Goal: Information Seeking & Learning: Learn about a topic

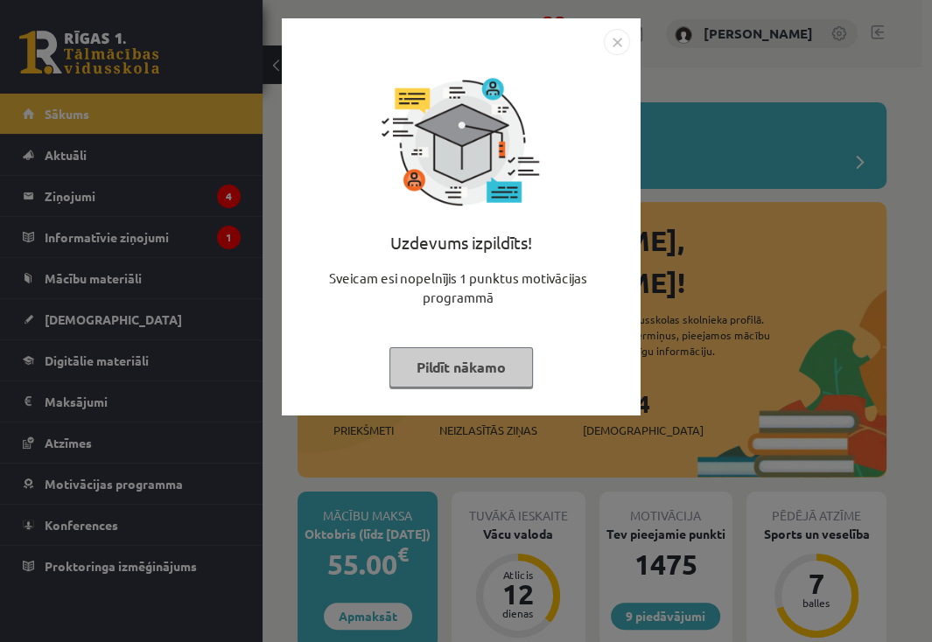
click at [614, 42] on img "Close" at bounding box center [617, 42] width 26 height 26
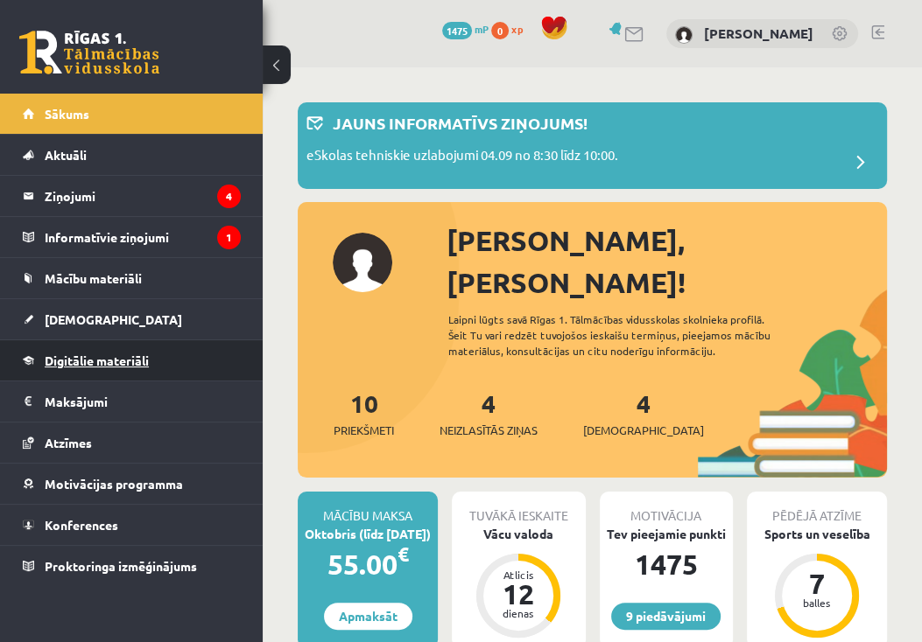
click at [121, 361] on span "Digitālie materiāli" at bounding box center [97, 361] width 104 height 16
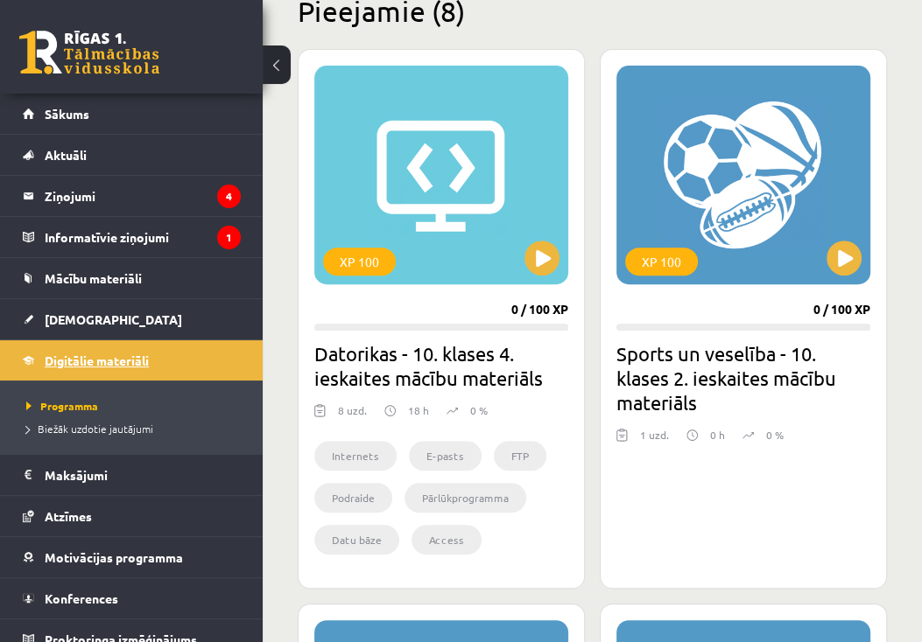
scroll to position [446, 0]
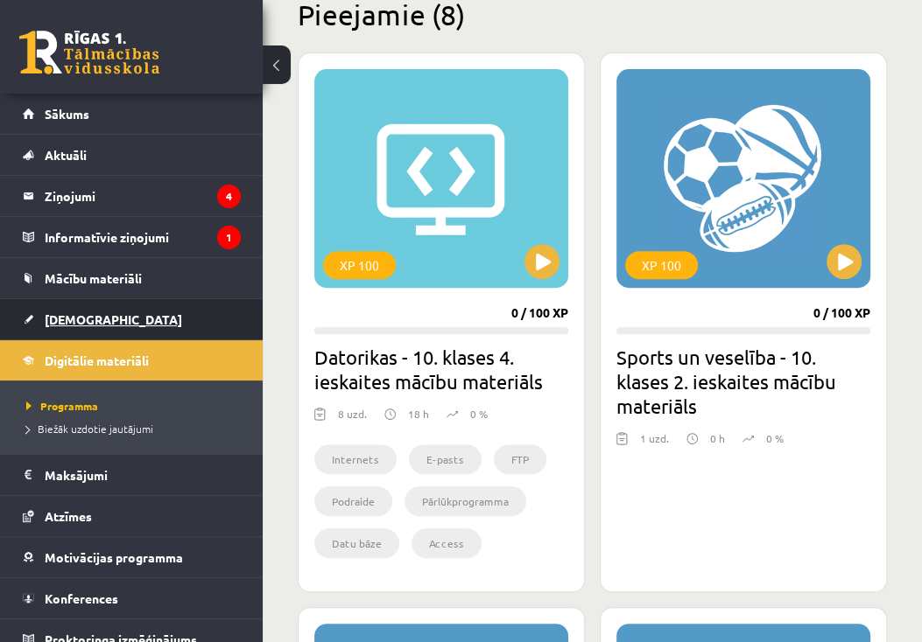
click at [108, 318] on link "[DEMOGRAPHIC_DATA]" at bounding box center [132, 319] width 218 height 40
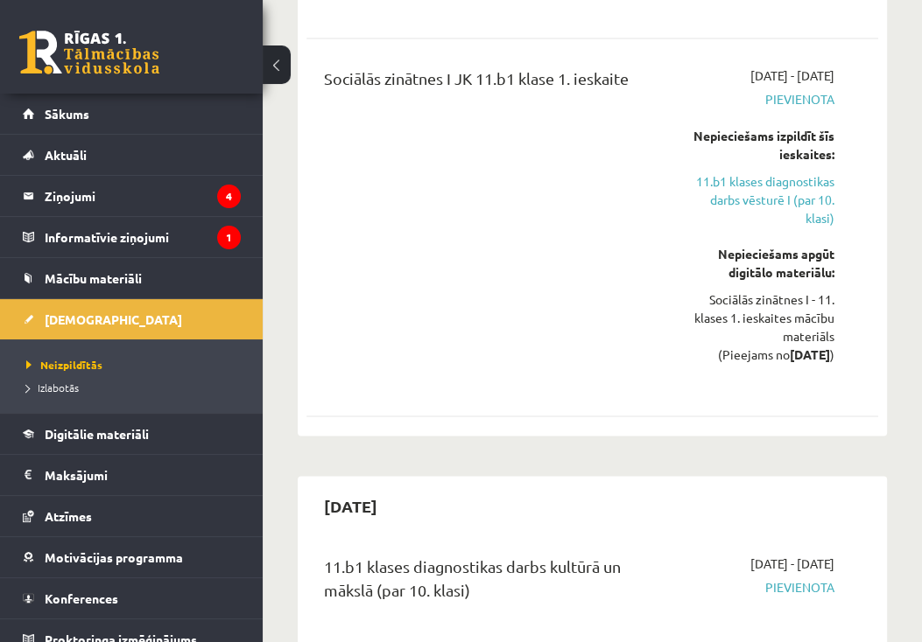
scroll to position [2170, 0]
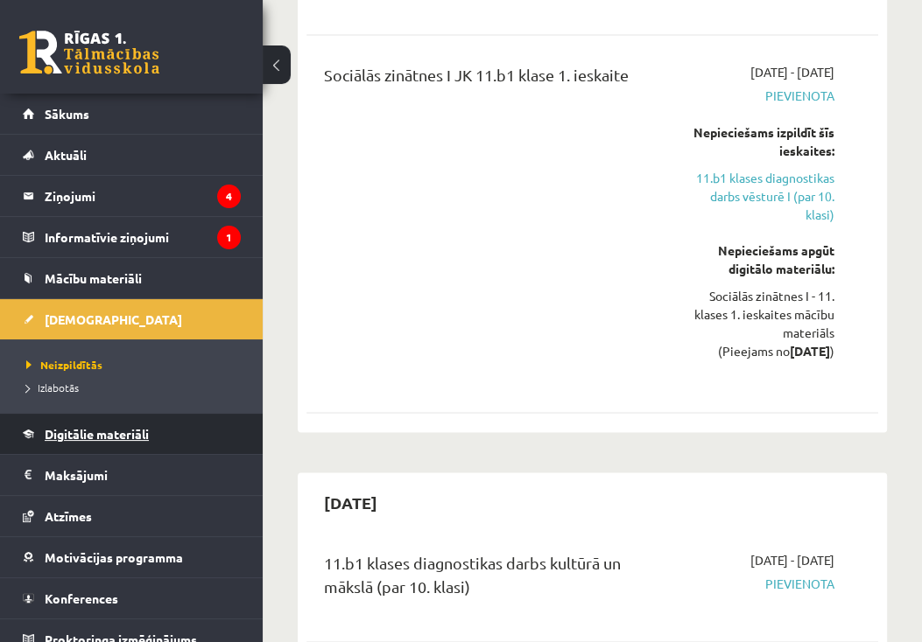
click at [130, 431] on span "Digitālie materiāli" at bounding box center [97, 434] width 104 height 16
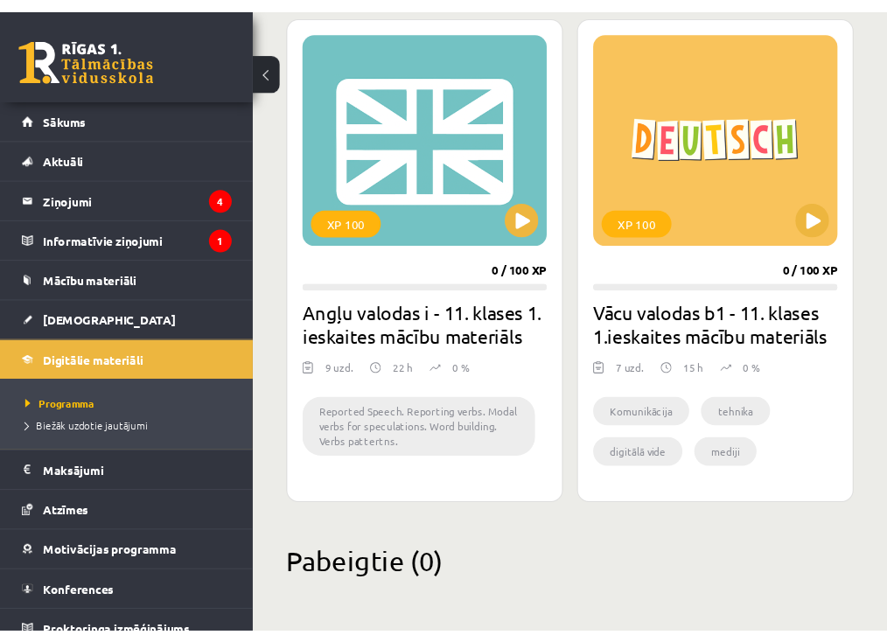
scroll to position [2057, 0]
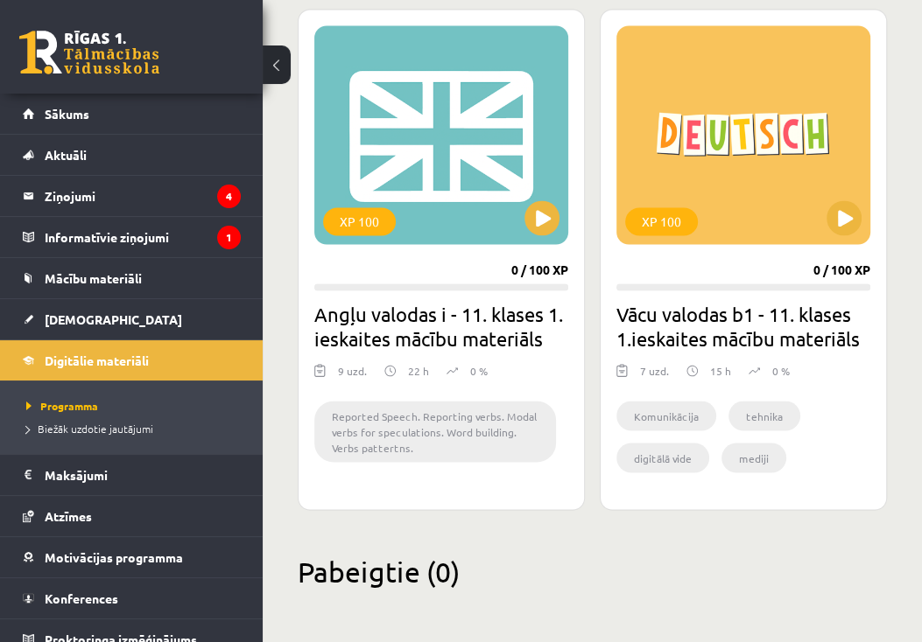
click at [6, 32] on div "9 Dāvanas 1475 mP 0 xp" at bounding box center [131, 47] width 263 height 94
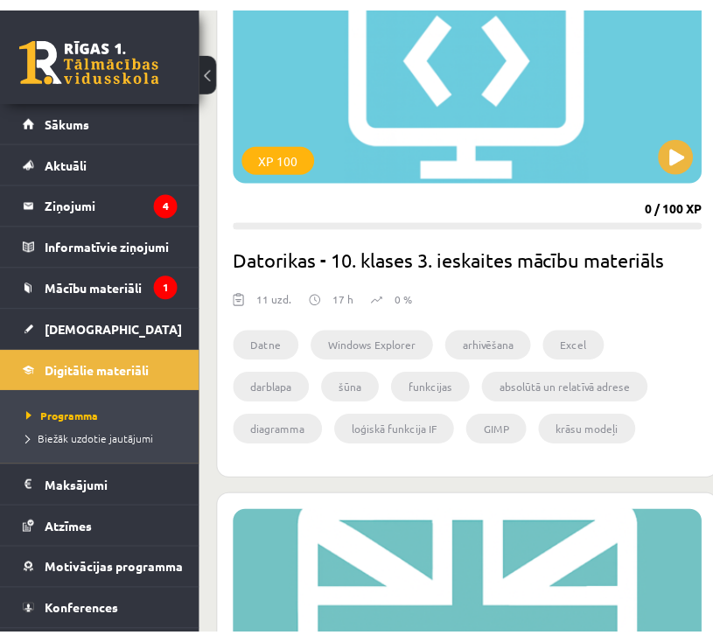
scroll to position [2869, 0]
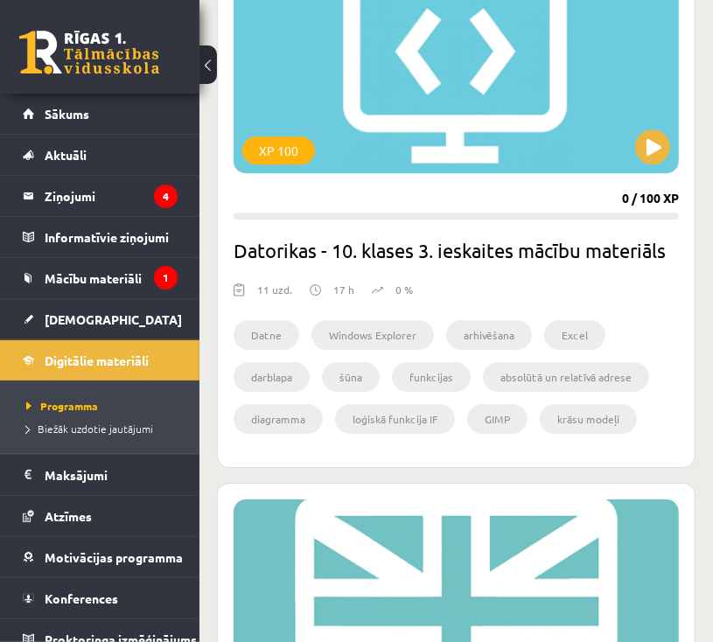
click at [692, 217] on div "XP 100 0 / 100 XP Datorikas - 10. klases 3. ieskaites mācību materiāls 11 uzd. …" at bounding box center [456, 203] width 479 height 530
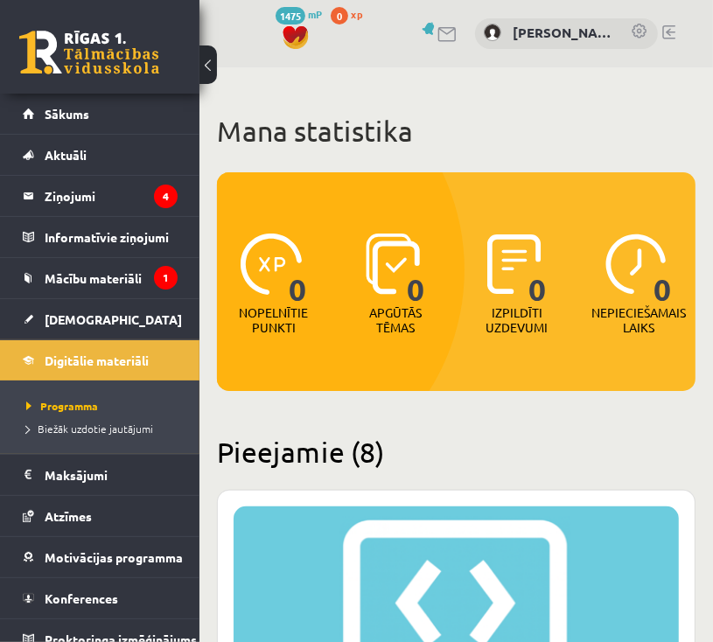
scroll to position [490, 0]
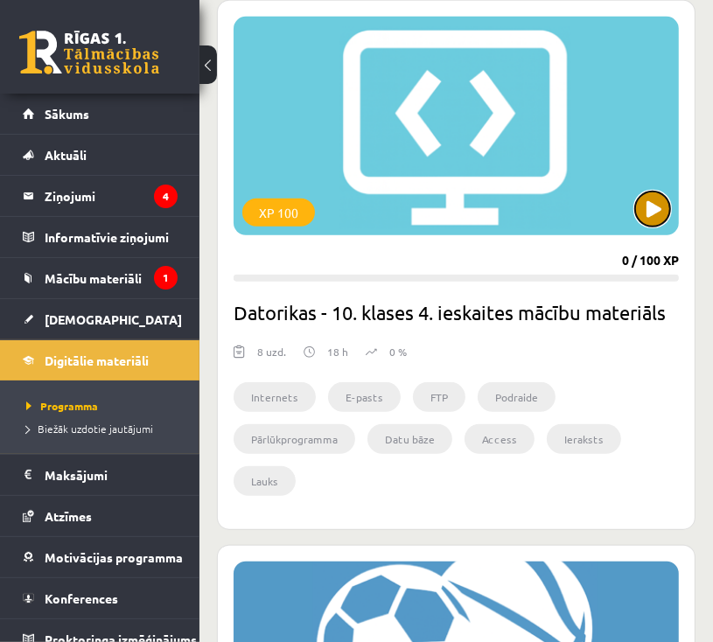
click at [656, 219] on button at bounding box center [652, 209] width 35 height 35
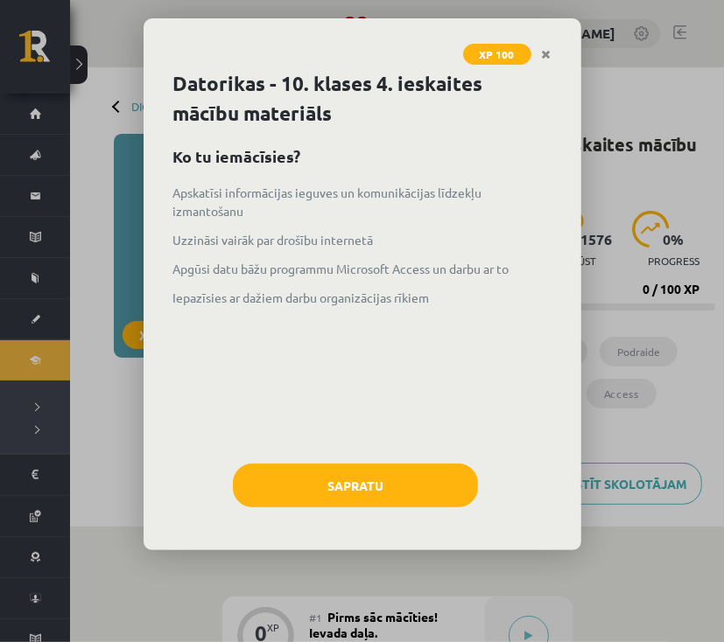
click at [542, 110] on h1 "Datorikas - 10. klases 4. ieskaites mācību materiāls" at bounding box center [362, 99] width 378 height 60
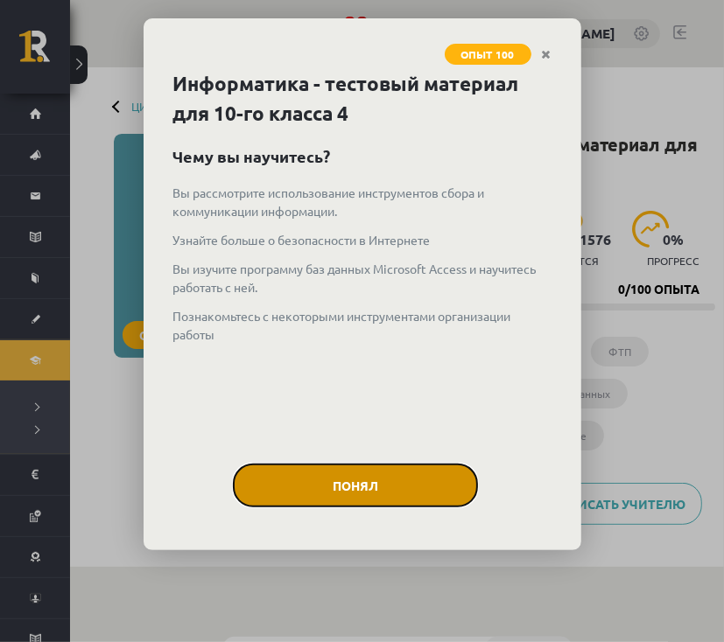
click at [389, 488] on button "Понял" at bounding box center [355, 486] width 245 height 44
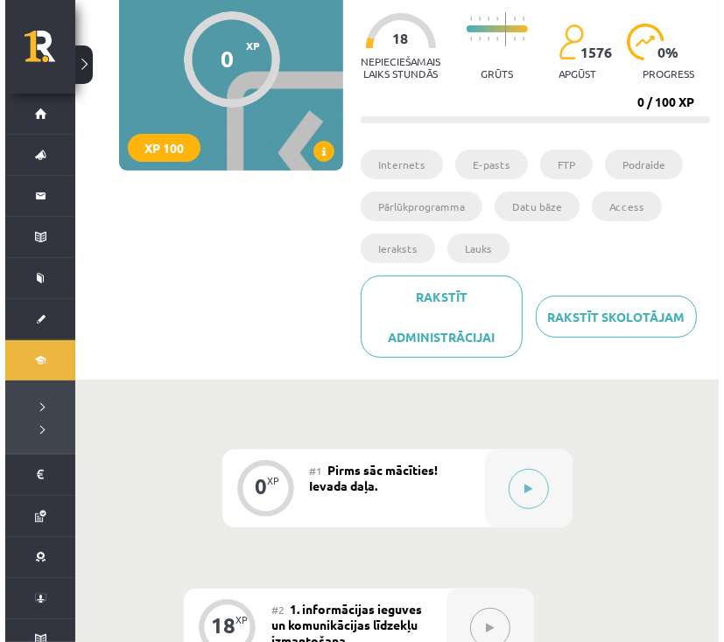
scroll to position [420, 0]
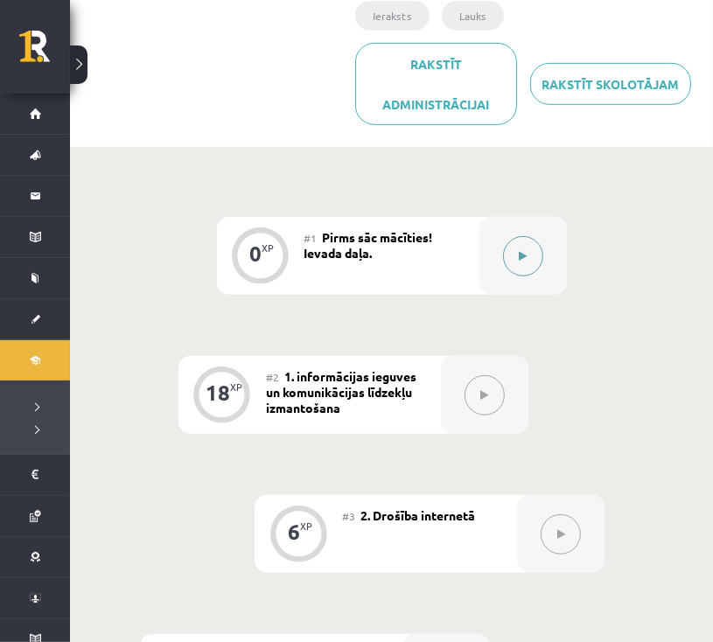
click at [519, 258] on icon at bounding box center [523, 256] width 8 height 11
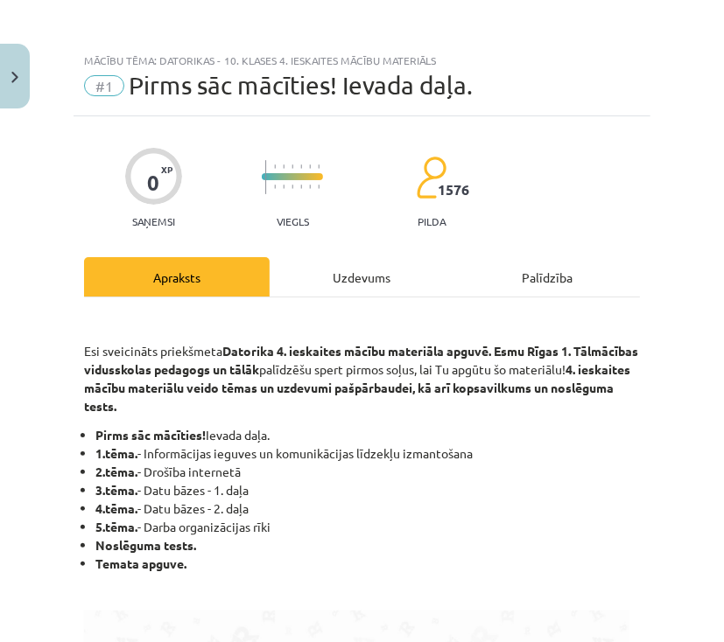
click at [364, 270] on div "Uzdevums" at bounding box center [363, 276] width 186 height 39
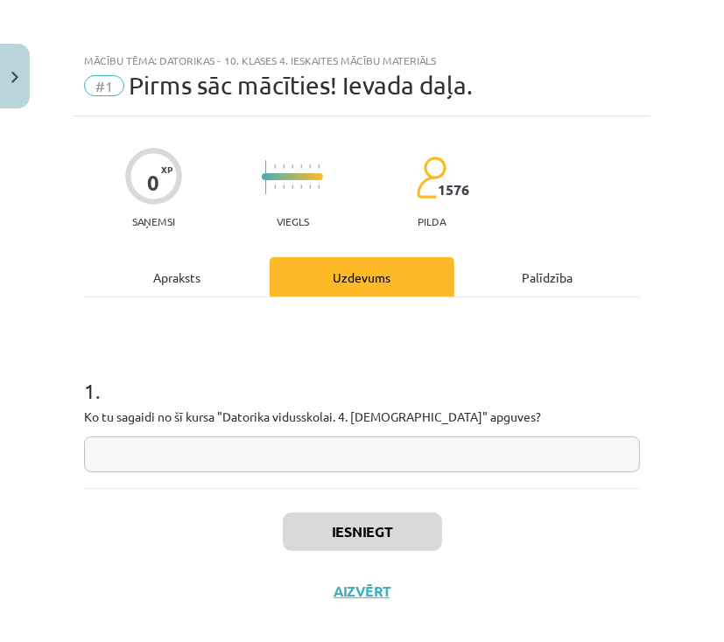
scroll to position [21, 0]
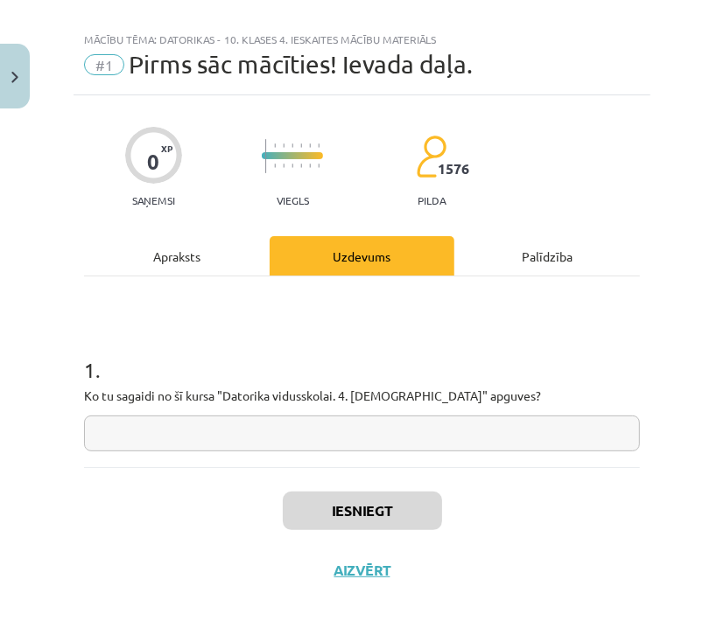
drag, startPoint x: 308, startPoint y: 438, endPoint x: 318, endPoint y: 432, distance: 11.0
click at [310, 438] on input "text" at bounding box center [362, 434] width 556 height 36
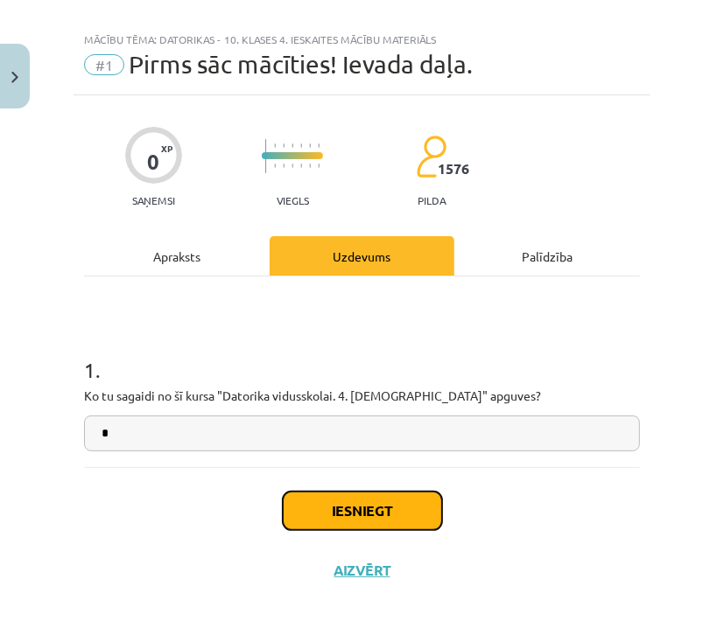
click at [382, 494] on button "Iesniegt" at bounding box center [362, 511] width 159 height 39
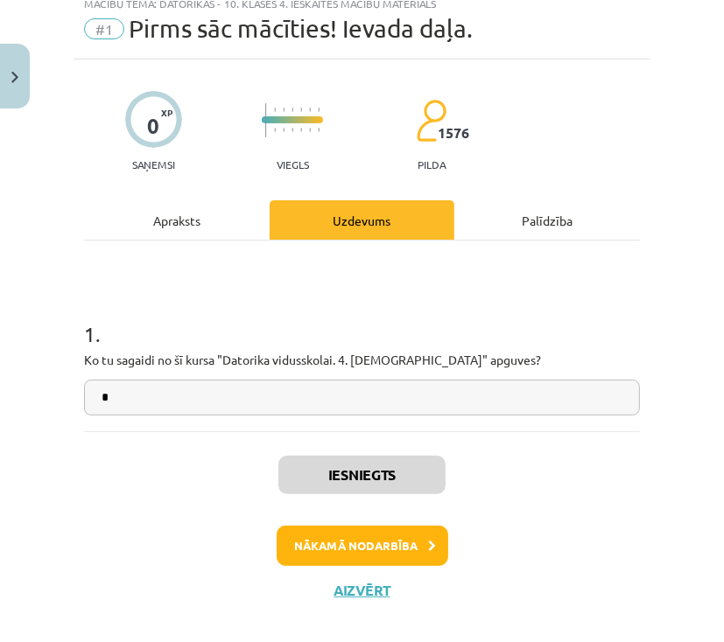
scroll to position [77, 0]
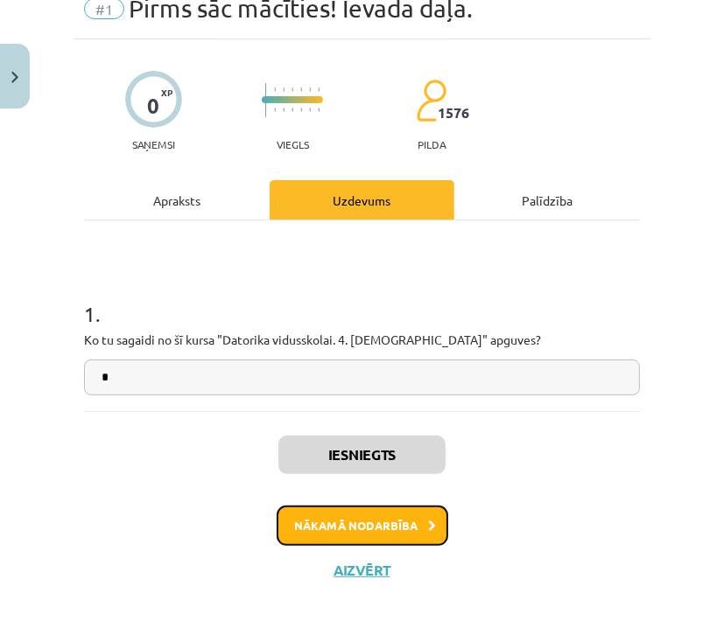
click at [420, 529] on button "Nākamā nodarbība" at bounding box center [363, 526] width 172 height 40
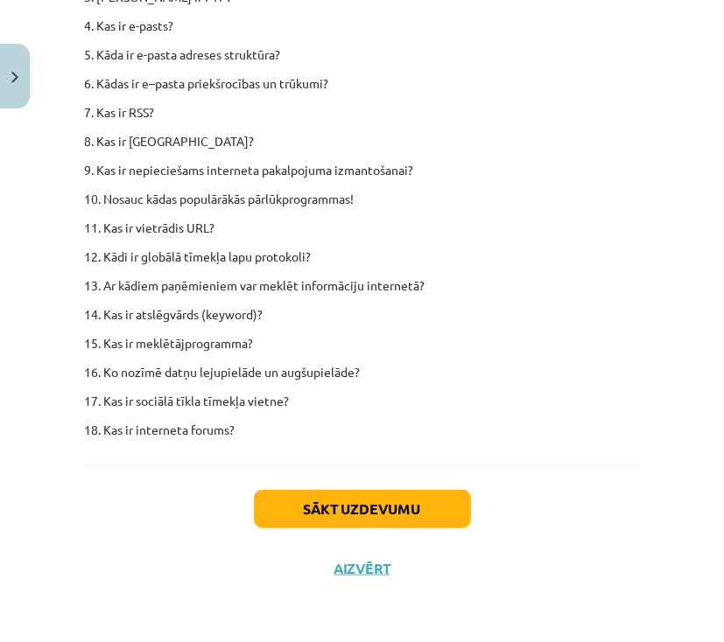
scroll to position [12325, 0]
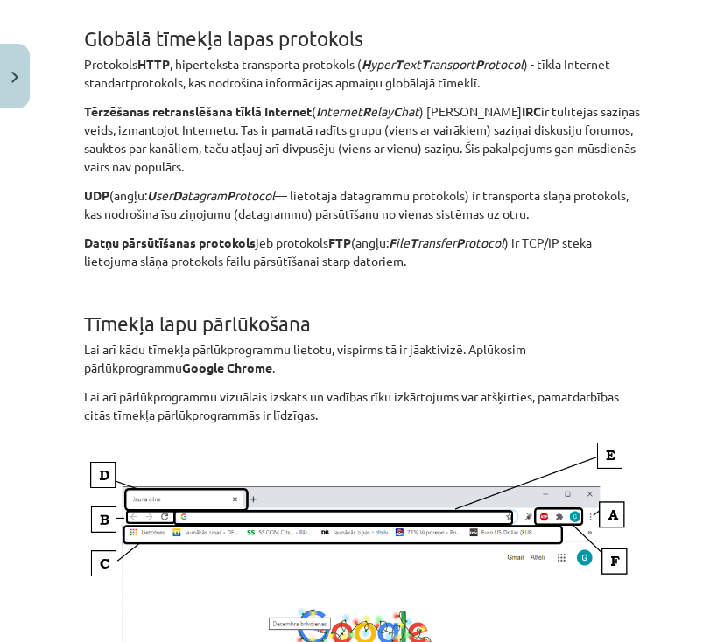
drag, startPoint x: 536, startPoint y: 404, endPoint x: 492, endPoint y: 168, distance: 240.3
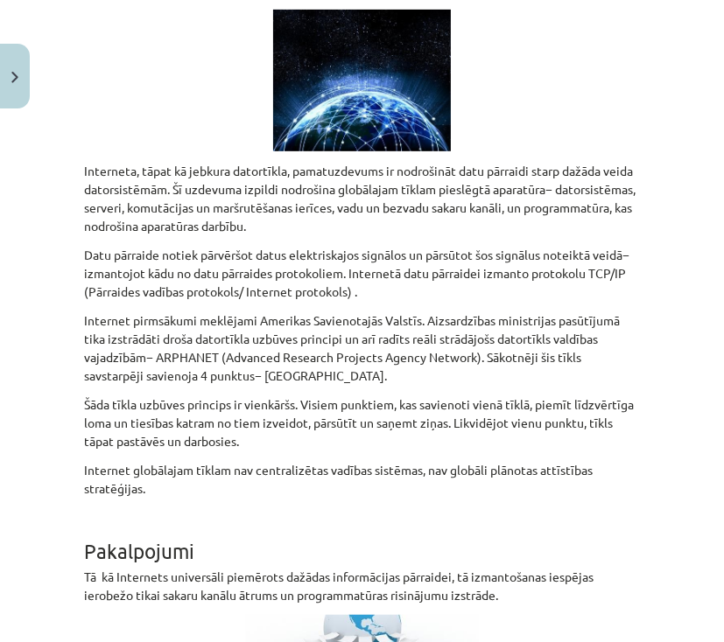
scroll to position [0, 0]
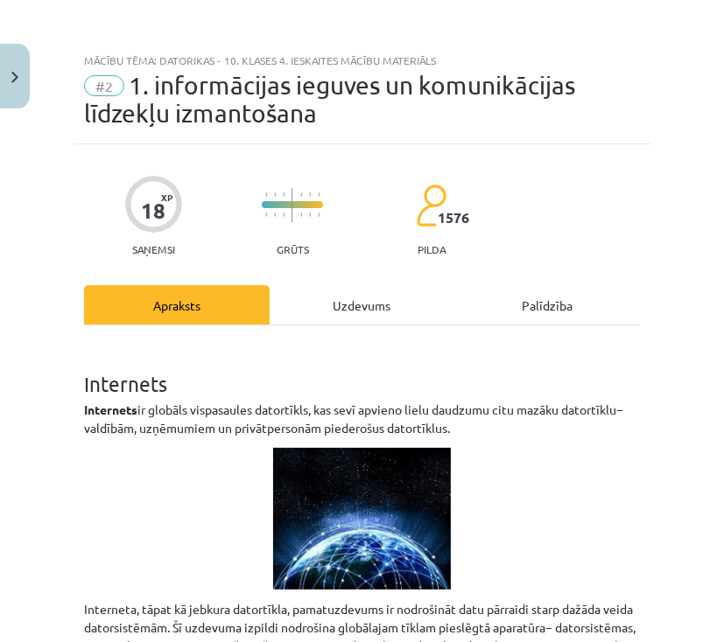
drag, startPoint x: 528, startPoint y: 329, endPoint x: 461, endPoint y: 143, distance: 197.9
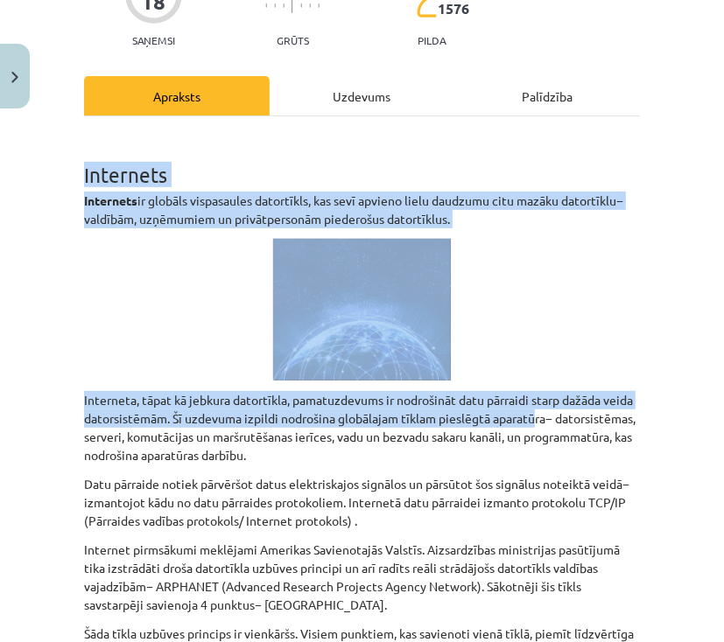
drag, startPoint x: 81, startPoint y: 384, endPoint x: 567, endPoint y: 417, distance: 487.7
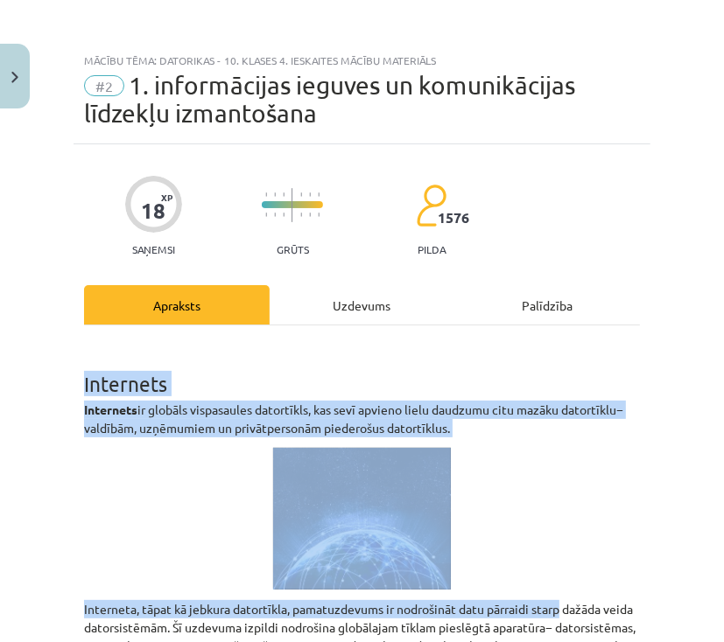
click at [654, 466] on div "Mācību tēma: Datorikas - 10. klases 4. ieskaites mācību materiāls #2 1. informā…" at bounding box center [362, 321] width 724 height 642
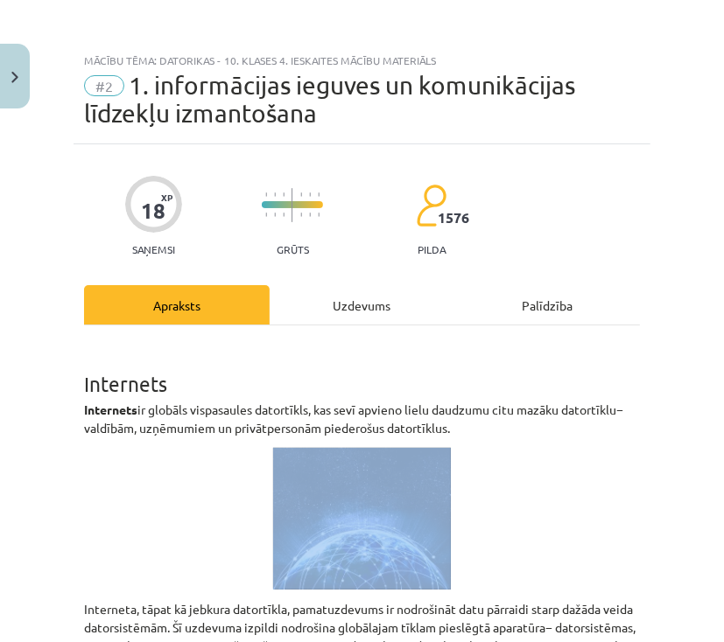
click at [654, 465] on div "Mācību tēma: Datorikas - 10. klases 4. ieskaites mācību materiāls #2 1. informā…" at bounding box center [362, 321] width 724 height 642
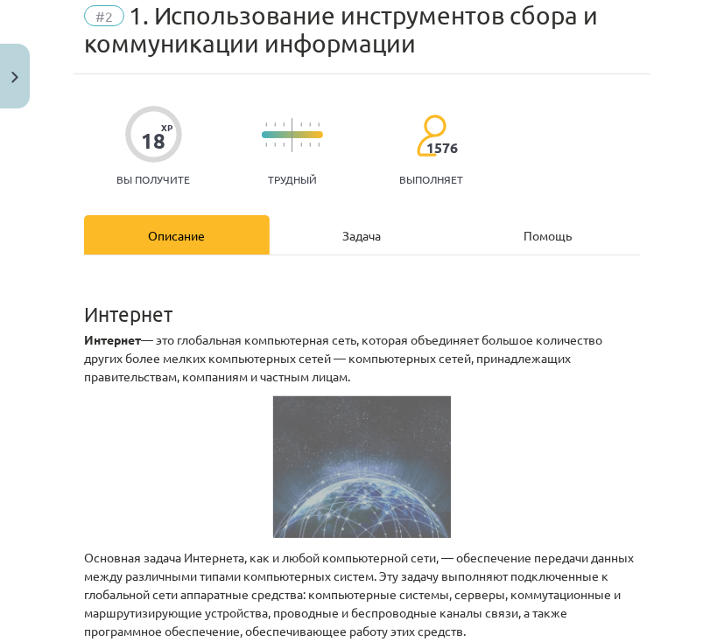
scroll to position [140, 0]
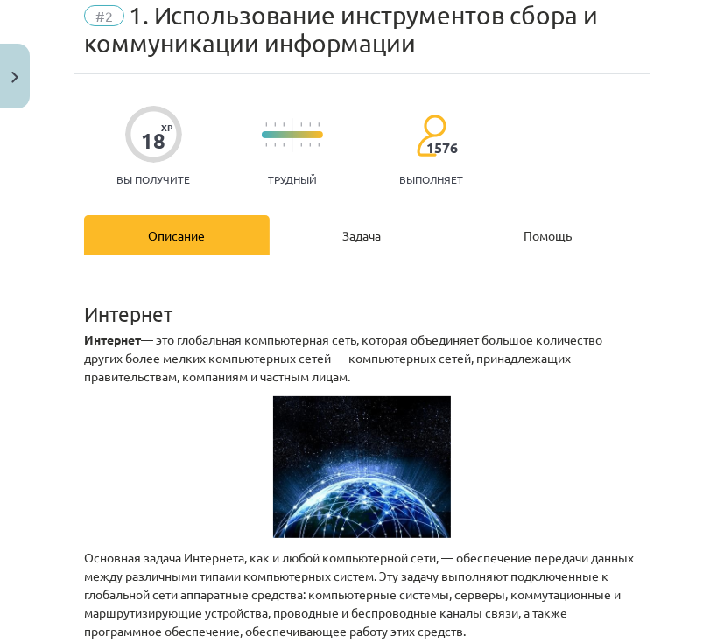
click at [349, 228] on font "Задача" at bounding box center [361, 236] width 39 height 16
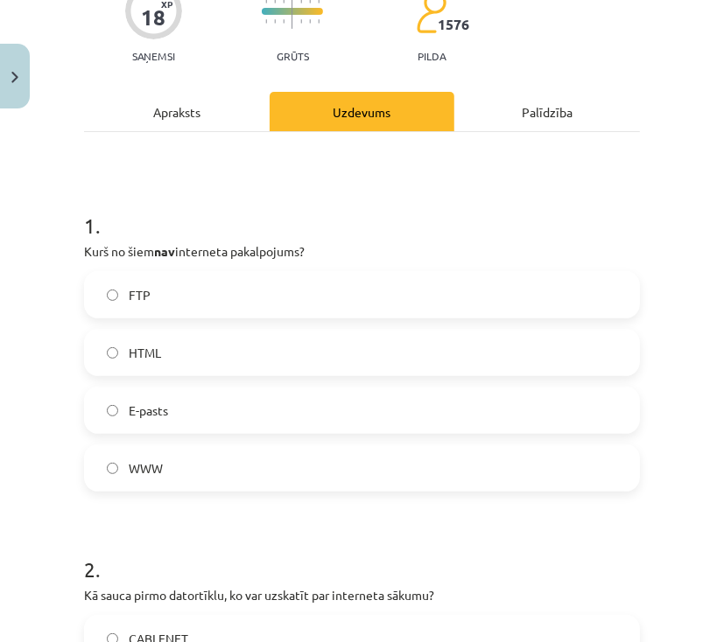
scroll to position [280, 0]
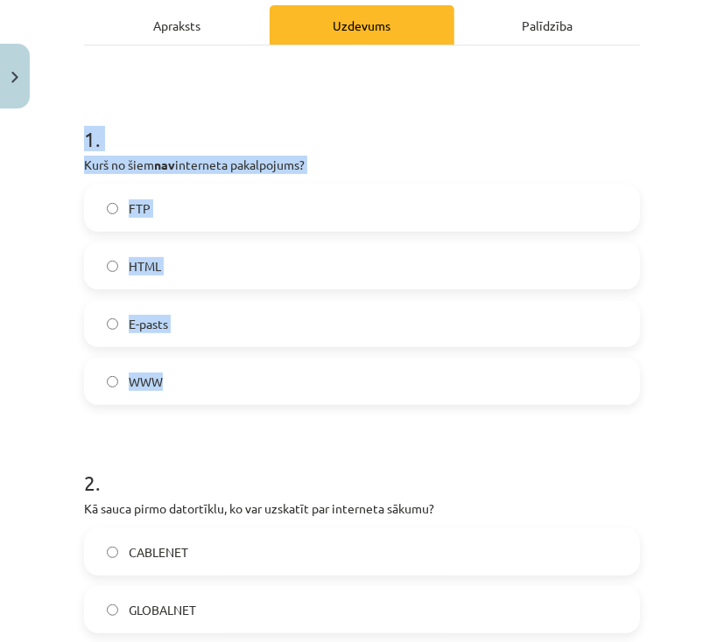
drag, startPoint x: 83, startPoint y: 137, endPoint x: 383, endPoint y: 363, distance: 376.2
drag, startPoint x: 146, startPoint y: 327, endPoint x: 394, endPoint y: 157, distance: 300.8
click at [403, 144] on h1 "1 ." at bounding box center [362, 123] width 556 height 54
click at [284, 123] on h1 "1 ." at bounding box center [362, 123] width 556 height 54
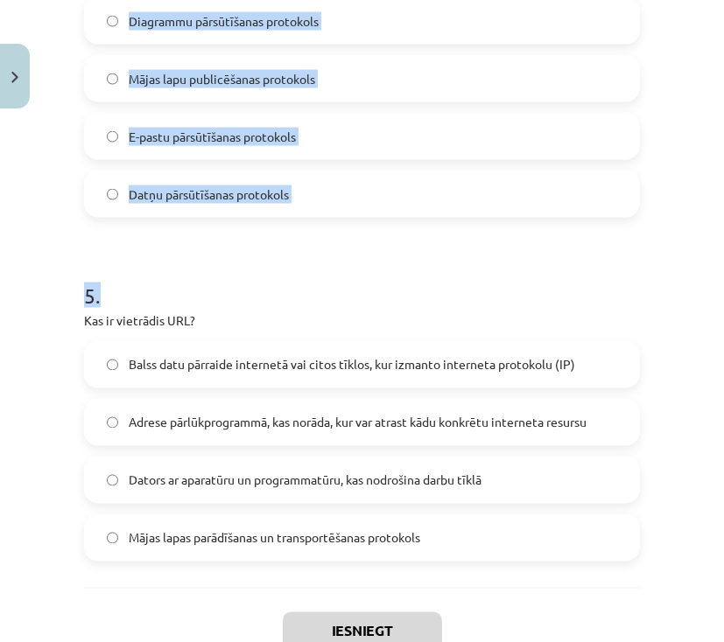
scroll to position [1621, 0]
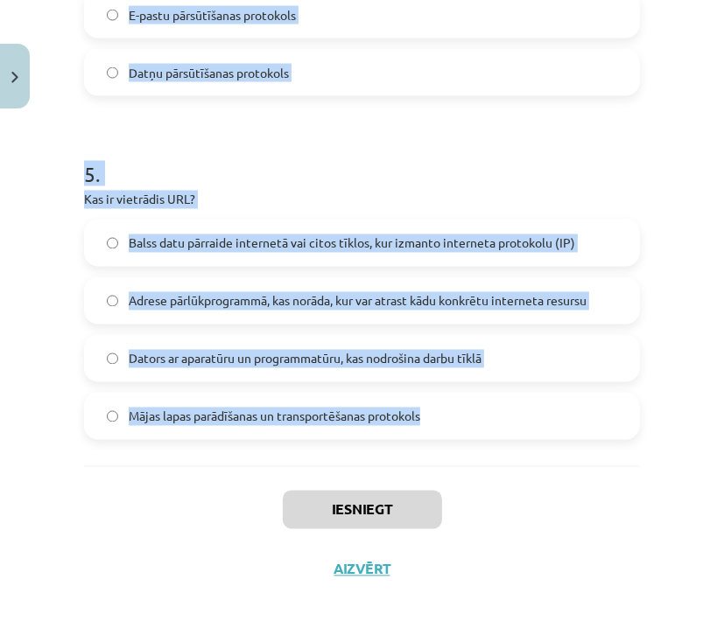
drag, startPoint x: 86, startPoint y: 139, endPoint x: 429, endPoint y: 427, distance: 447.9
copy form "1 . Kurš no šiem nav interneta pakalpojums? FTP HTML E-pasts WWW 2 . Kā sauca p…"
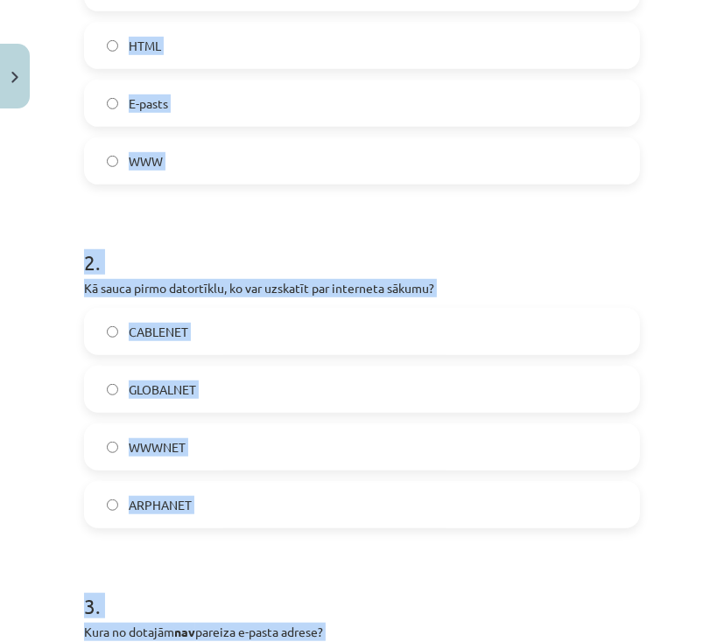
click at [53, 398] on div "Mācību tēma: Datorikas - 10. klases 4. ieskaites mācību materiāls #2 1. informā…" at bounding box center [362, 321] width 724 height 642
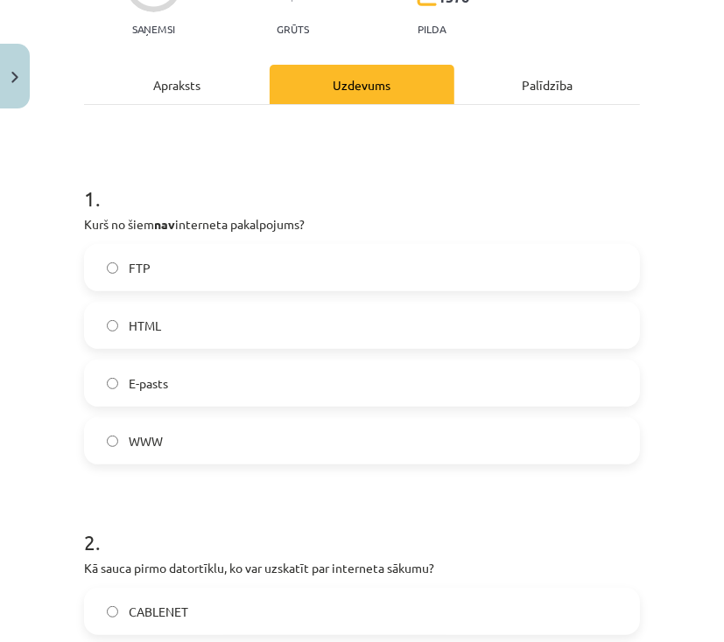
scroll to position [221, 0]
click at [100, 331] on label "HTML" at bounding box center [362, 326] width 552 height 44
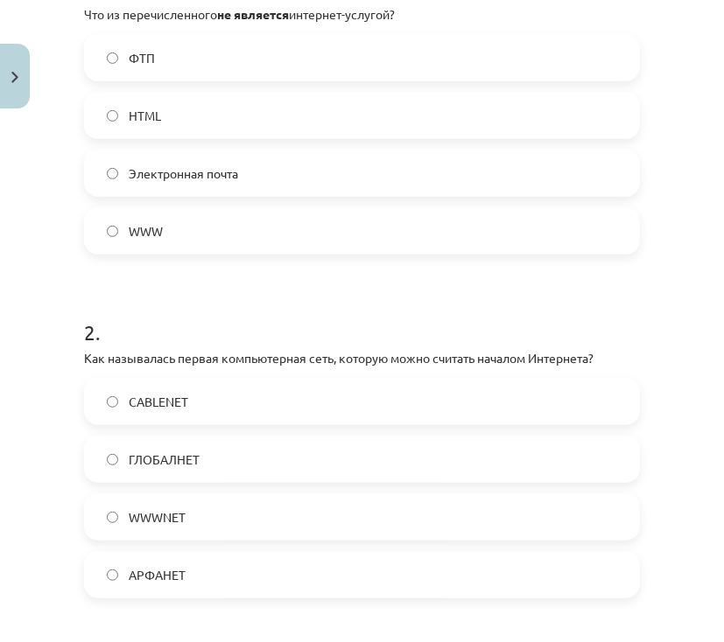
scroll to position [378, 0]
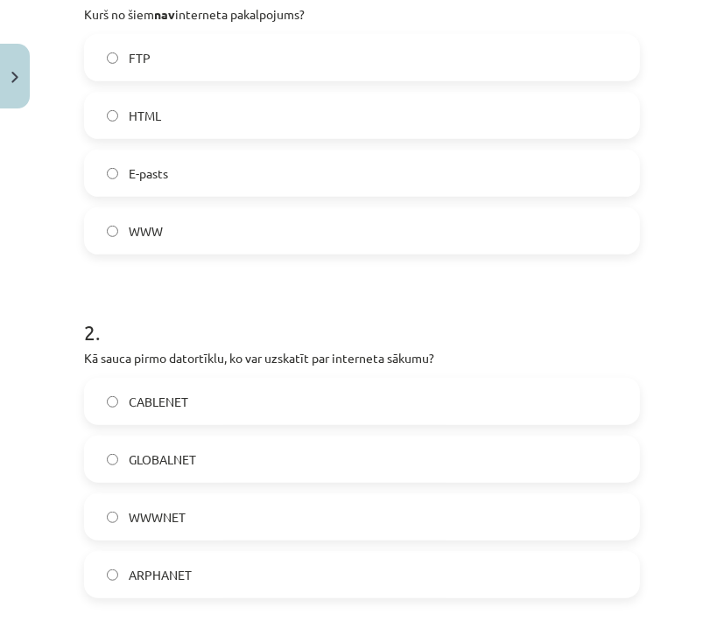
click at [207, 577] on label "ARPHANET" at bounding box center [362, 575] width 552 height 44
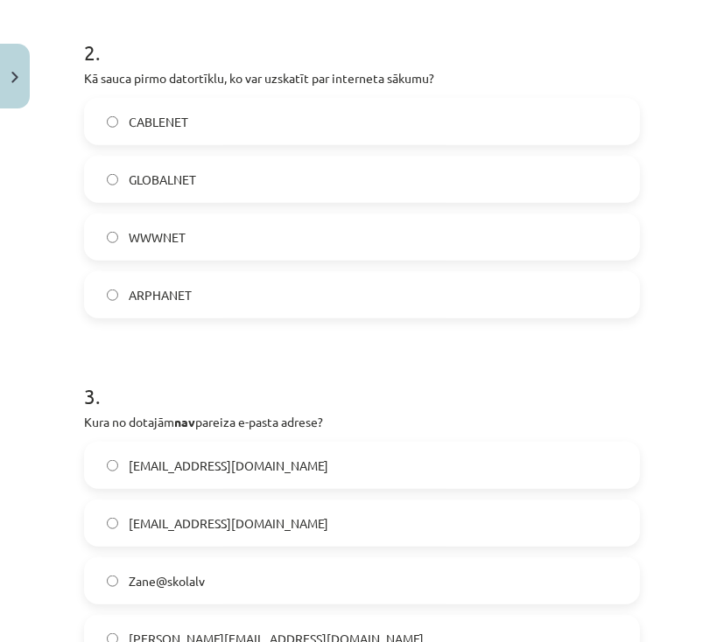
scroll to position [781, 0]
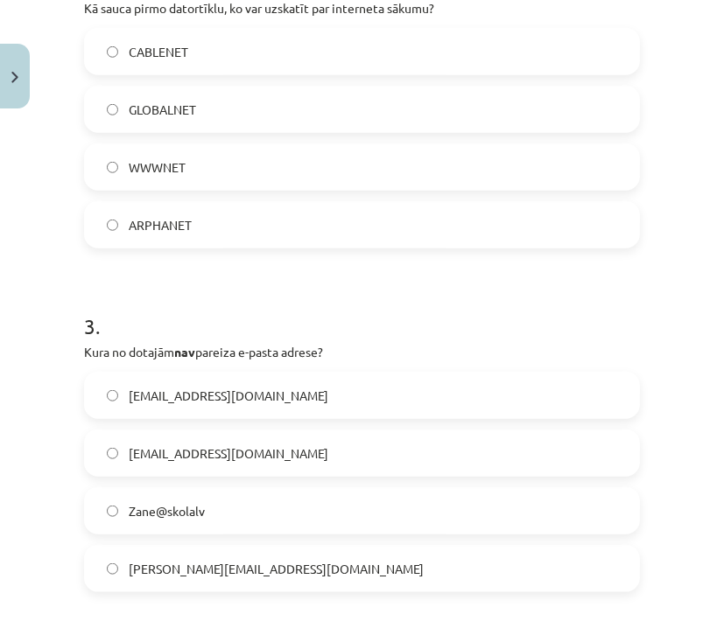
click at [220, 522] on label "Zane@skolalv" at bounding box center [362, 511] width 552 height 44
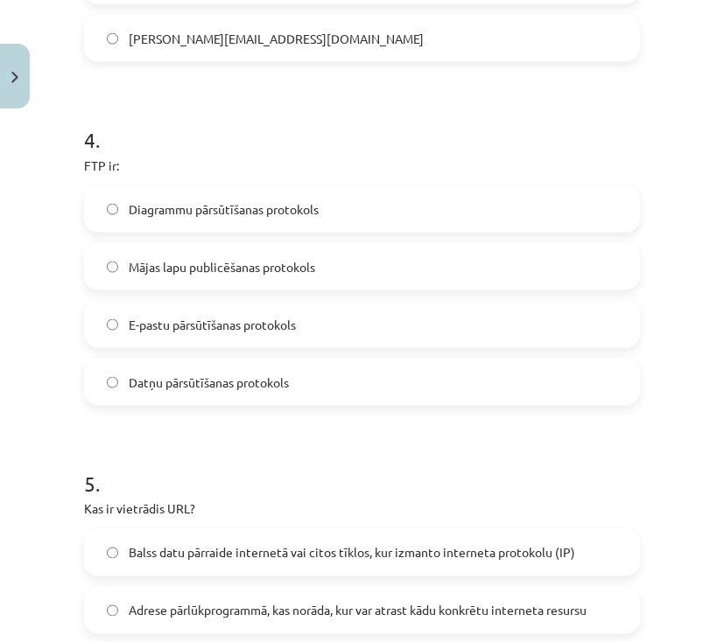
scroll to position [1341, 0]
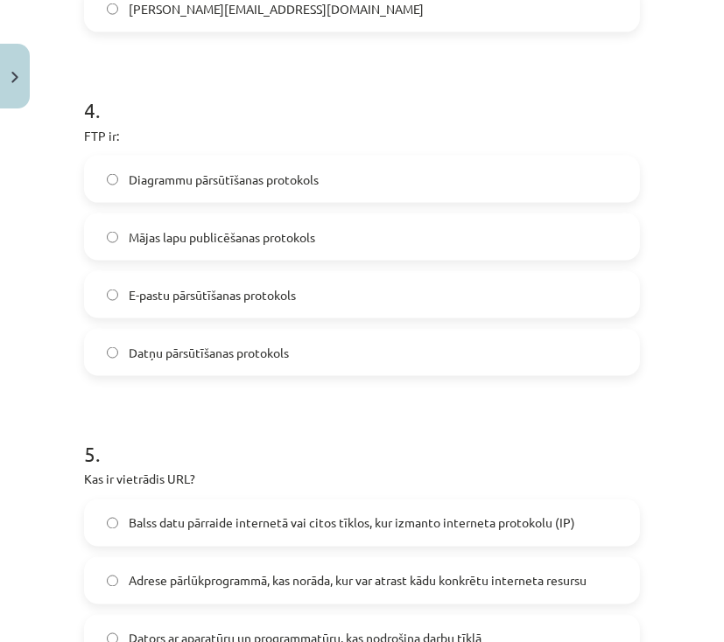
click at [208, 357] on span "Datņu pārsūtīšanas protokols" at bounding box center [209, 353] width 160 height 18
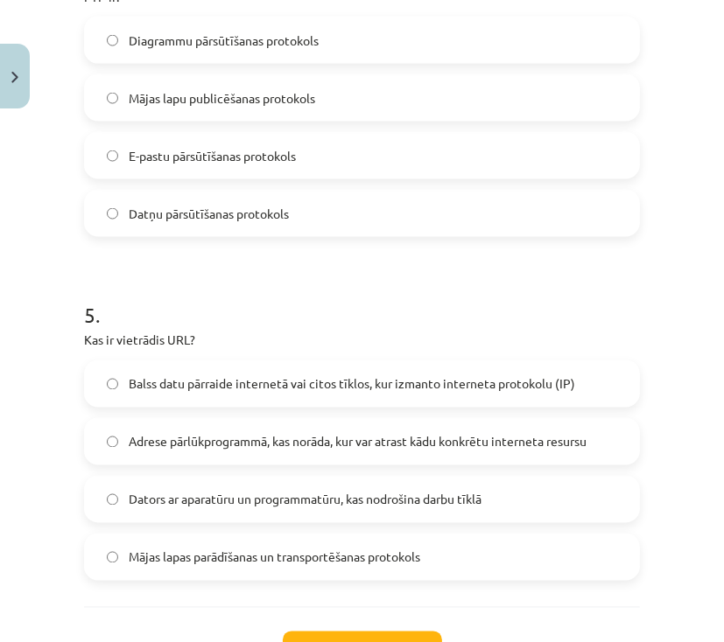
scroll to position [1481, 0]
click at [172, 443] on span "Adrese pārlūkprogrammā, kas norāda, kur var atrast kādu konkrētu interneta resu…" at bounding box center [358, 441] width 458 height 18
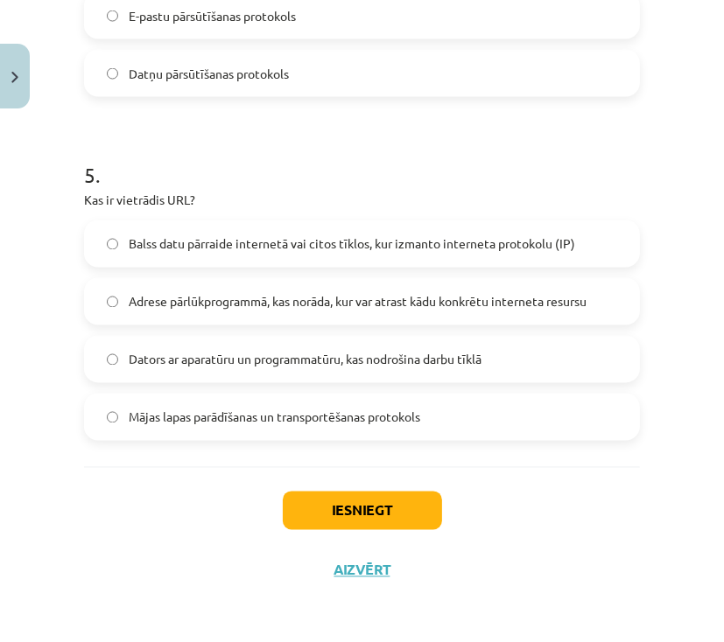
scroll to position [1621, 0]
click at [340, 509] on button "Iesniegt" at bounding box center [362, 510] width 159 height 39
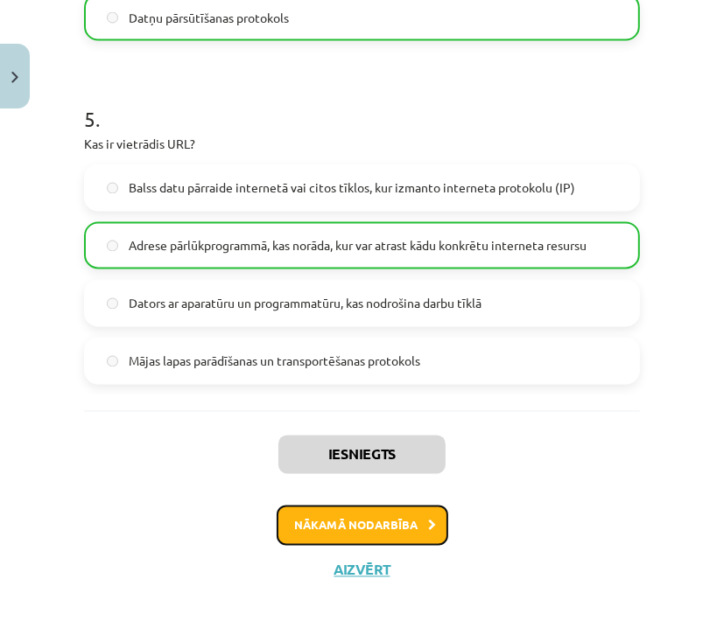
click at [393, 529] on button "Nākamā nodarbība" at bounding box center [363, 526] width 172 height 40
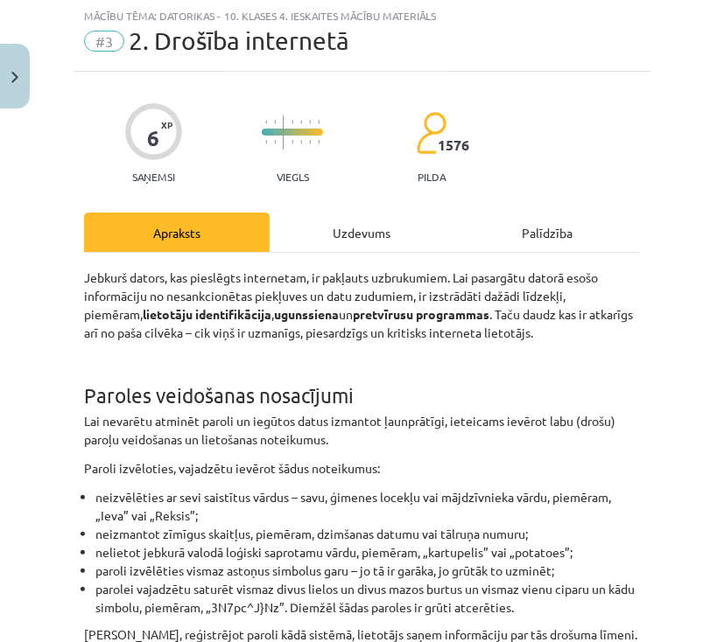
scroll to position [44, 0]
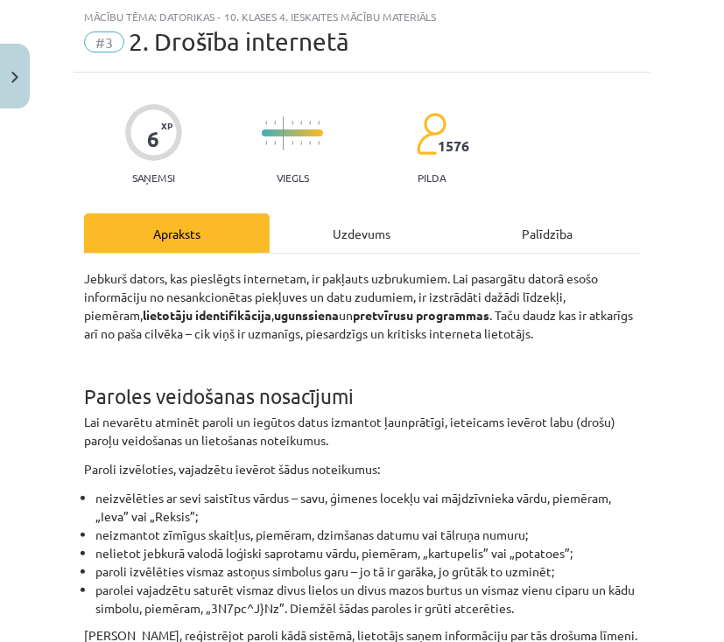
click at [361, 242] on div "Uzdevums" at bounding box center [363, 233] width 186 height 39
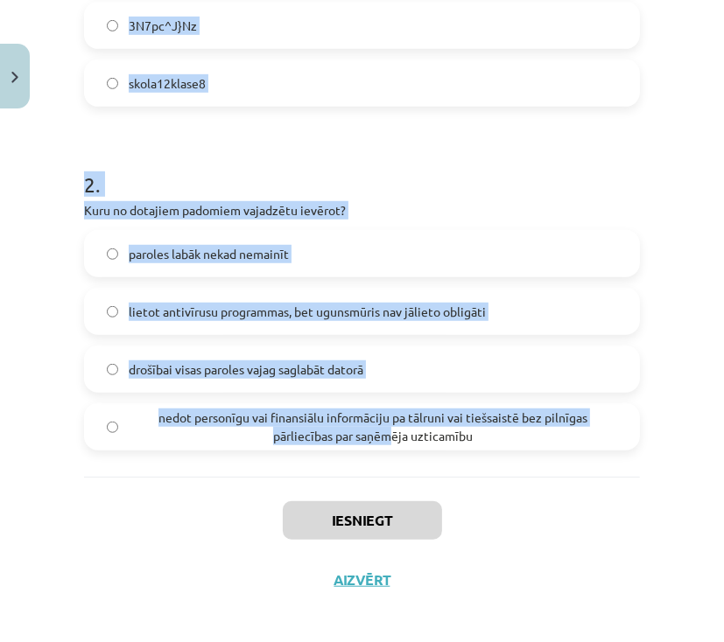
scroll to position [560, 0]
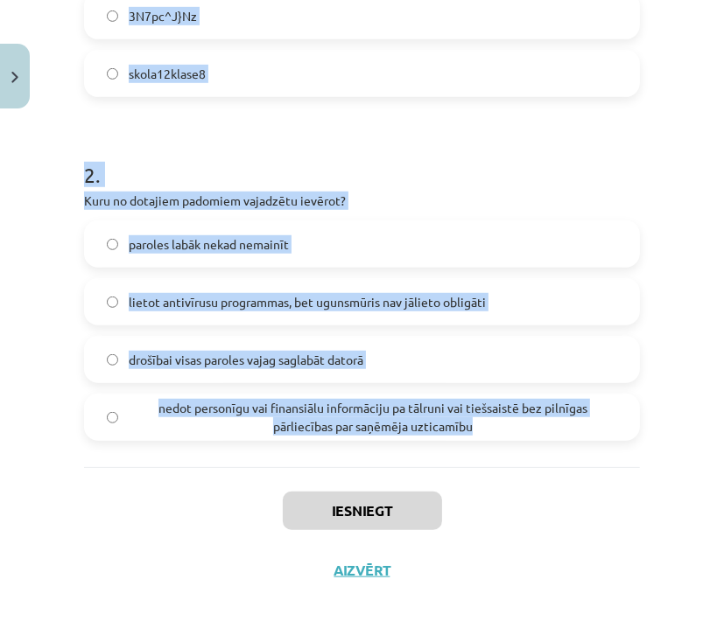
drag, startPoint x: 84, startPoint y: 339, endPoint x: 539, endPoint y: 443, distance: 466.9
click at [539, 443] on div "1 . Kura no šīm parolēm ir drošākā? VakarDienasAvize6 lieldienuzakisirlabs 3N7p…" at bounding box center [362, 102] width 556 height 730
copy form "1 . Kura no šīm parolēm ir drošākā? VakarDienasAvize6 lieldienuzakisirlabs 3N7p…"
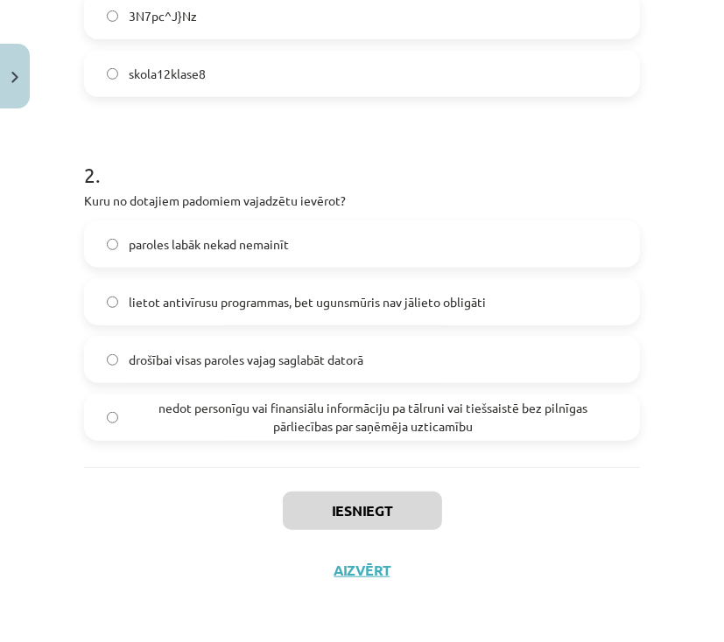
click at [541, 487] on div "Iesniegt Aizvērt" at bounding box center [362, 528] width 556 height 123
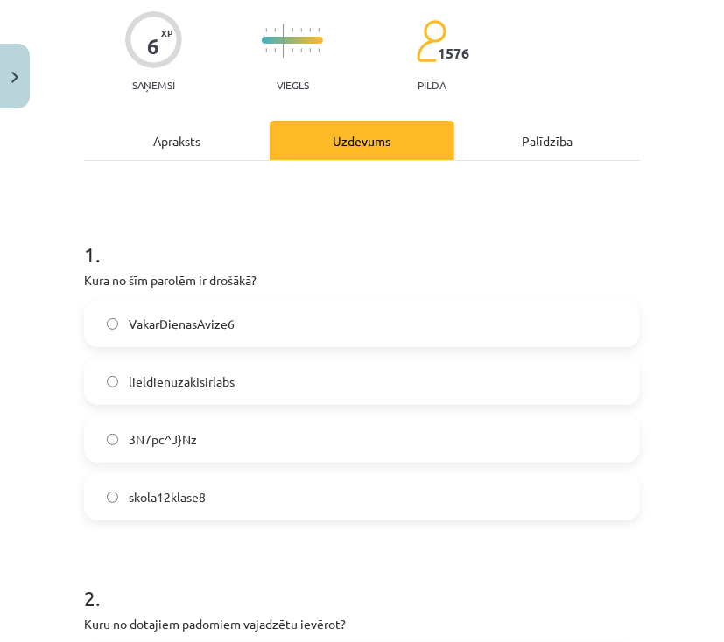
scroll to position [140, 0]
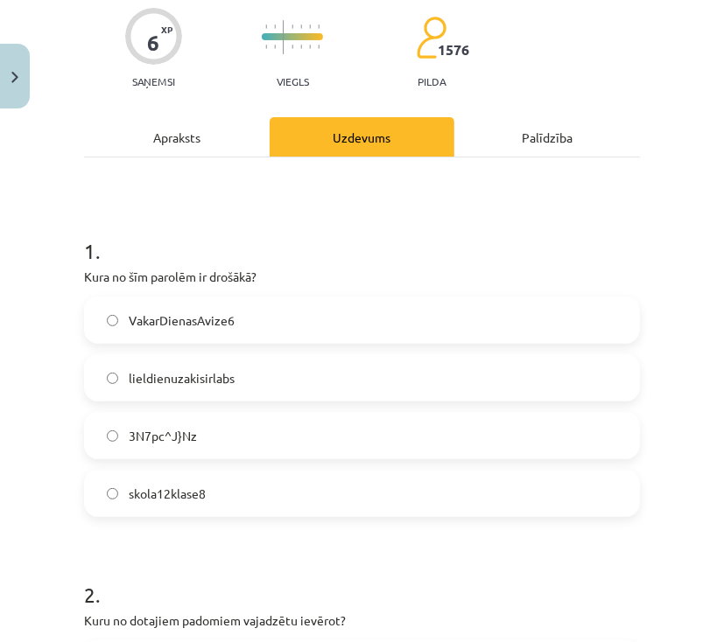
click at [111, 445] on label "3N7pc^J}Nz" at bounding box center [362, 436] width 552 height 44
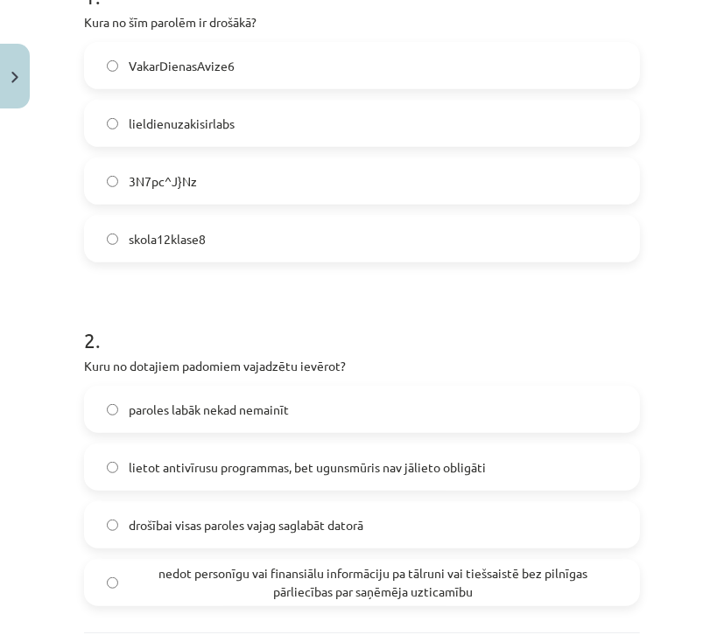
scroll to position [420, 0]
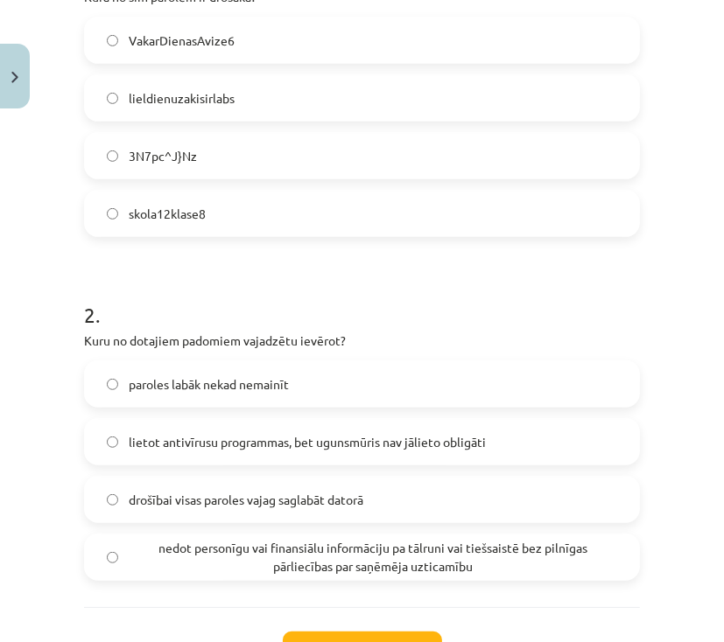
click at [176, 553] on span "nedot personīgu vai finansiālu informāciju pa tālruni vai tiešsaistē bez pilnīg…" at bounding box center [373, 557] width 488 height 37
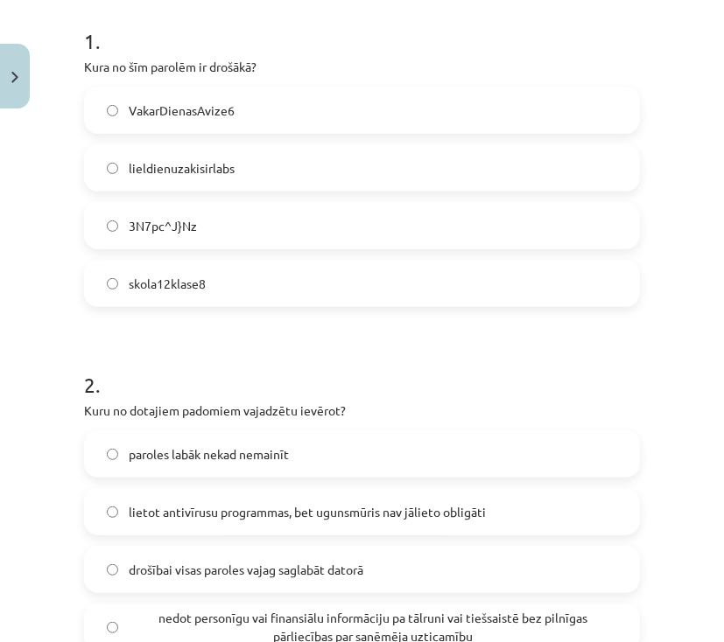
scroll to position [560, 0]
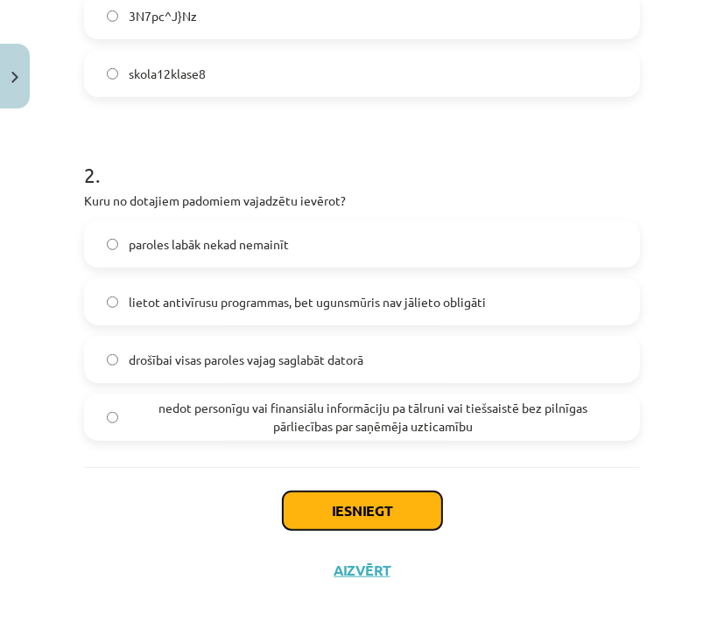
click at [371, 515] on button "Iesniegt" at bounding box center [362, 511] width 159 height 39
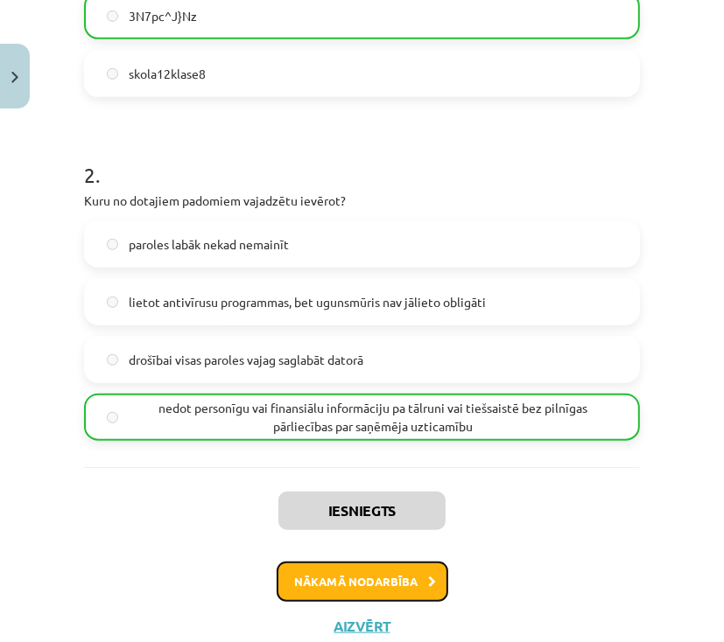
click at [391, 581] on button "Nākamā nodarbība" at bounding box center [363, 582] width 172 height 40
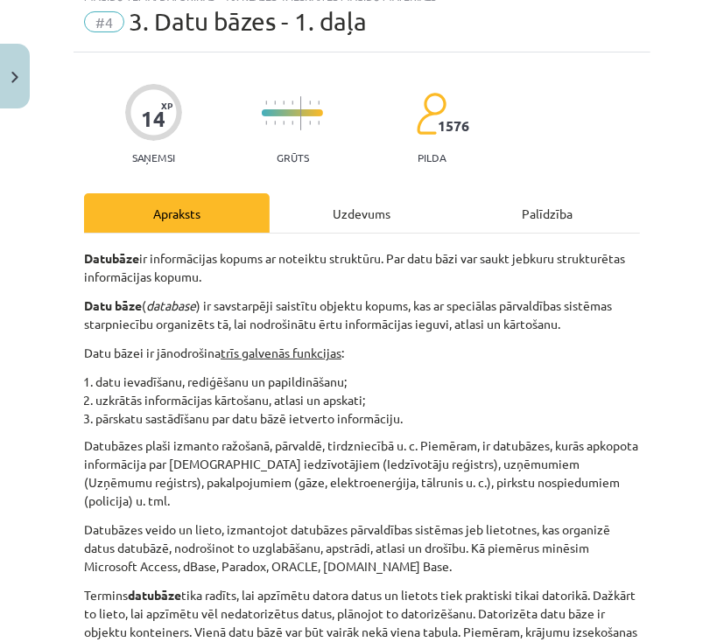
scroll to position [44, 0]
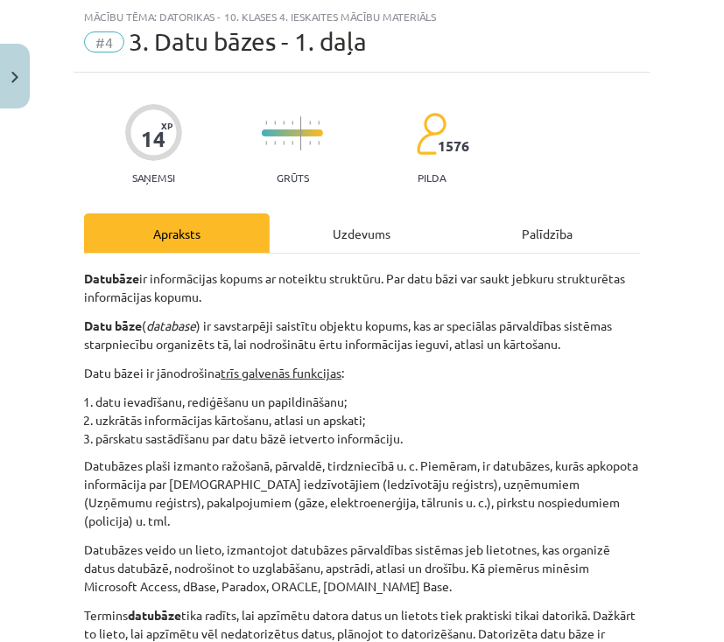
click at [325, 228] on div "Uzdevums" at bounding box center [363, 233] width 186 height 39
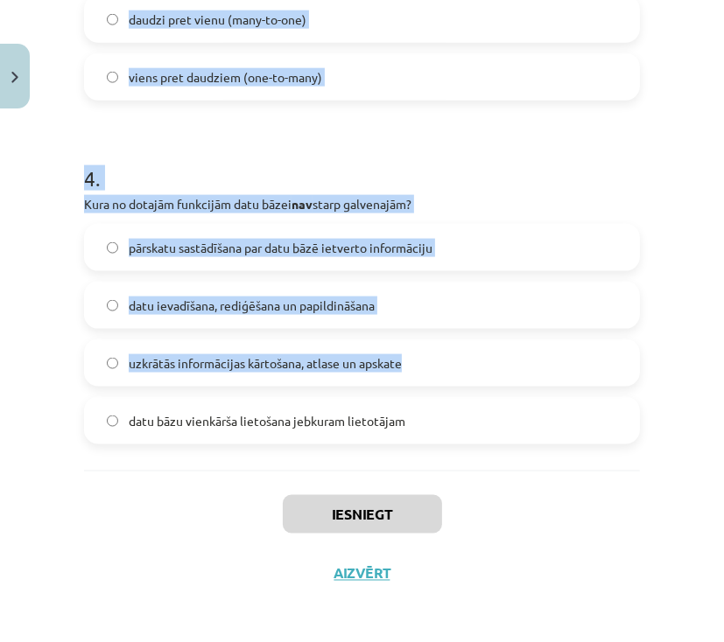
scroll to position [1249, 0]
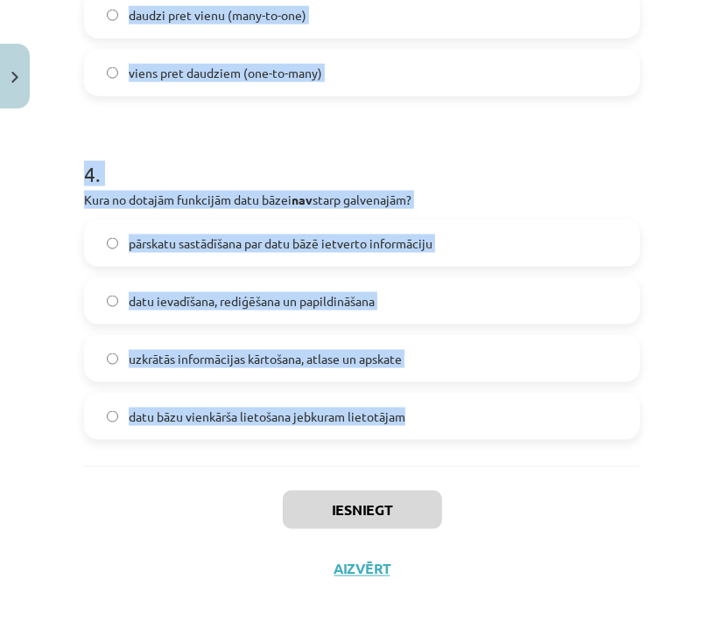
drag, startPoint x: 75, startPoint y: 368, endPoint x: 418, endPoint y: 419, distance: 346.8
copy form "Ko var saglabāt datu bāzes ar datu tipu "Text"? Datnes, kuras satur tekstu (ne …"
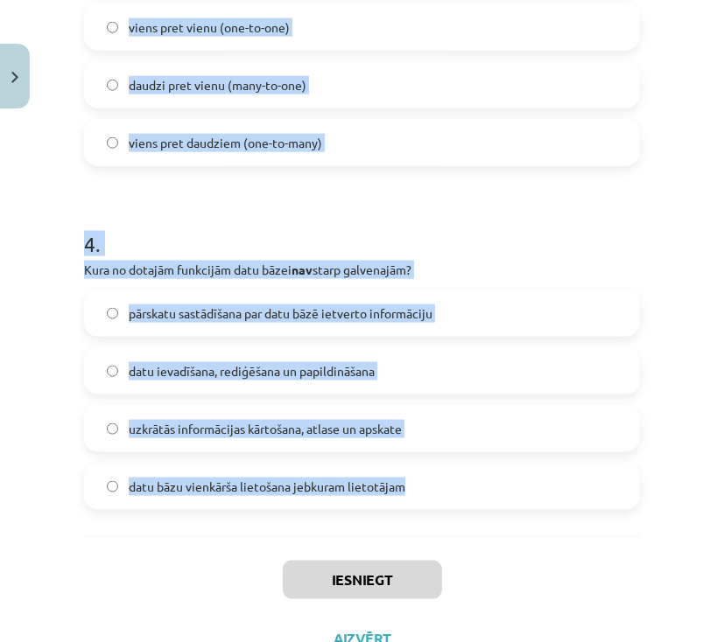
click at [564, 208] on h1 "4 ." at bounding box center [362, 228] width 556 height 54
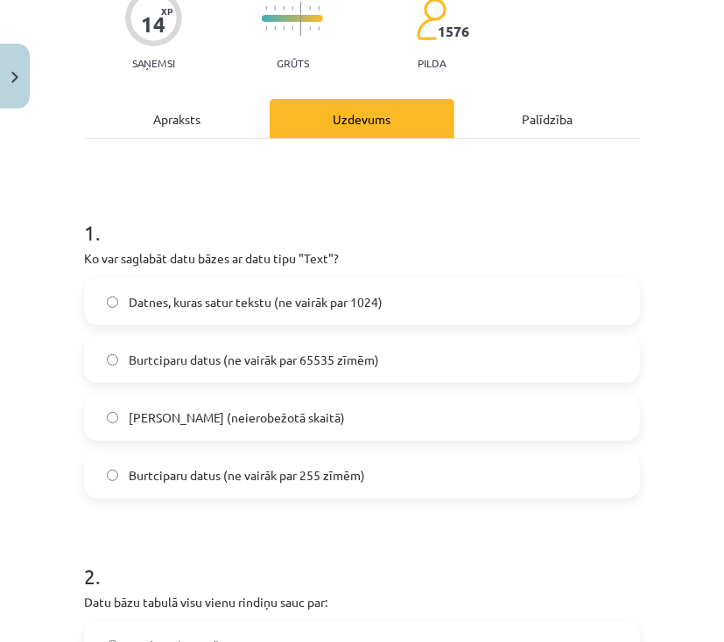
scroll to position [129, 0]
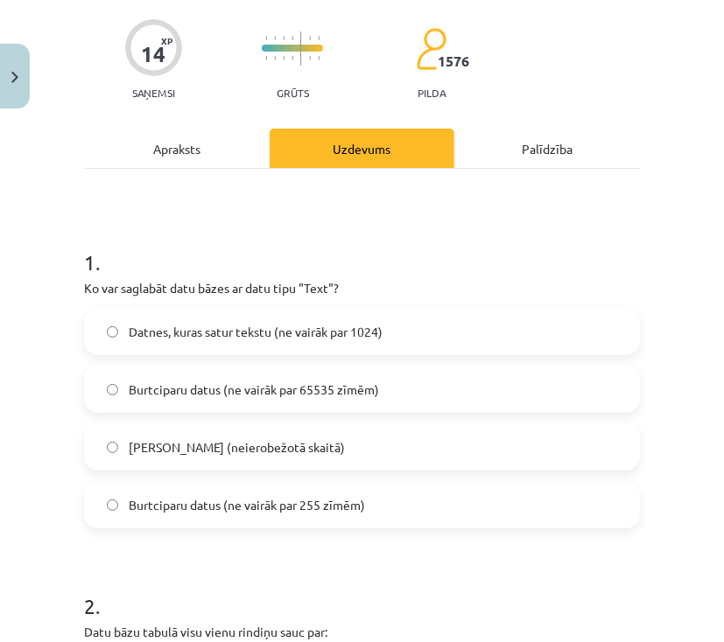
click at [206, 507] on span "Burtciparu datus (ne vairāk par 255 zīmēm)" at bounding box center [247, 505] width 236 height 18
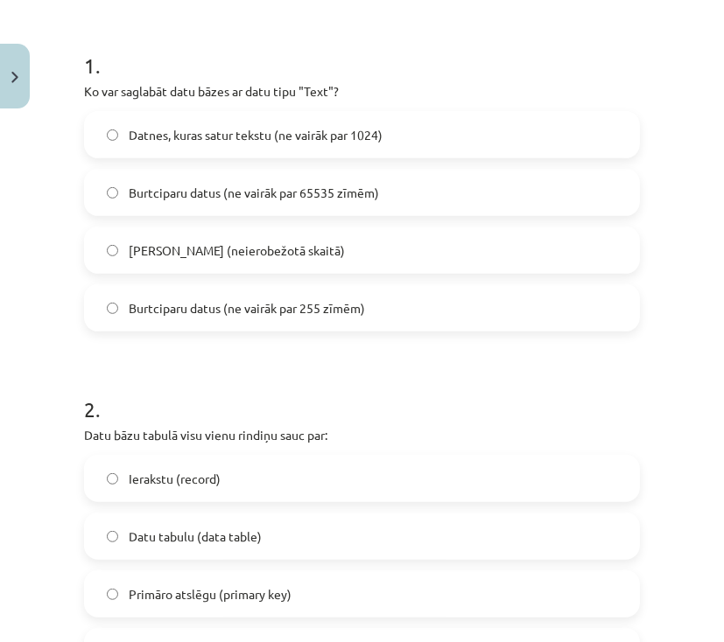
scroll to position [339, 0]
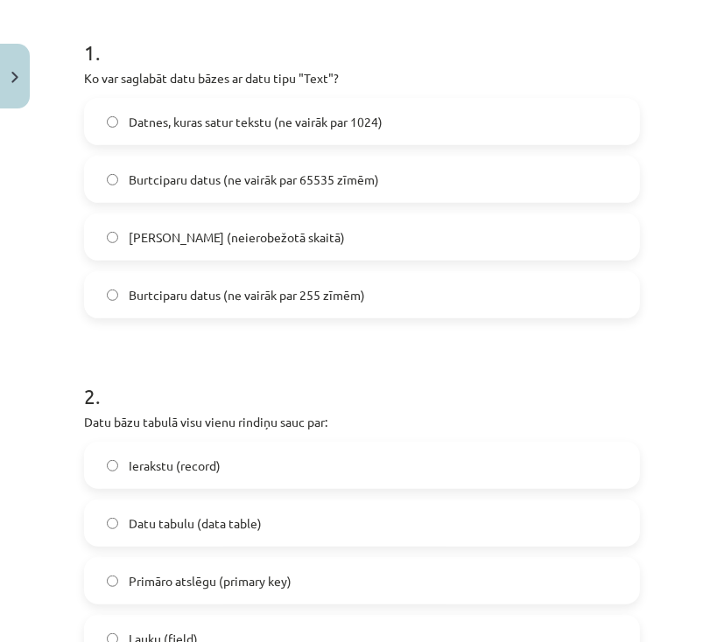
click at [207, 475] on label "Ierakstu (record)" at bounding box center [362, 466] width 552 height 44
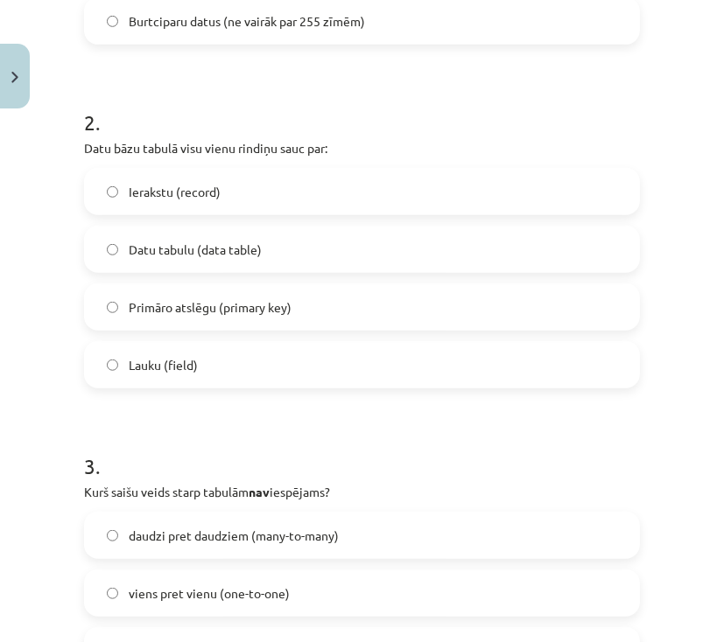
scroll to position [619, 0]
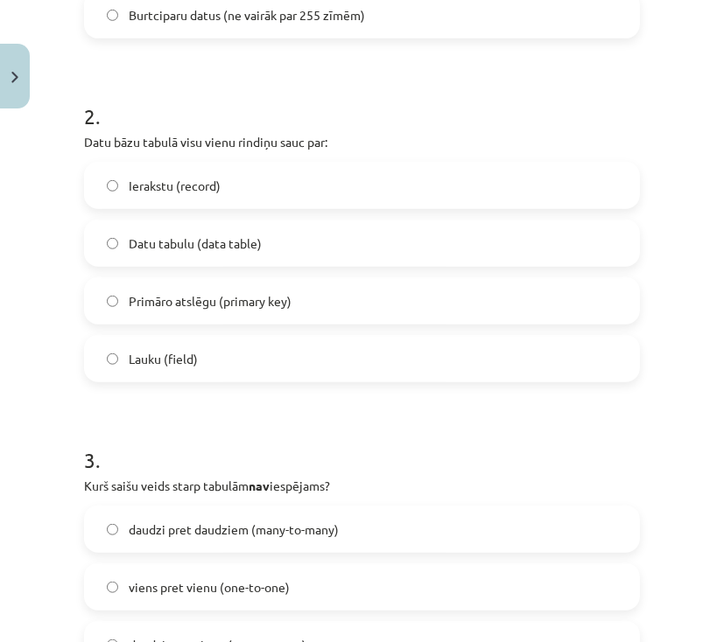
click at [225, 530] on span "daudzi pret daudziem (many-to-many)" at bounding box center [234, 530] width 210 height 18
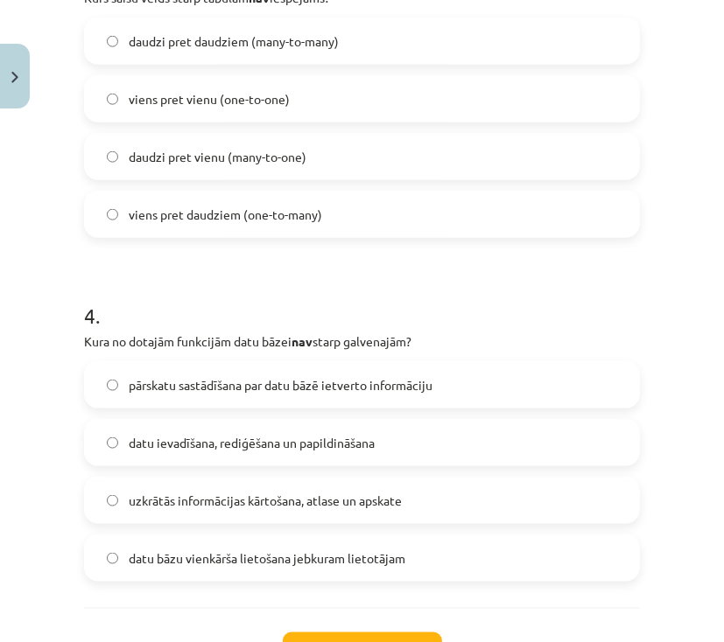
scroll to position [1109, 0]
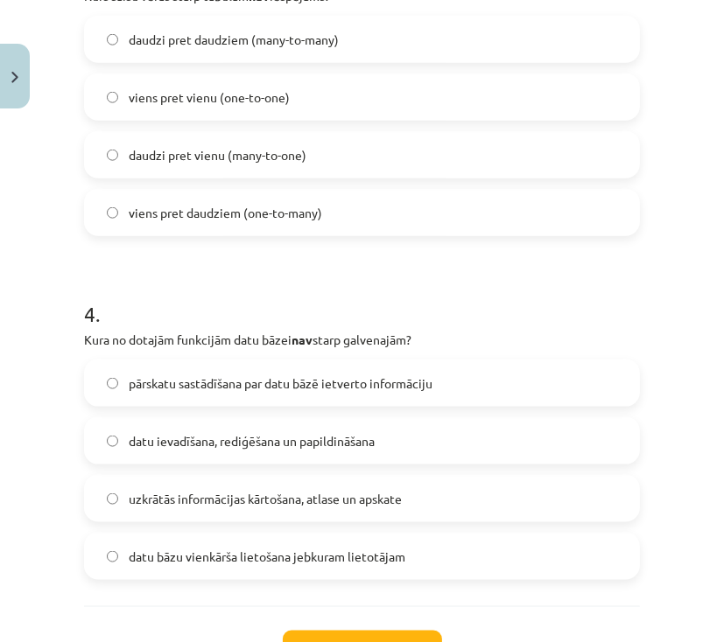
click at [205, 553] on span "datu bāzu vienkārša lietošana jebkuram lietotājam" at bounding box center [267, 557] width 277 height 18
click at [124, 547] on label "datu bāzu vienkārša lietošana jebkuram lietotājam" at bounding box center [362, 557] width 552 height 44
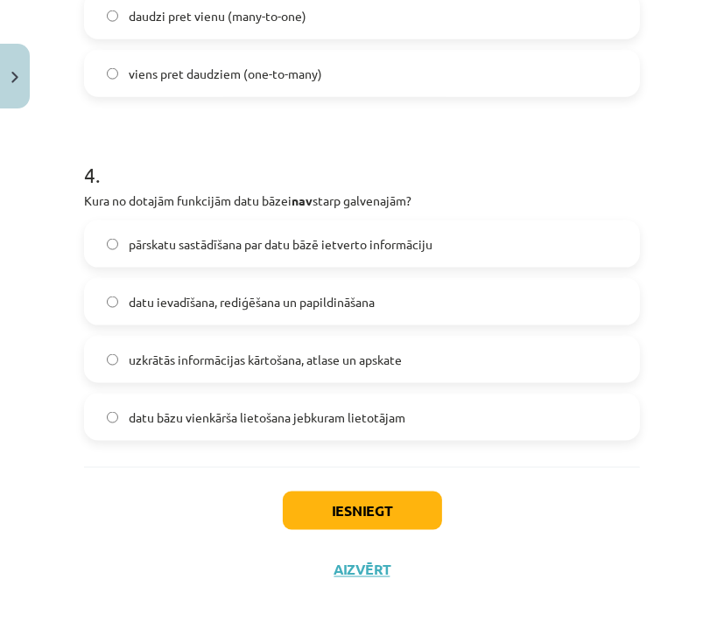
scroll to position [1249, 0]
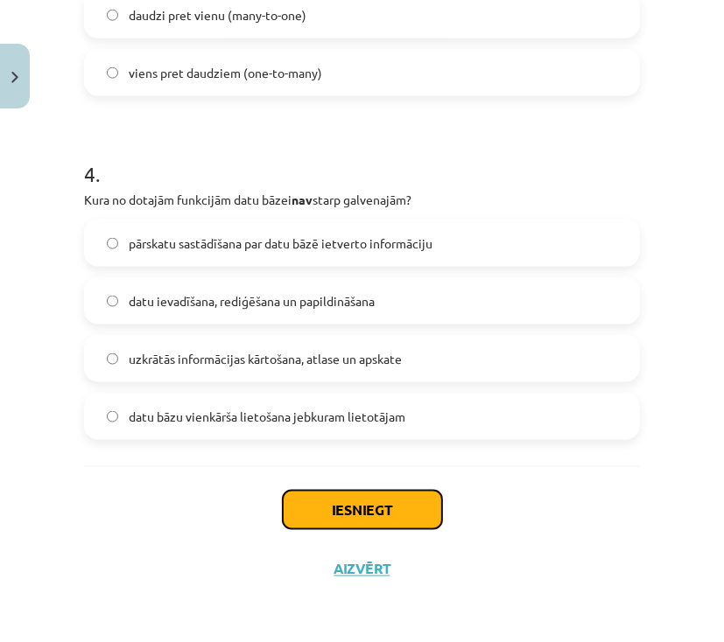
click at [354, 512] on button "Iesniegt" at bounding box center [362, 510] width 159 height 39
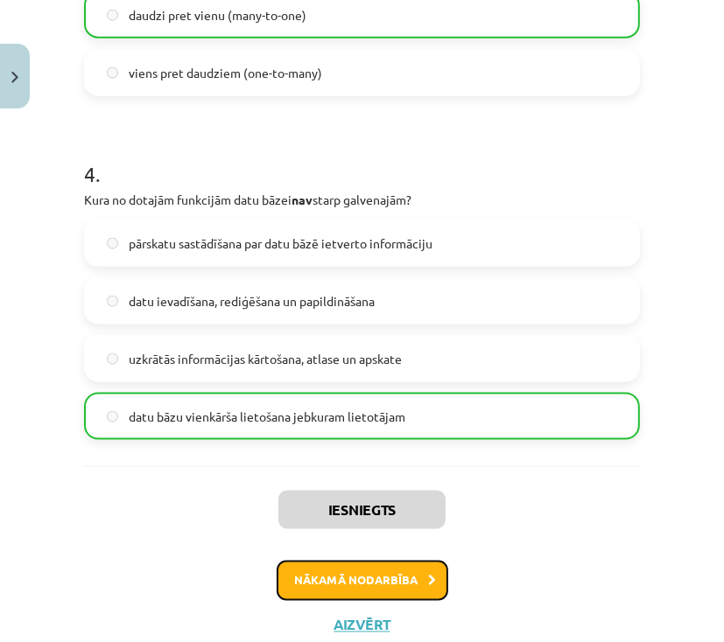
click at [378, 564] on button "Nākamā nodarbība" at bounding box center [363, 581] width 172 height 40
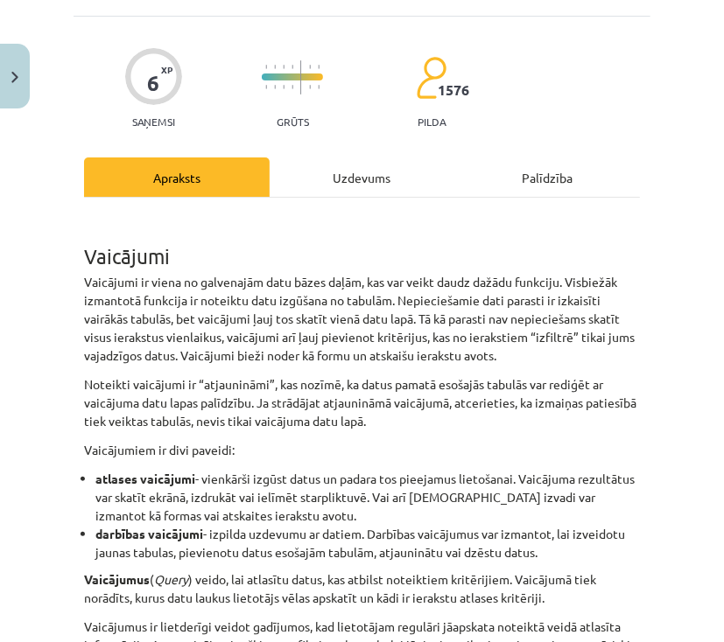
scroll to position [44, 0]
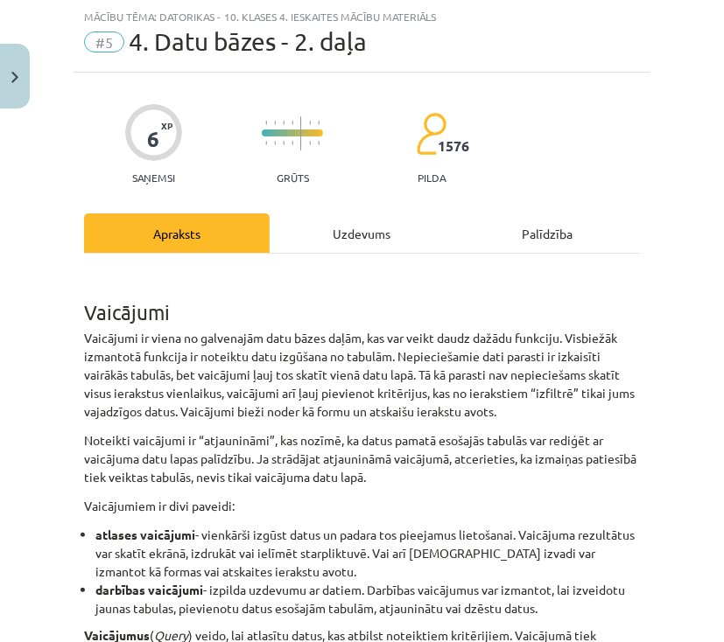
click at [365, 230] on div "Uzdevums" at bounding box center [363, 233] width 186 height 39
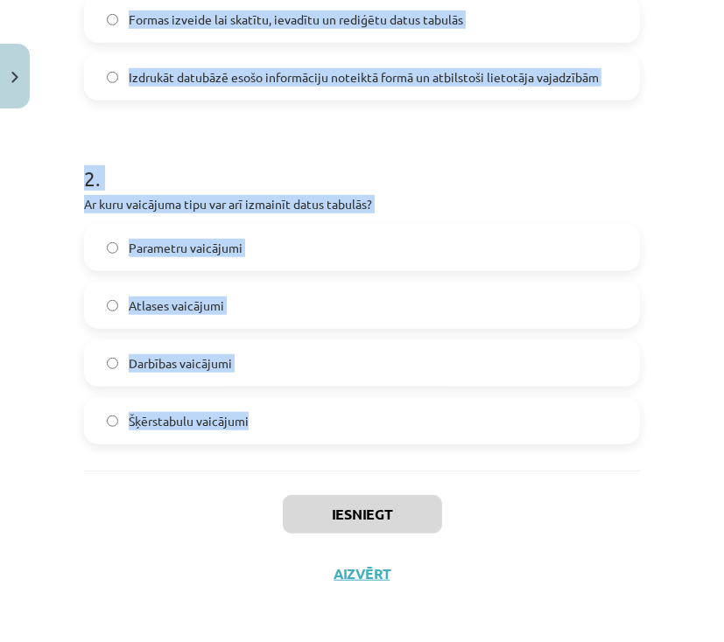
scroll to position [560, 0]
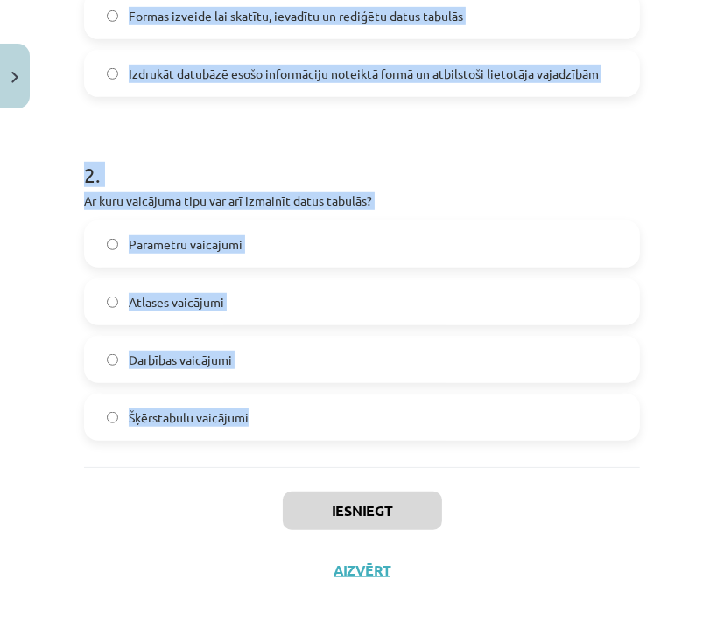
drag, startPoint x: 76, startPoint y: 342, endPoint x: 381, endPoint y: 415, distance: 313.1
click at [382, 414] on div "6 XP Saņemsi Grūts 1576 pilda Apraksts Uzdevums Palīdzība 1 . Kāda ir vaicājuma…" at bounding box center [362, 78] width 577 height 1044
copy form "1 . Kāda ir vaicājuma visbiežākā funkcija? Datu uzglabāšana tabulās Noteiktu da…"
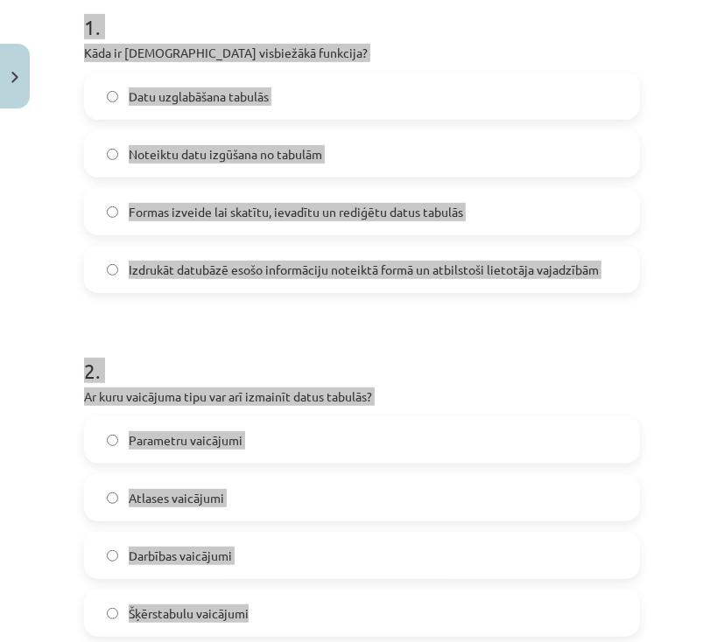
scroll to position [350, 0]
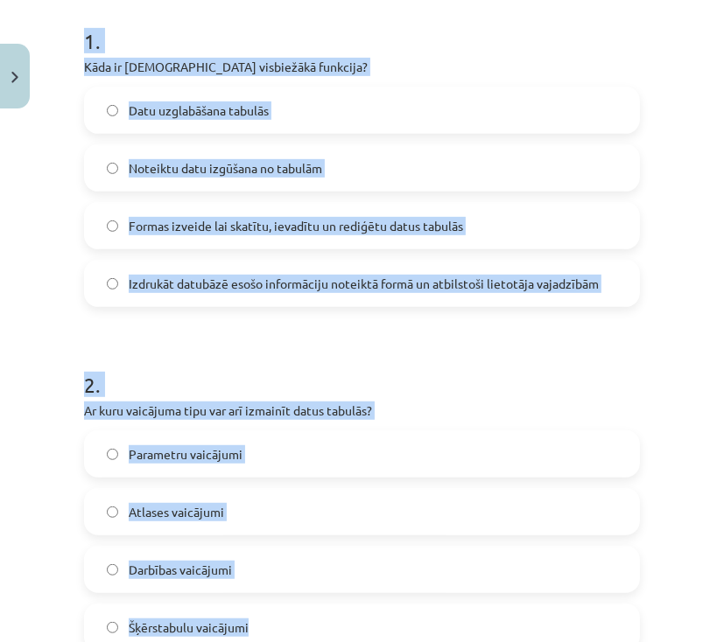
click at [121, 167] on label "Noteiktu datu izgūšana no tabulām" at bounding box center [362, 168] width 552 height 44
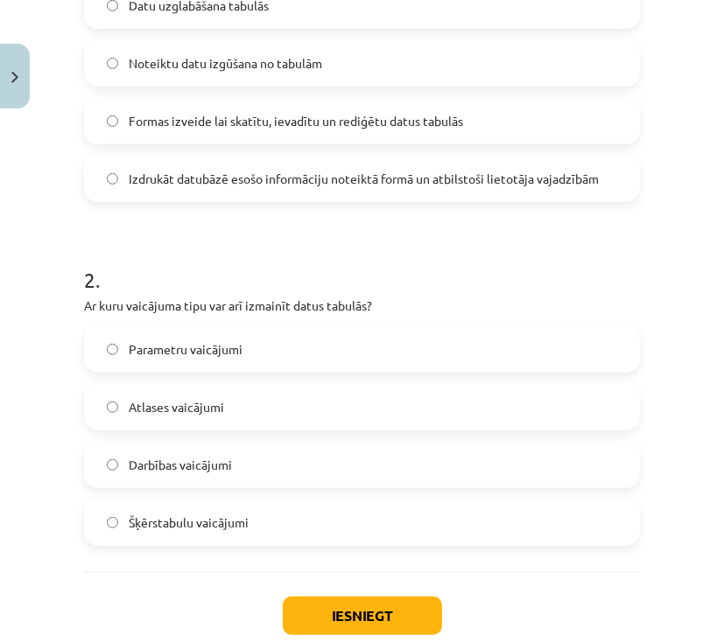
scroll to position [490, 0]
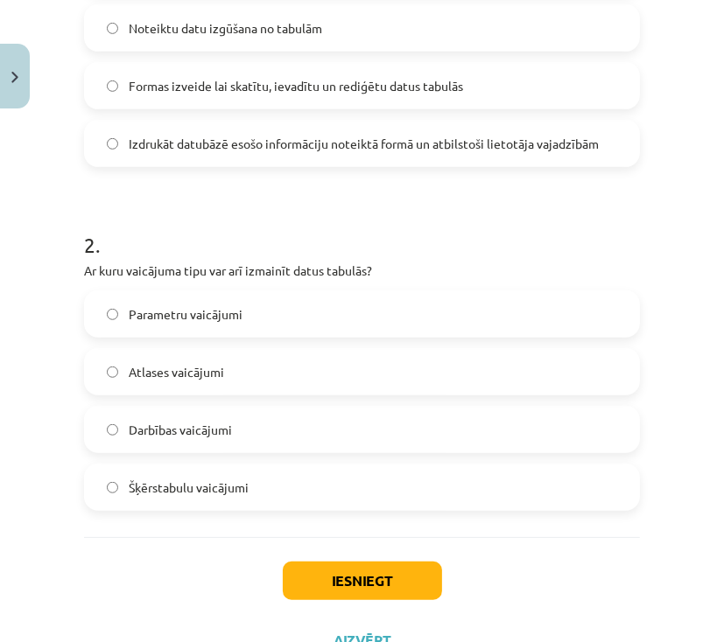
click at [249, 432] on label "Darbības vaicājumi" at bounding box center [362, 430] width 552 height 44
click at [378, 574] on button "Iesniegt" at bounding box center [362, 581] width 159 height 39
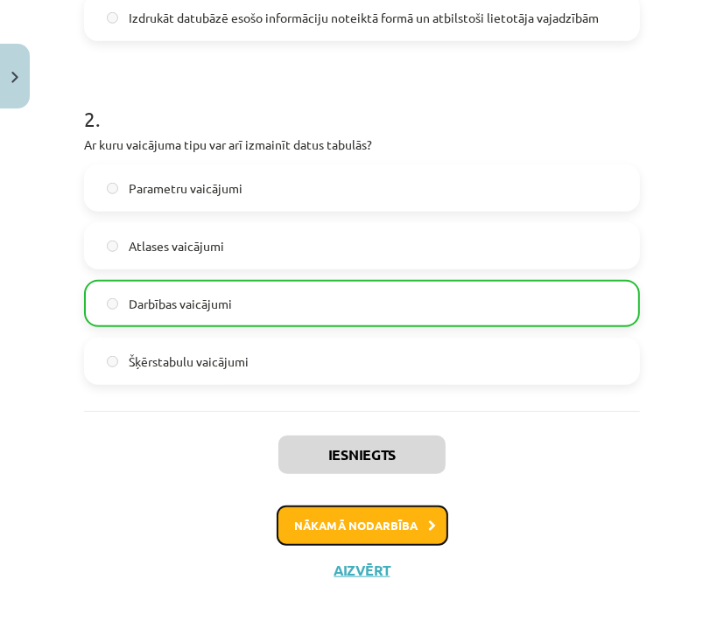
click at [354, 530] on button "Nākamā nodarbība" at bounding box center [363, 526] width 172 height 40
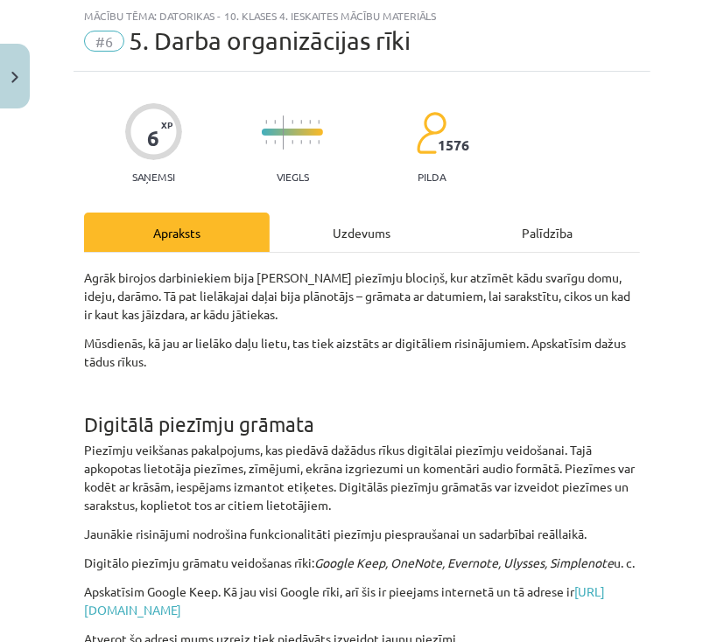
scroll to position [44, 0]
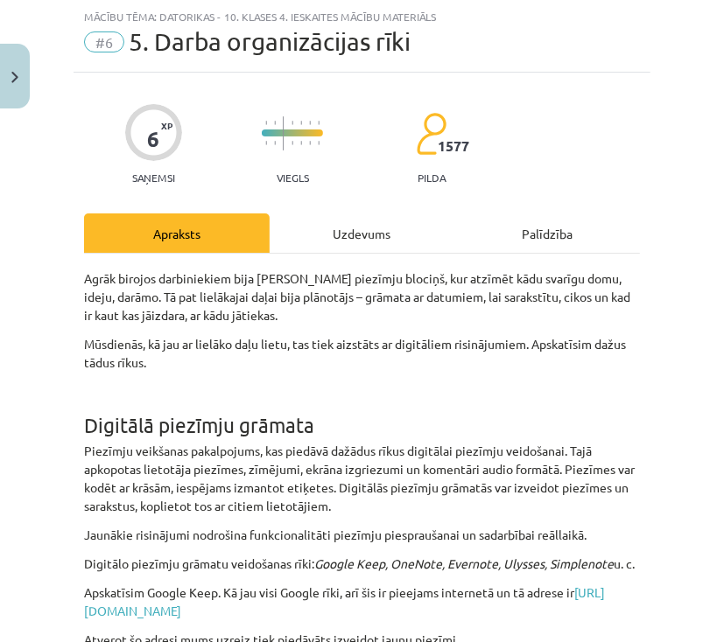
click at [348, 222] on div "Uzdevums" at bounding box center [363, 233] width 186 height 39
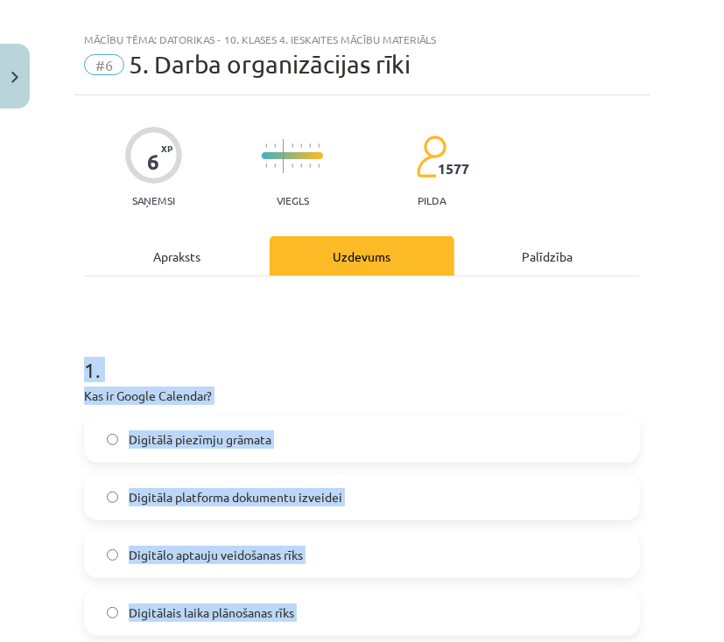
scroll to position [0, 0]
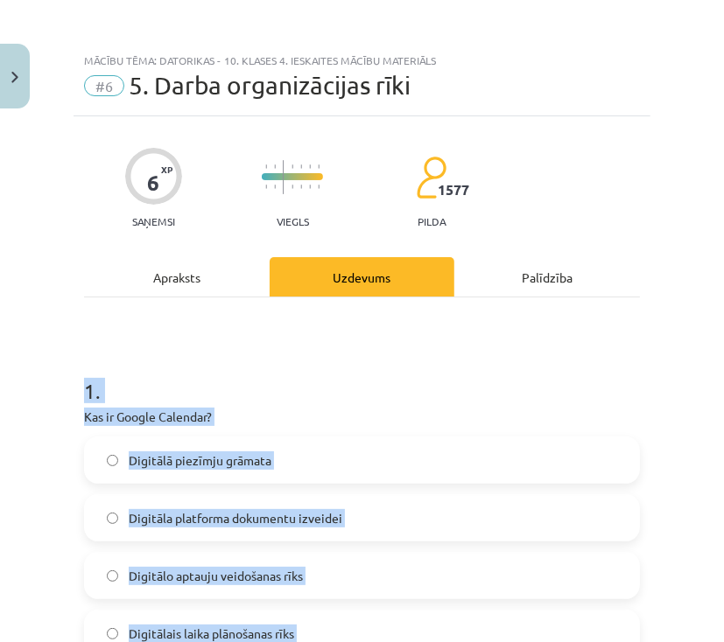
drag, startPoint x: 262, startPoint y: 404, endPoint x: 72, endPoint y: 368, distance: 193.4
click at [72, 368] on div "Mācību tēma: Datorikas - 10. klases 4. ieskaites mācību materiāls #6 5. Darba o…" at bounding box center [362, 321] width 724 height 642
copy form "1 . Kas ir Google Calendar? Digitālā piezīmju grāmata Digitāla platforma dokume…"
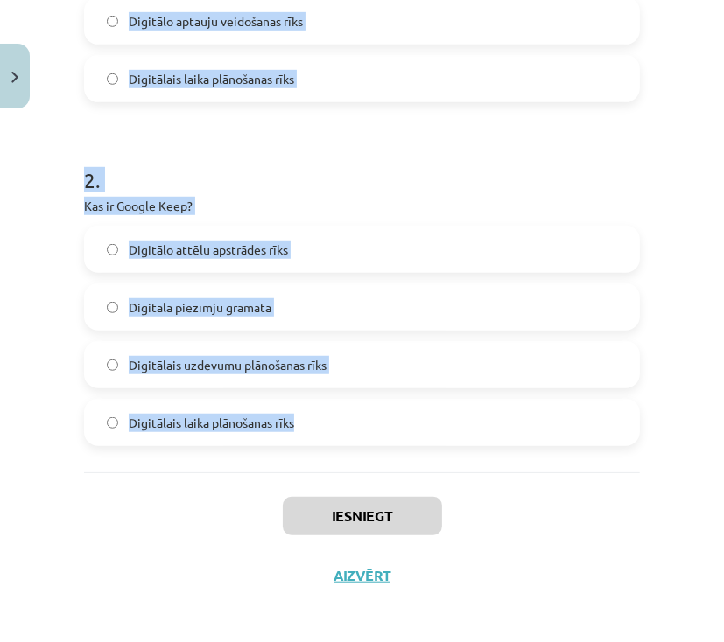
scroll to position [560, 0]
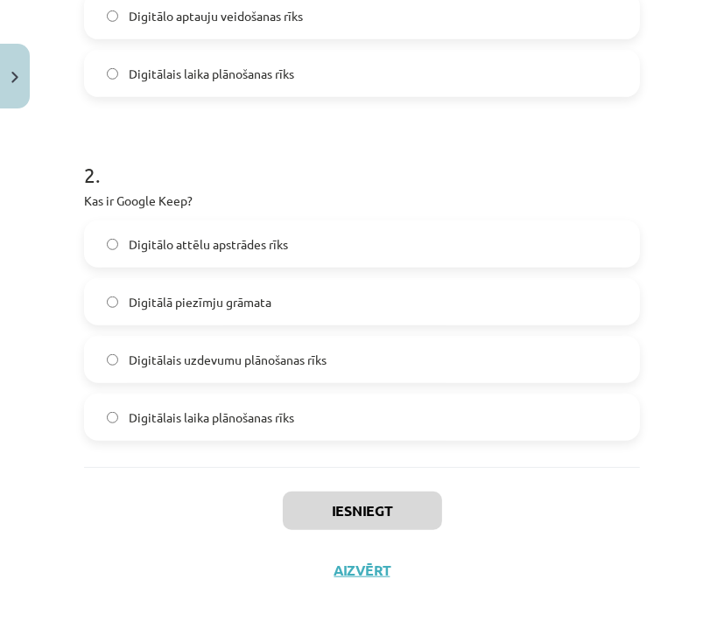
click at [543, 528] on div "Iesniegt Aizvērt" at bounding box center [362, 528] width 556 height 123
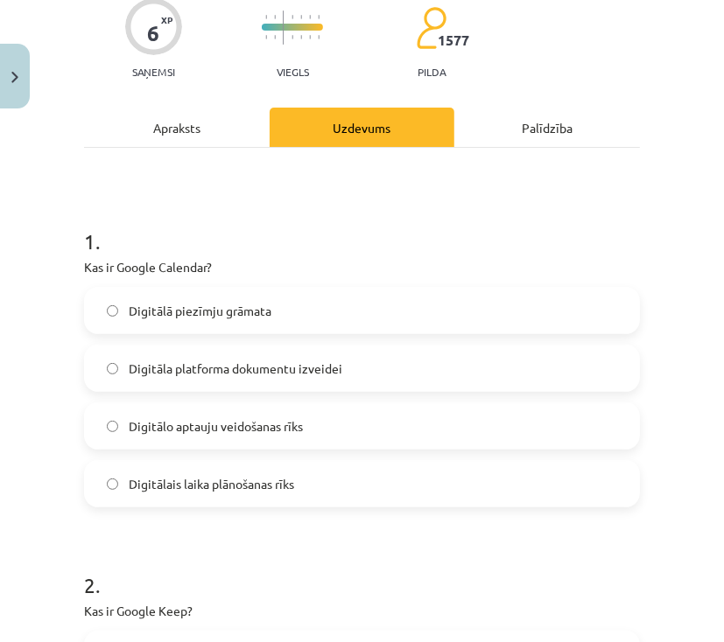
scroll to position [140, 0]
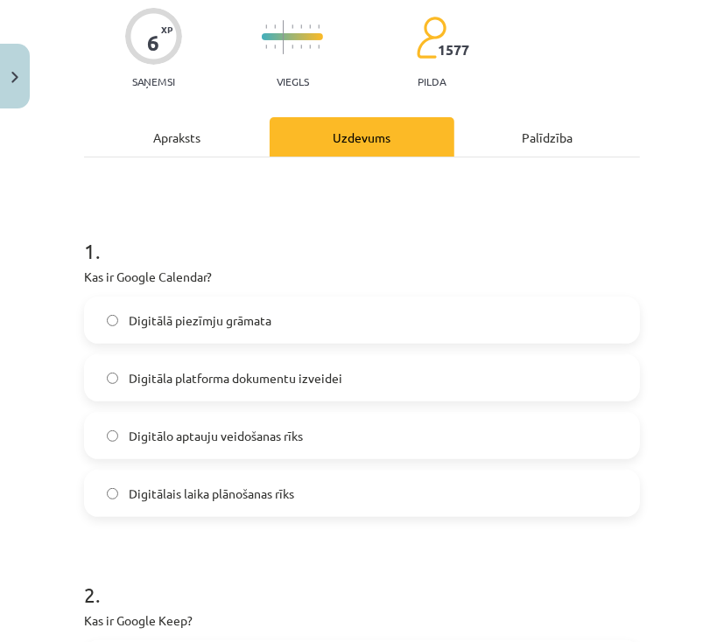
click at [123, 503] on label "Digitālais laika plānošanas rīks" at bounding box center [362, 494] width 552 height 44
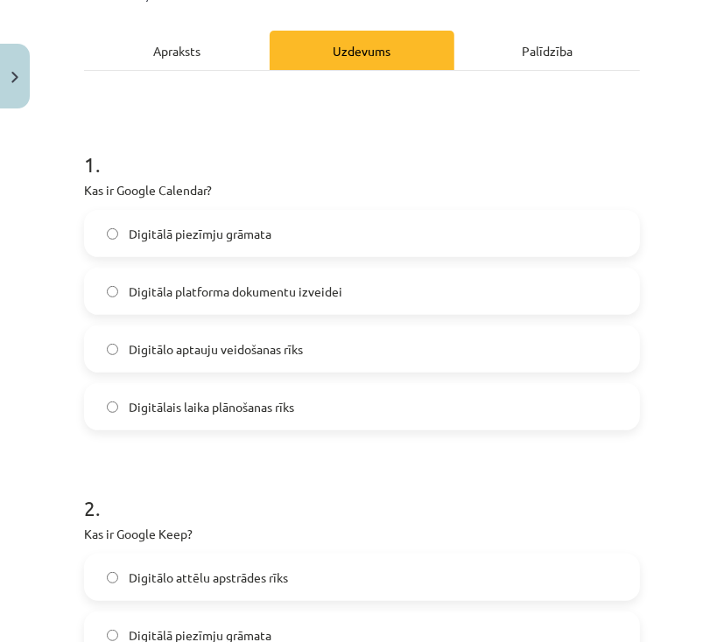
scroll to position [420, 0]
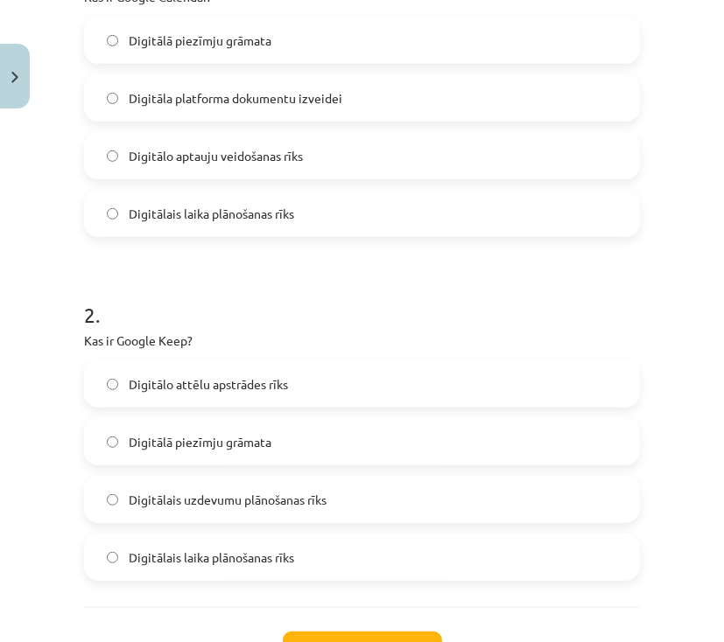
click at [161, 438] on span "Digitālā piezīmju grāmata" at bounding box center [200, 442] width 143 height 18
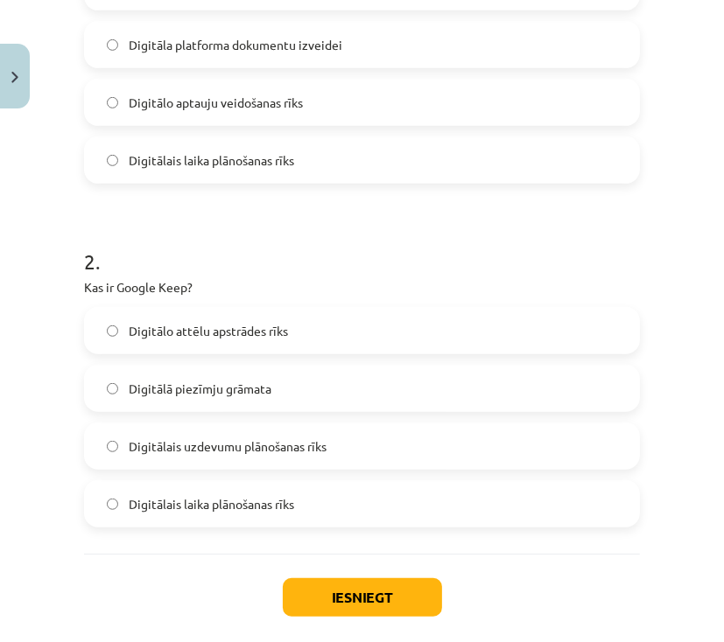
scroll to position [560, 0]
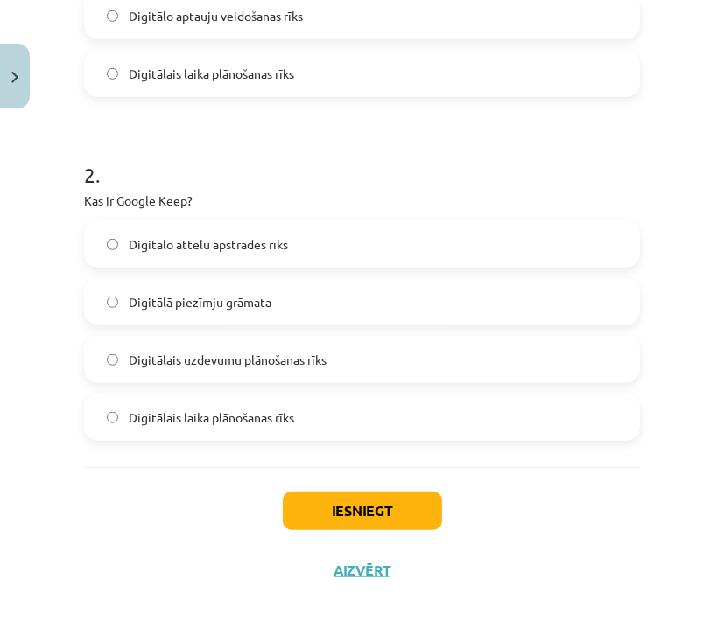
click at [352, 488] on div "Iesniegt Aizvērt" at bounding box center [362, 528] width 556 height 123
click at [357, 509] on button "Iesniegt" at bounding box center [362, 511] width 159 height 39
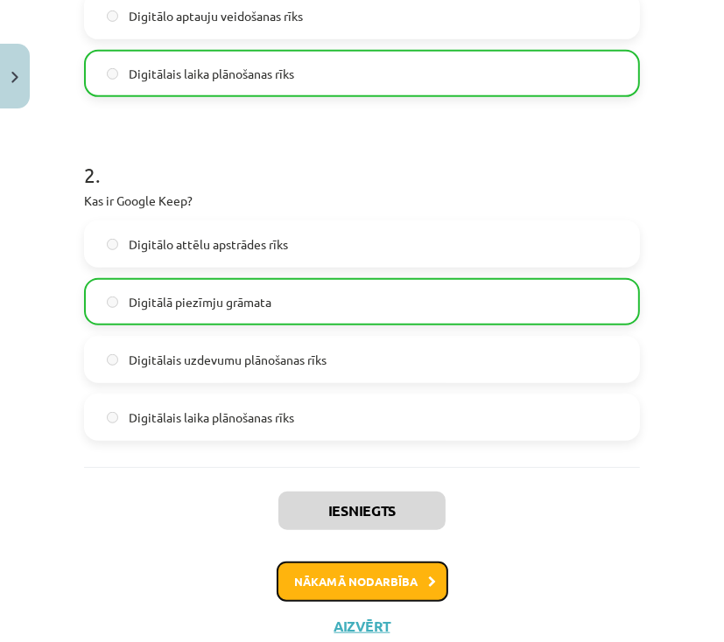
click at [406, 572] on button "Nākamā nodarbība" at bounding box center [363, 582] width 172 height 40
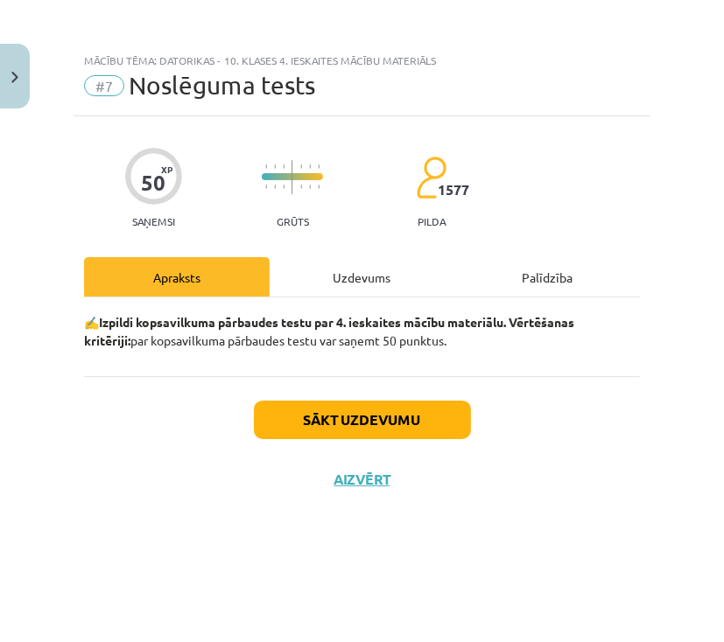
scroll to position [0, 0]
click at [354, 283] on div "Uzdevums" at bounding box center [363, 276] width 186 height 39
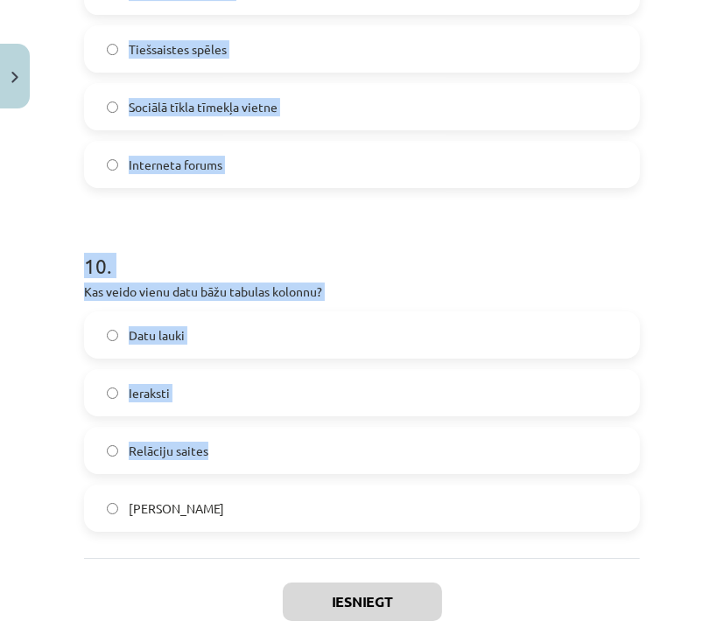
scroll to position [3312, 0]
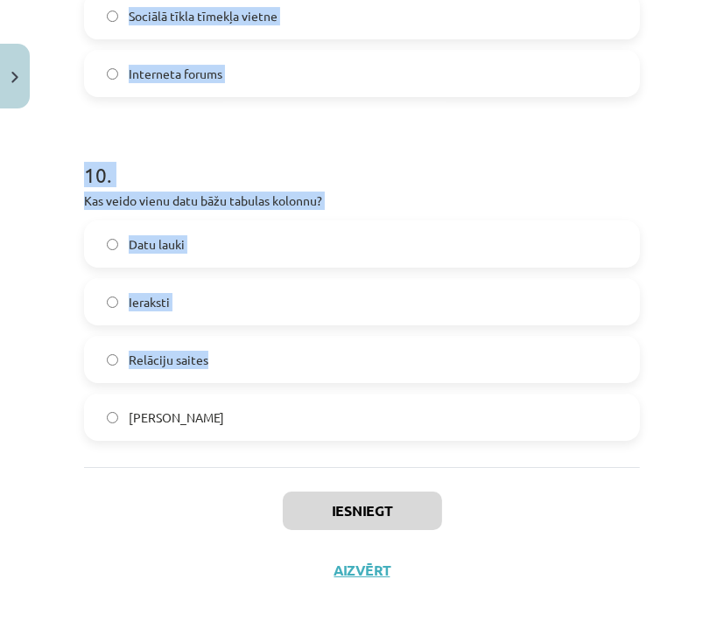
drag, startPoint x: 74, startPoint y: 390, endPoint x: 256, endPoint y: 437, distance: 188.7
copy form "1 . Kura no dotajām nav pārlūkprogramma? Microsoft Outlook Opera Microsoft Edge…"
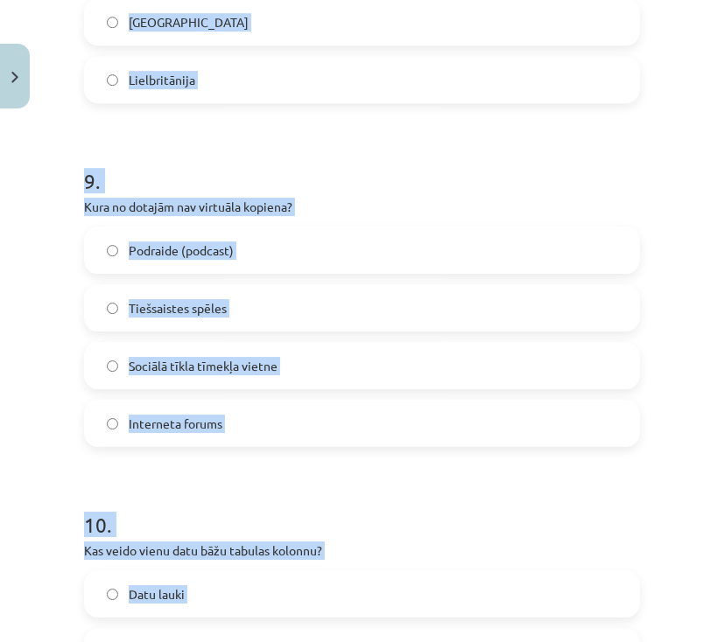
click at [648, 417] on div "Mācību tēma: Datorikas - 10. klases 4. ieskaites mācību materiāls #7 Noslēguma …" at bounding box center [362, 321] width 724 height 642
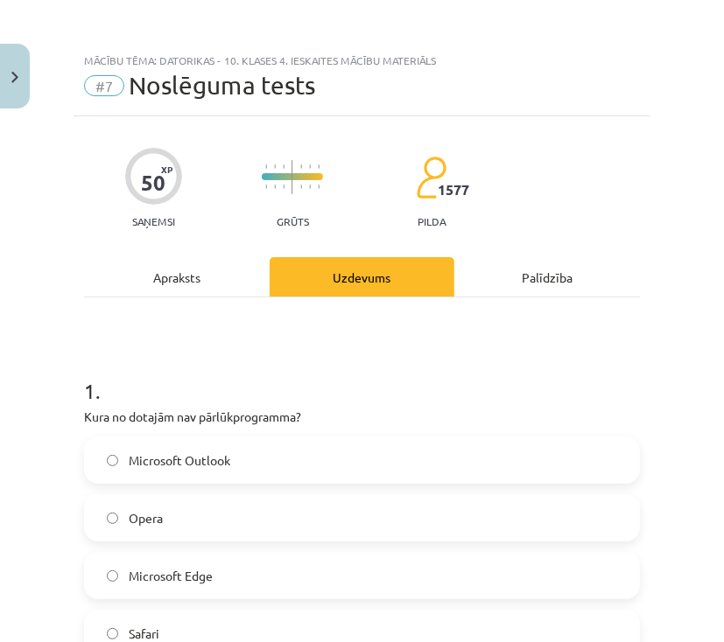
scroll to position [70, 0]
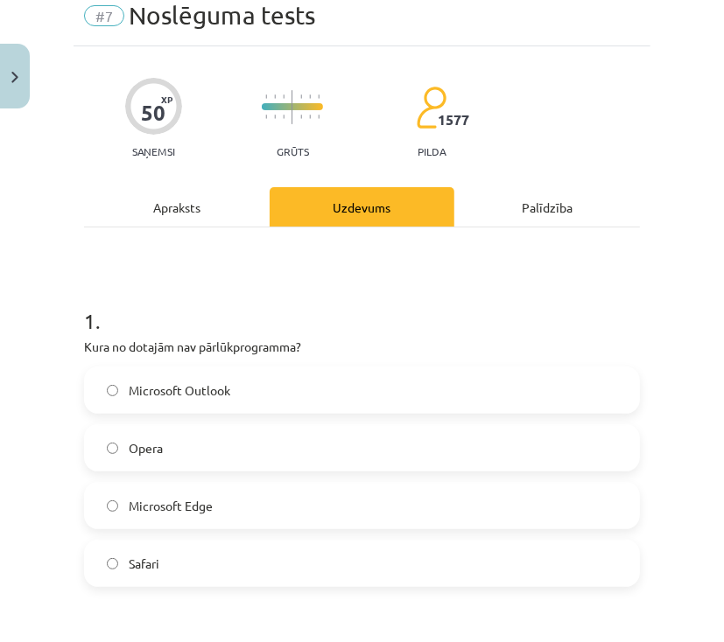
click at [220, 387] on span "Microsoft Outlook" at bounding box center [180, 391] width 102 height 18
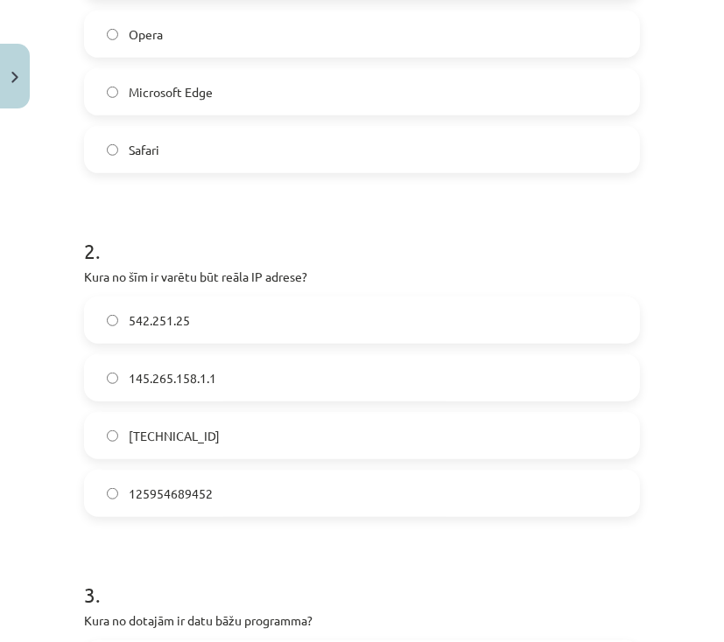
scroll to position [490, 0]
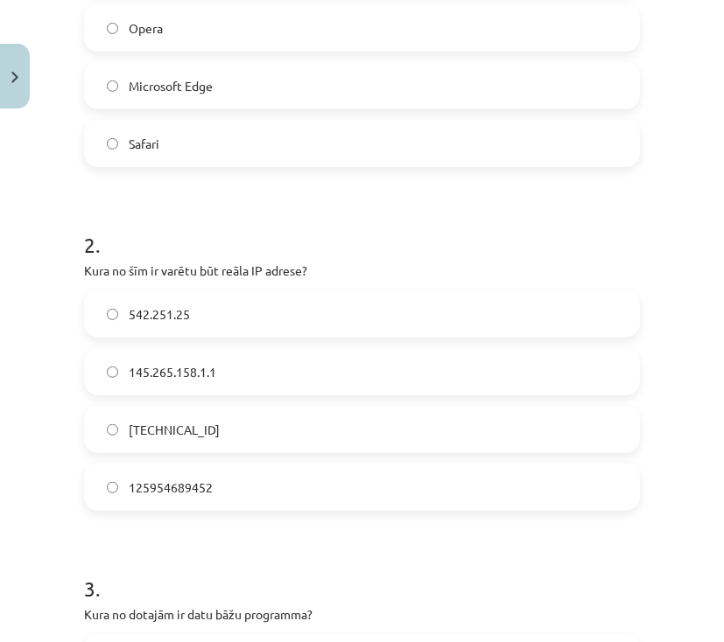
click at [233, 440] on label "158.12.159.1" at bounding box center [362, 430] width 552 height 44
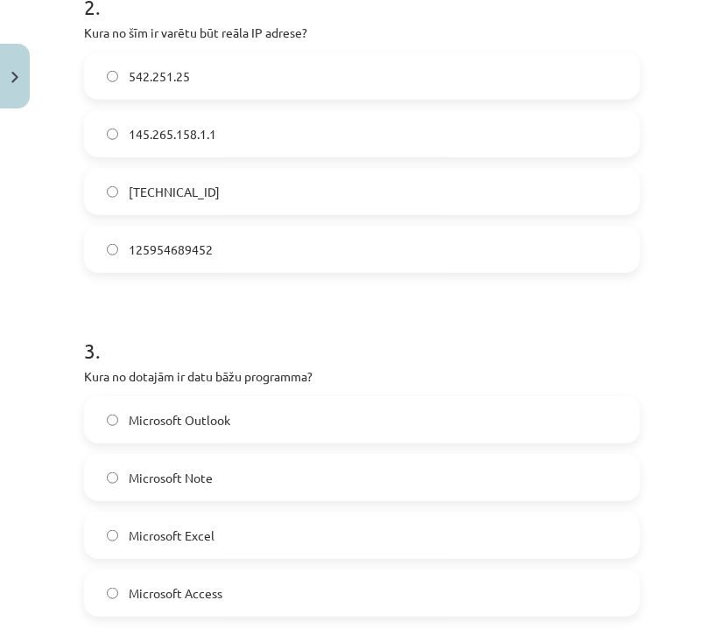
scroll to position [770, 0]
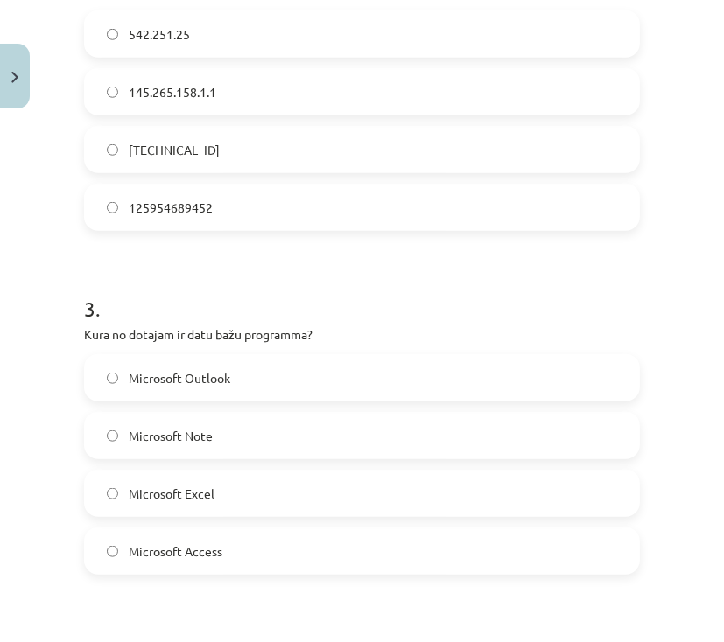
click at [236, 553] on label "Microsoft Access" at bounding box center [362, 551] width 552 height 44
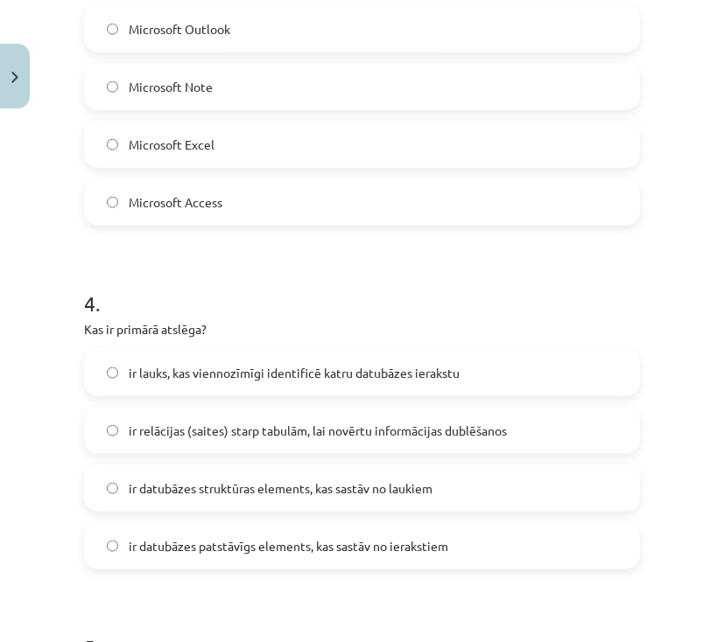
scroll to position [1120, 0]
click at [251, 370] on span "ir lauks, kas viennozīmīgi identificē katru datubāzes ierakstu" at bounding box center [294, 372] width 331 height 18
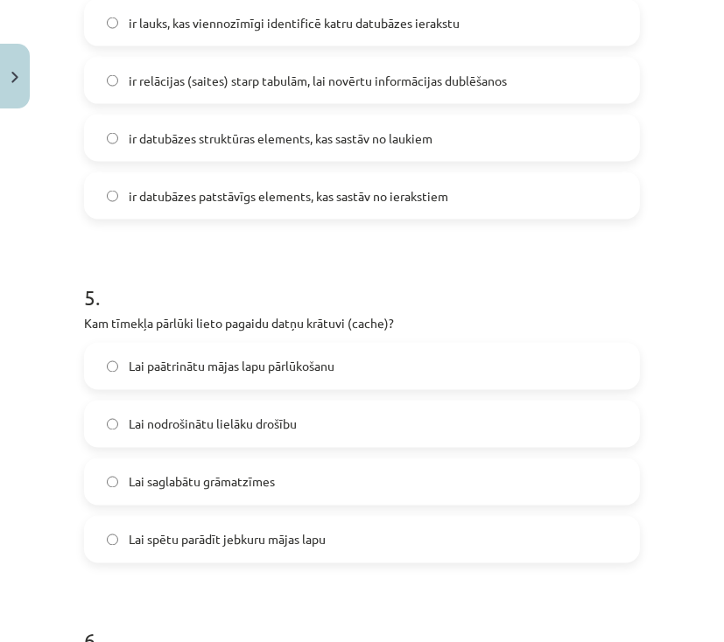
scroll to position [1470, 0]
click at [261, 370] on span "Lai paātrinātu mājas lapu pārlūkošanu" at bounding box center [232, 366] width 206 height 18
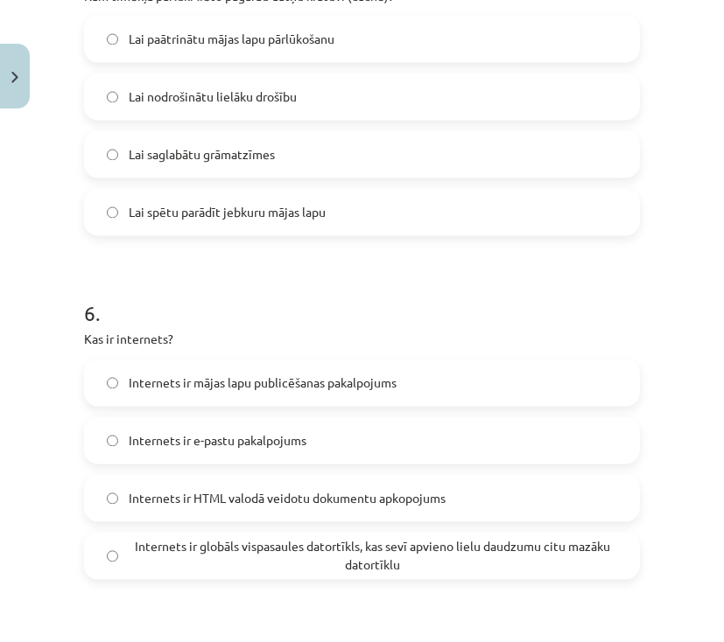
scroll to position [1820, 0]
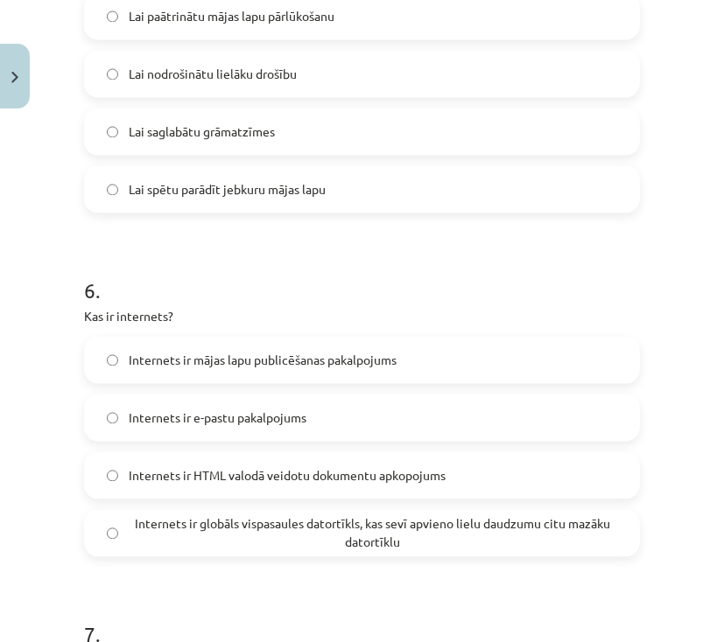
click at [271, 529] on span "Internets ir globāls vispasaules datortīkls, kas sevī apvieno lielu daudzumu ci…" at bounding box center [373, 533] width 488 height 37
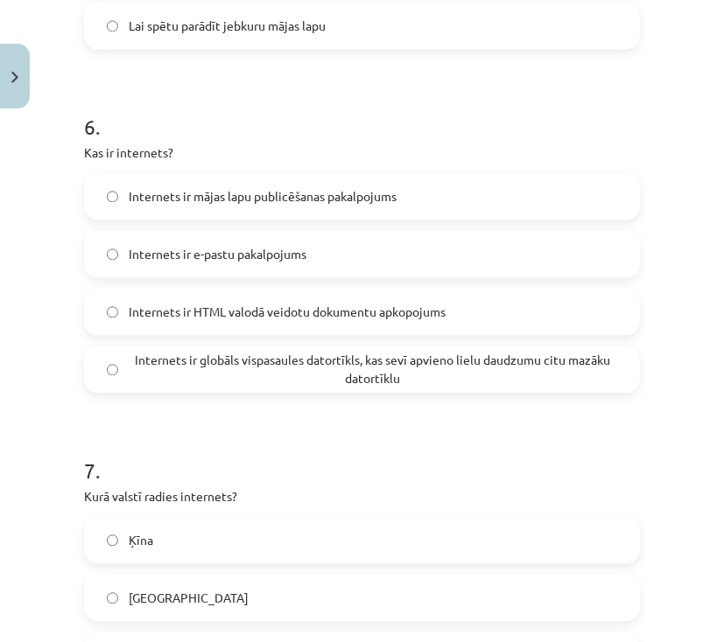
scroll to position [2030, 0]
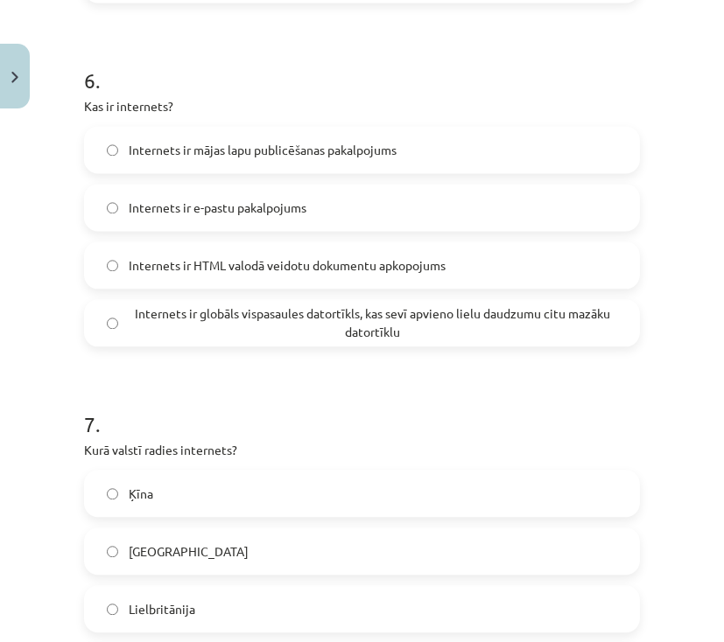
drag, startPoint x: 218, startPoint y: 557, endPoint x: 290, endPoint y: 527, distance: 77.7
click at [218, 554] on label "ASV" at bounding box center [362, 551] width 552 height 44
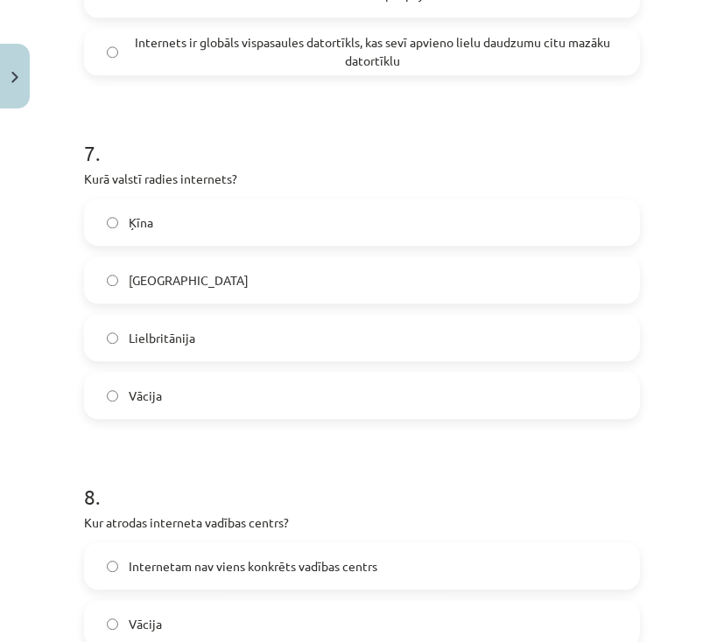
scroll to position [2381, 0]
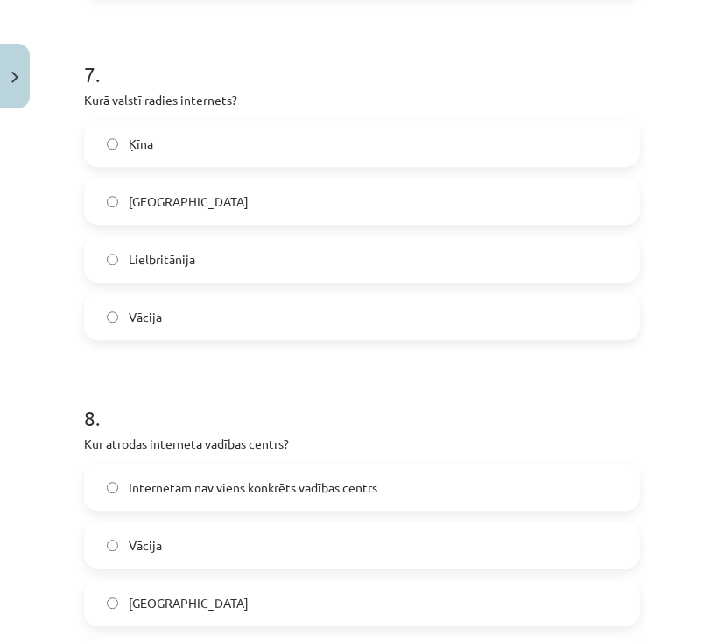
click at [213, 497] on label "Internetam nav viens konkrēts vadības centrs" at bounding box center [362, 488] width 552 height 44
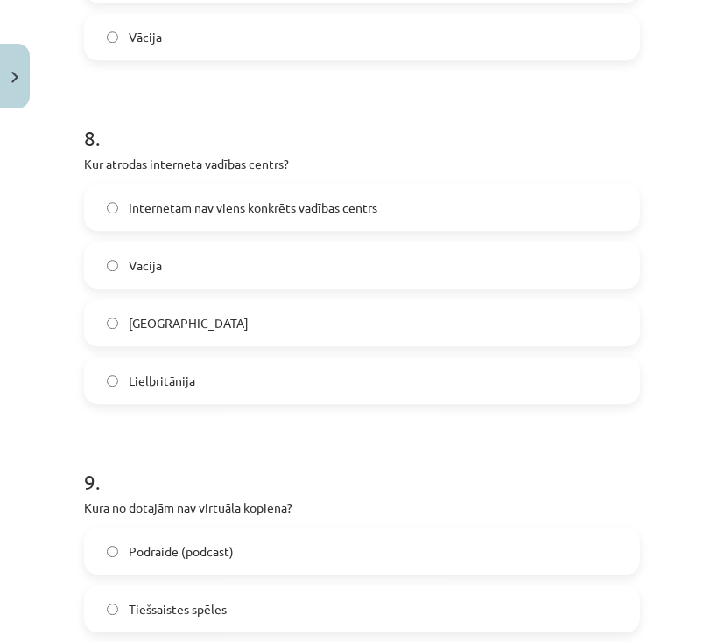
scroll to position [2801, 0]
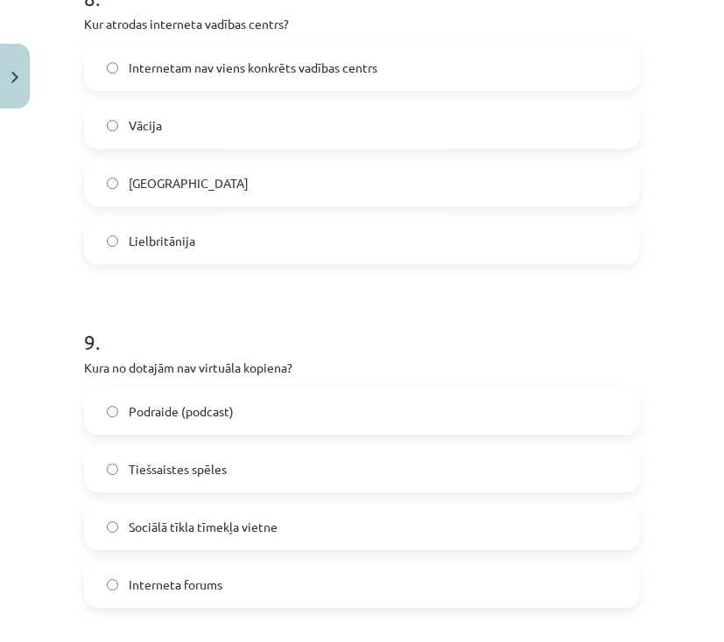
click at [254, 413] on label "Podraide (podcast)" at bounding box center [362, 411] width 552 height 44
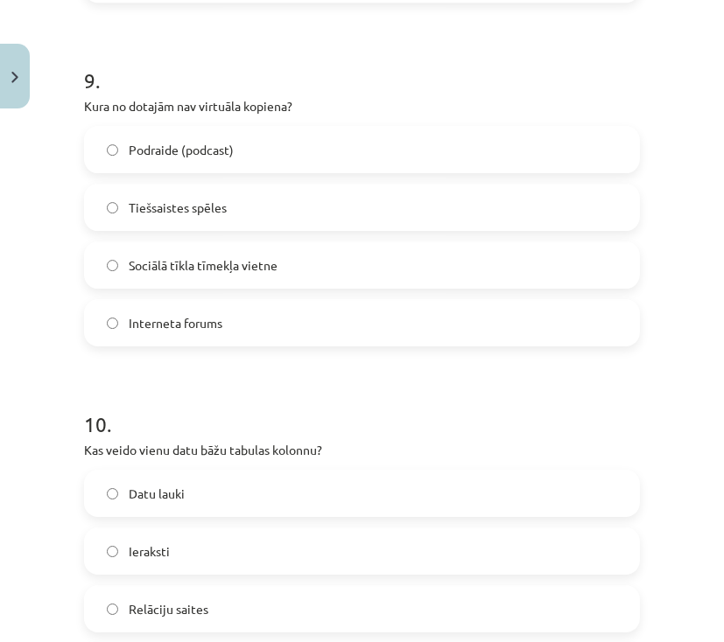
scroll to position [3081, 0]
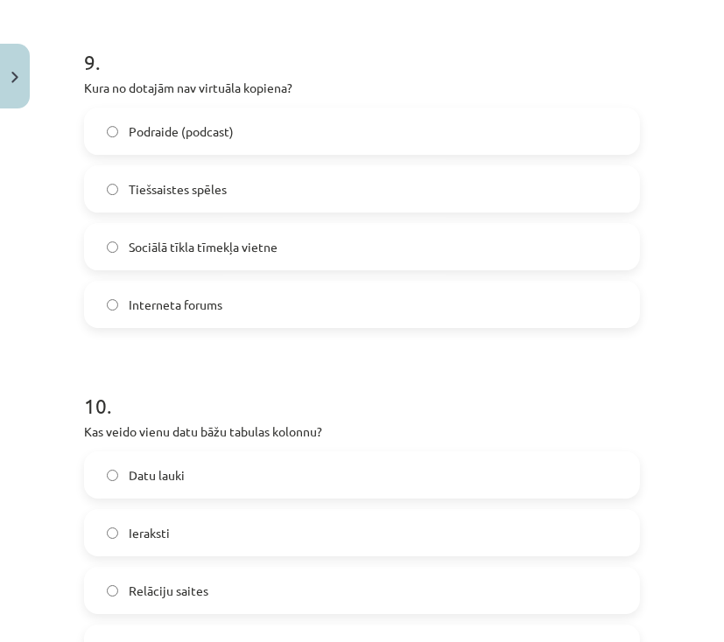
click at [217, 473] on label "Datu lauki" at bounding box center [362, 475] width 552 height 44
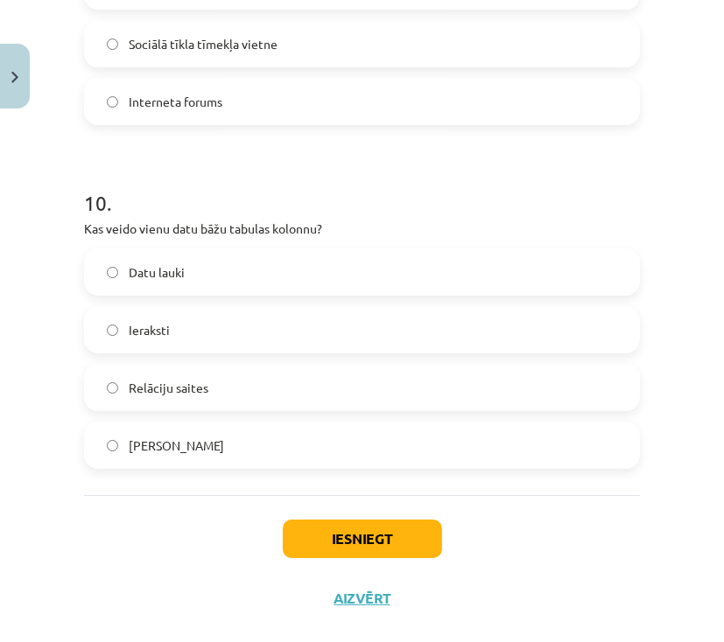
scroll to position [3291, 0]
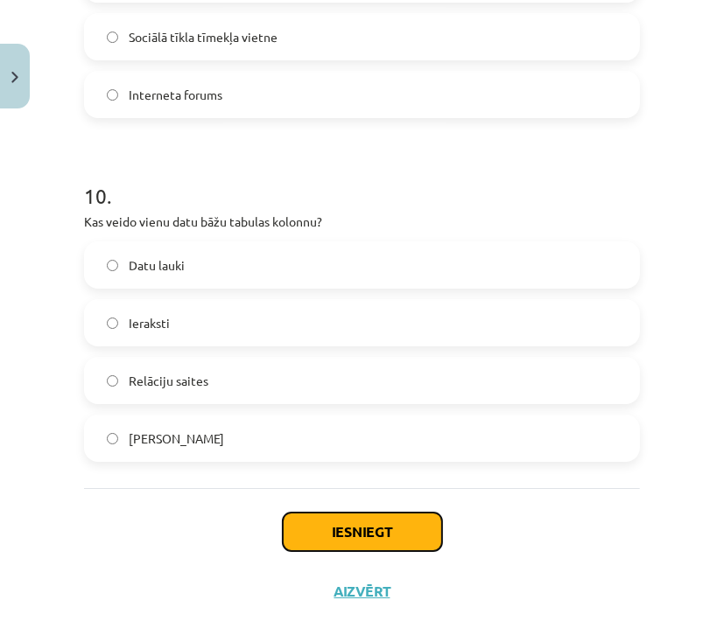
click at [352, 533] on button "Iesniegt" at bounding box center [362, 532] width 159 height 39
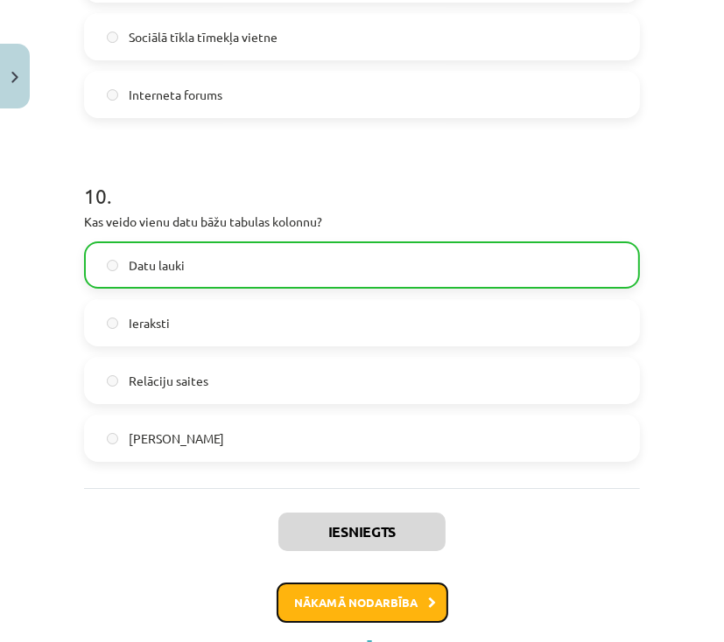
click at [430, 608] on button "Nākamā nodarbība" at bounding box center [363, 603] width 172 height 40
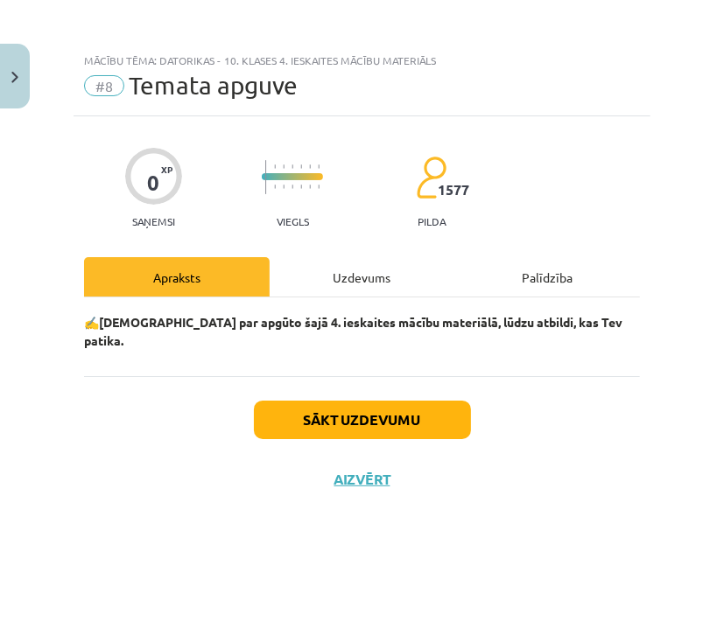
click at [375, 277] on div "Uzdevums" at bounding box center [363, 276] width 186 height 39
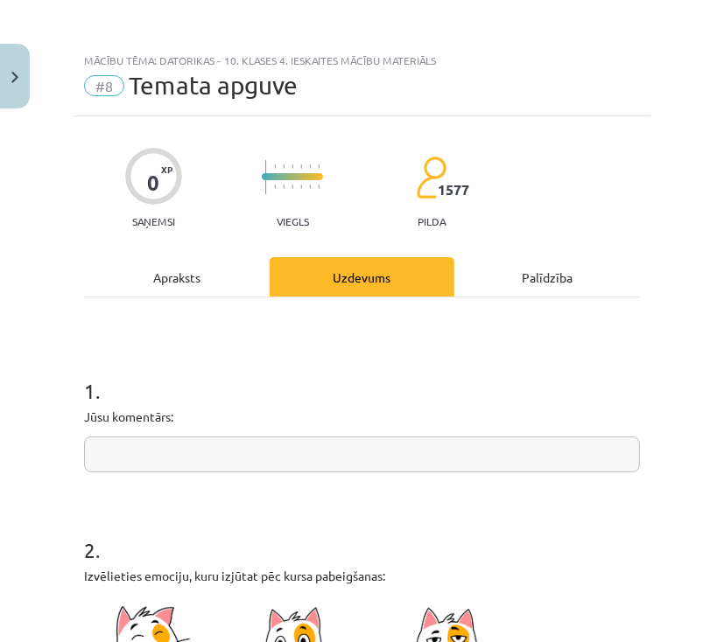
click at [294, 444] on input "text" at bounding box center [362, 455] width 556 height 36
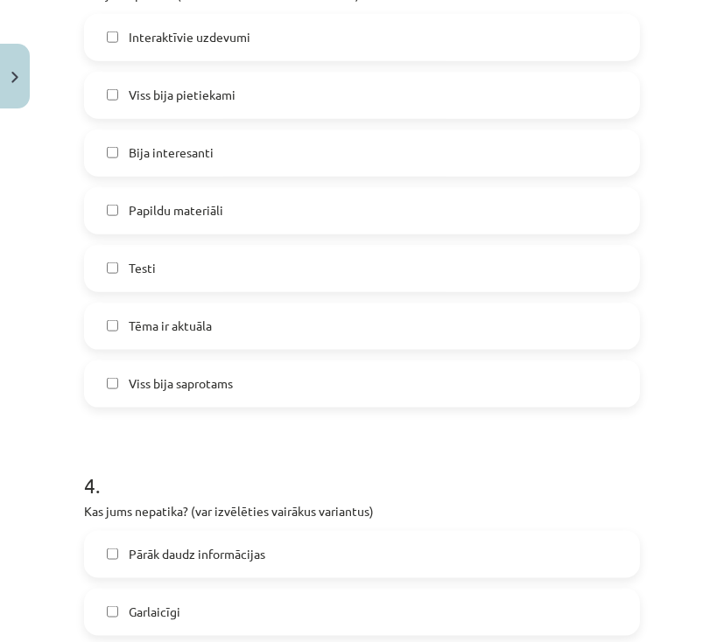
scroll to position [1534, 0]
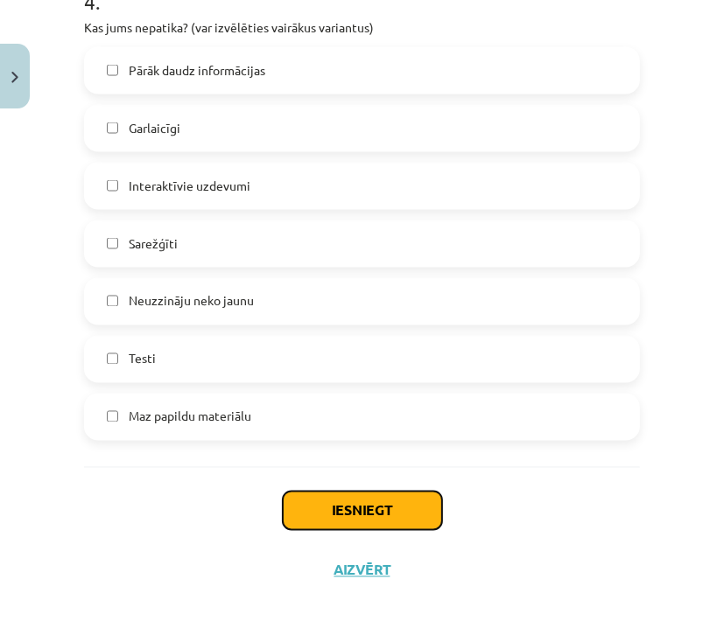
drag, startPoint x: 397, startPoint y: 512, endPoint x: 401, endPoint y: 522, distance: 10.2
click at [398, 512] on button "Iesniegt" at bounding box center [362, 511] width 159 height 39
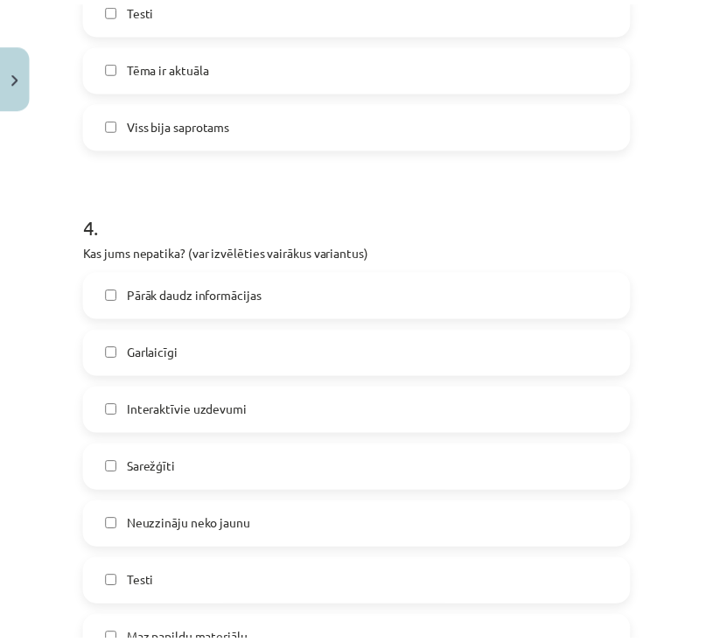
scroll to position [1254, 0]
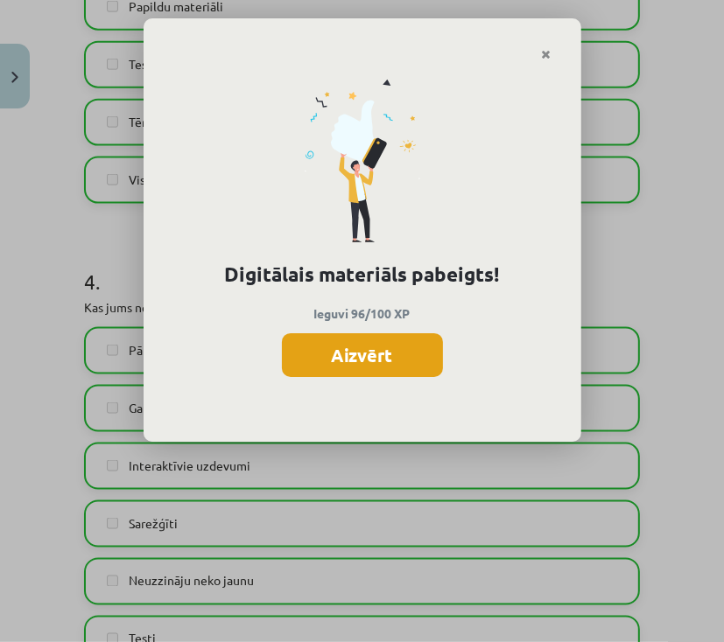
click at [393, 358] on button "Aizvērt" at bounding box center [362, 355] width 161 height 44
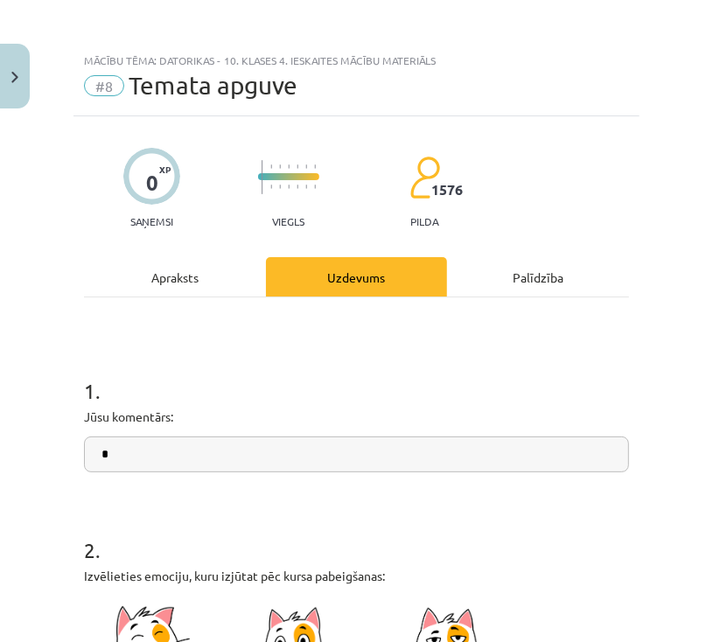
scroll to position [168, 0]
click at [14, 63] on button "Close" at bounding box center [15, 76] width 30 height 65
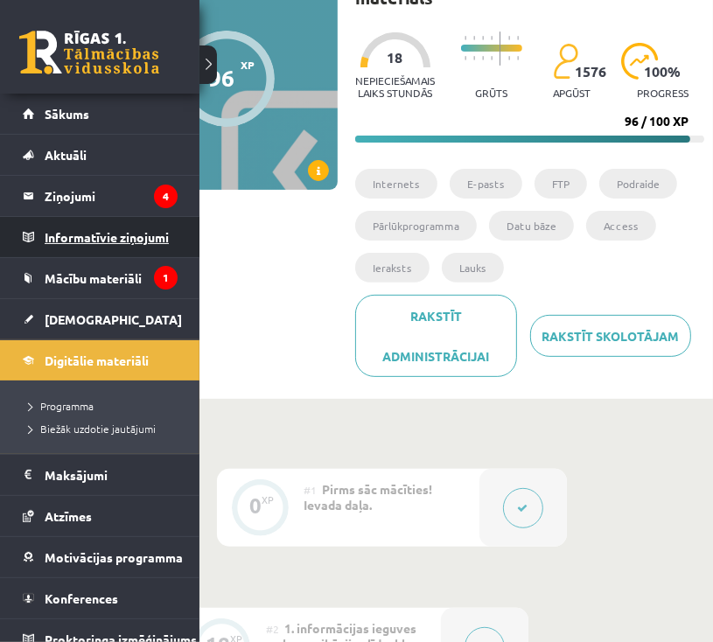
click at [92, 243] on legend "Informatīvie ziņojumi 1" at bounding box center [111, 237] width 133 height 40
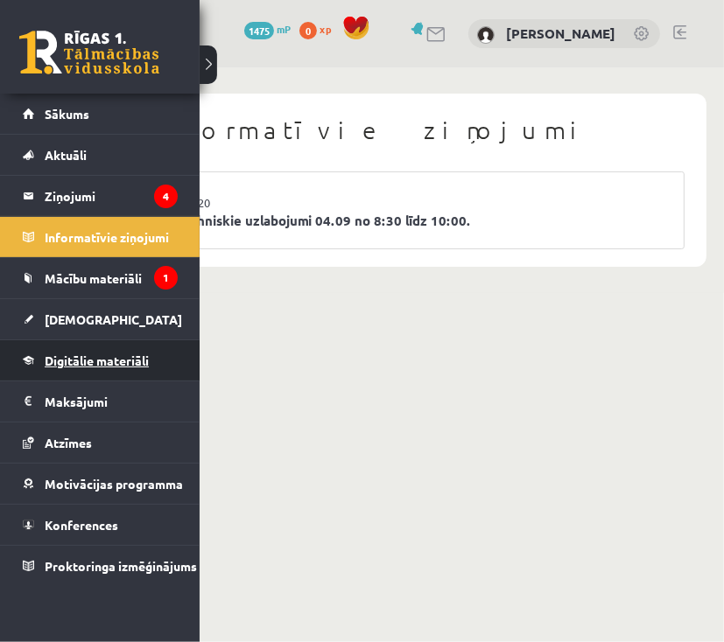
click at [116, 358] on span "Digitālie materiāli" at bounding box center [97, 361] width 104 height 16
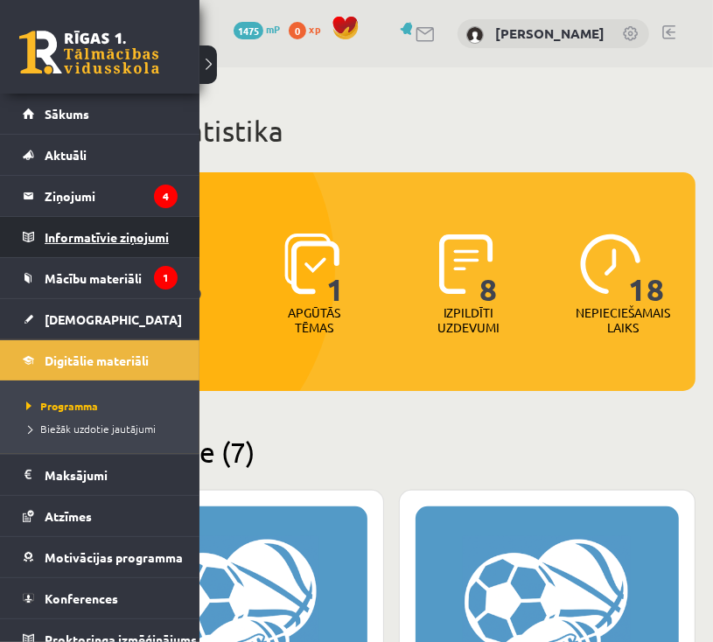
click at [102, 245] on legend "Informatīvie ziņojumi 1" at bounding box center [111, 237] width 133 height 40
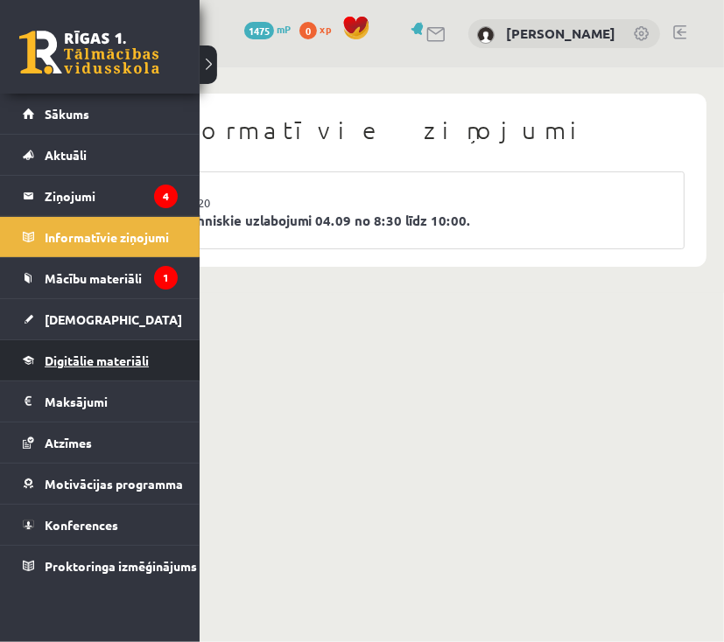
click at [60, 354] on span "Digitālie materiāli" at bounding box center [97, 361] width 104 height 16
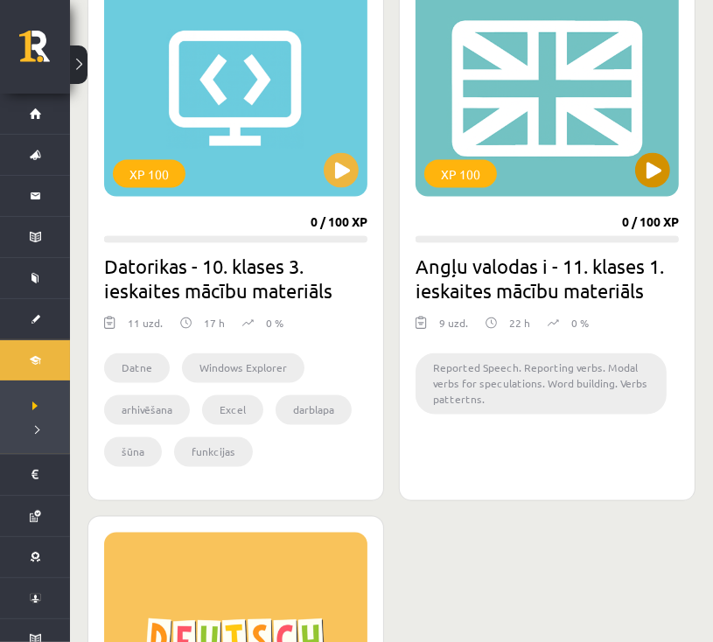
scroll to position [1283, 0]
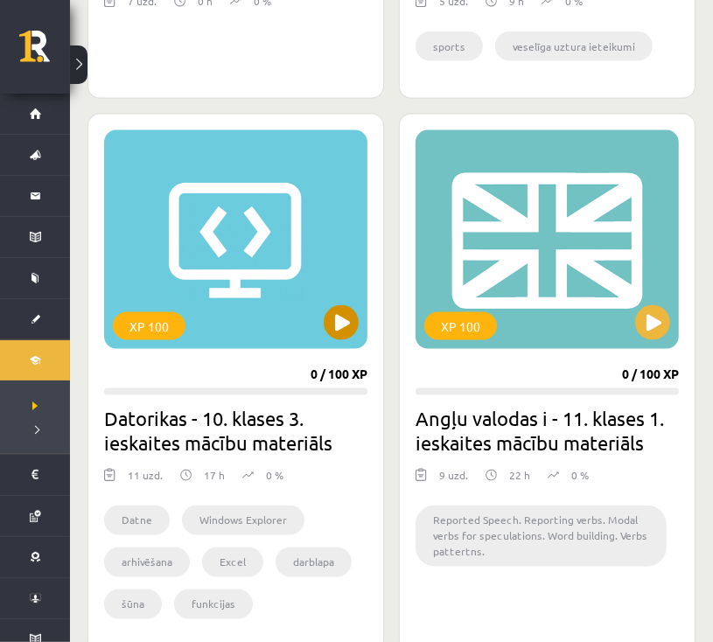
click at [235, 241] on div "XP 100" at bounding box center [235, 239] width 263 height 219
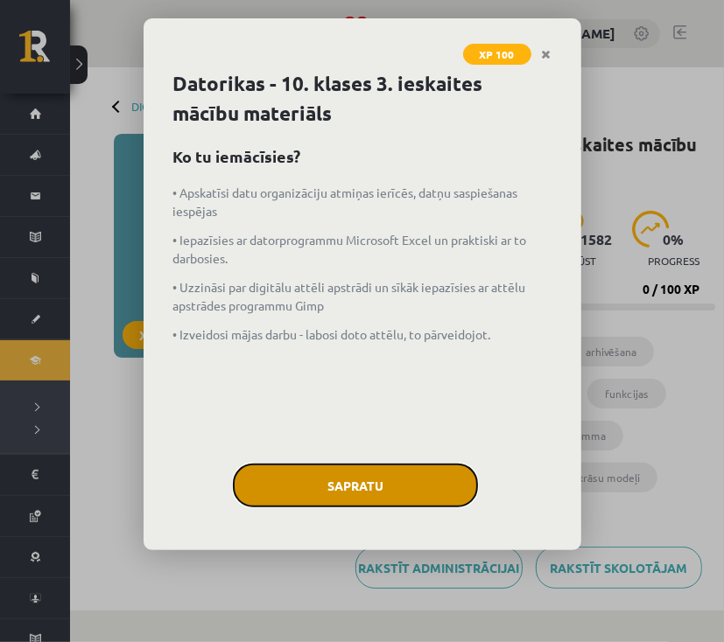
click at [378, 479] on button "Sapratu" at bounding box center [355, 486] width 245 height 44
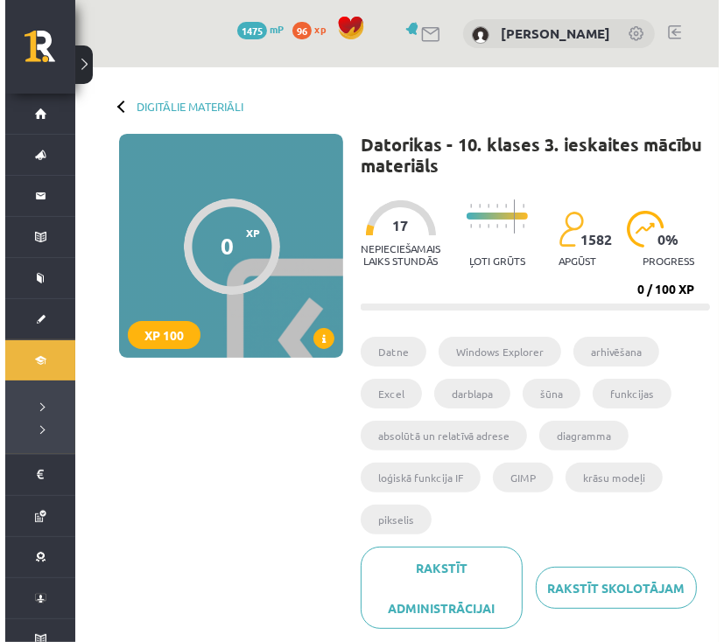
scroll to position [210, 0]
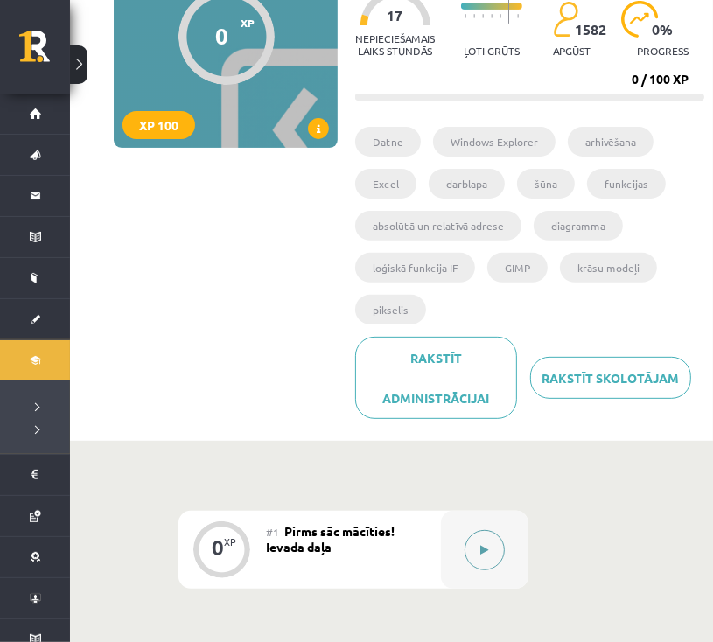
click at [488, 543] on button at bounding box center [485, 550] width 40 height 40
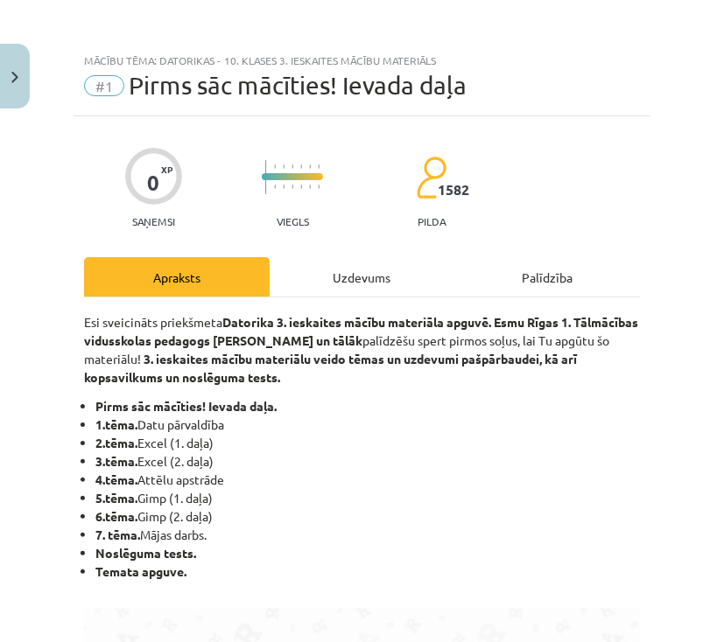
click at [404, 281] on div "Uzdevums" at bounding box center [363, 276] width 186 height 39
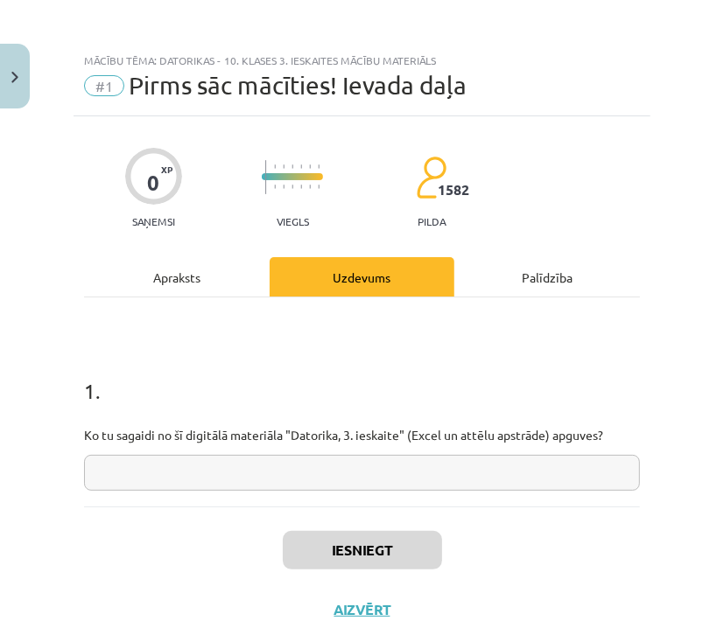
scroll to position [40, 0]
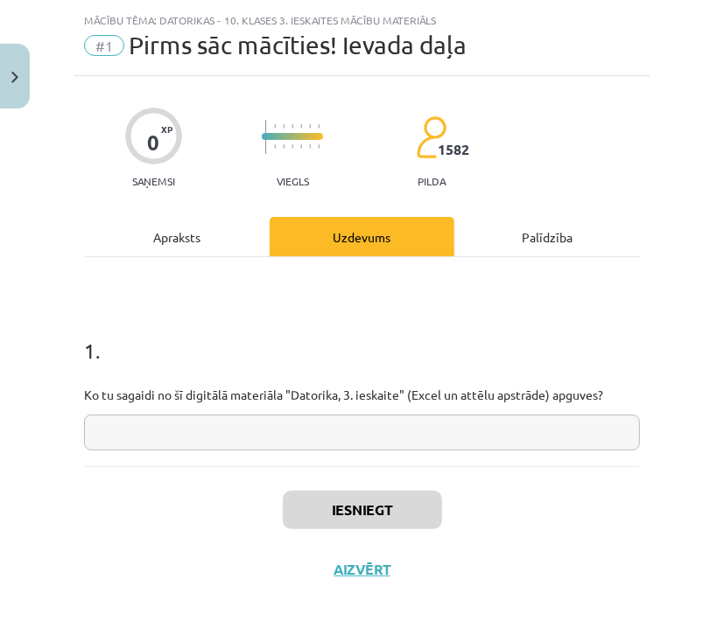
click at [312, 411] on div "1 . Ko tu sagaidi no šī digitālā materiāla "Datorika, 3. ieskaite" (Excel un at…" at bounding box center [362, 379] width 556 height 143
click at [307, 425] on input "text" at bounding box center [362, 433] width 556 height 36
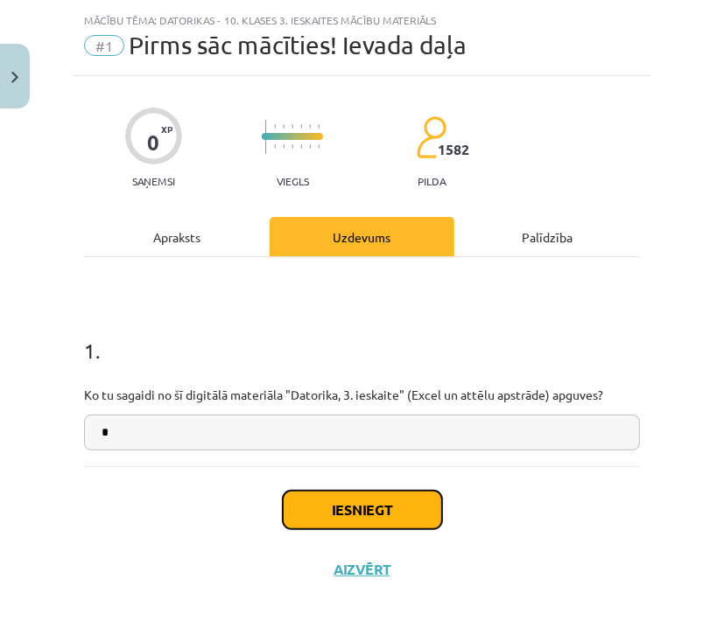
click at [355, 511] on button "Iesniegt" at bounding box center [362, 510] width 159 height 39
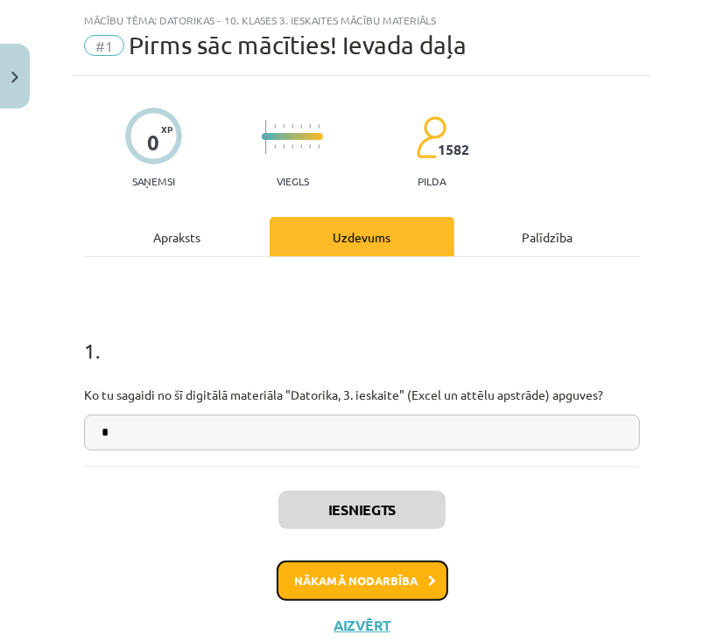
click at [364, 581] on button "Nākamā nodarbība" at bounding box center [363, 581] width 172 height 40
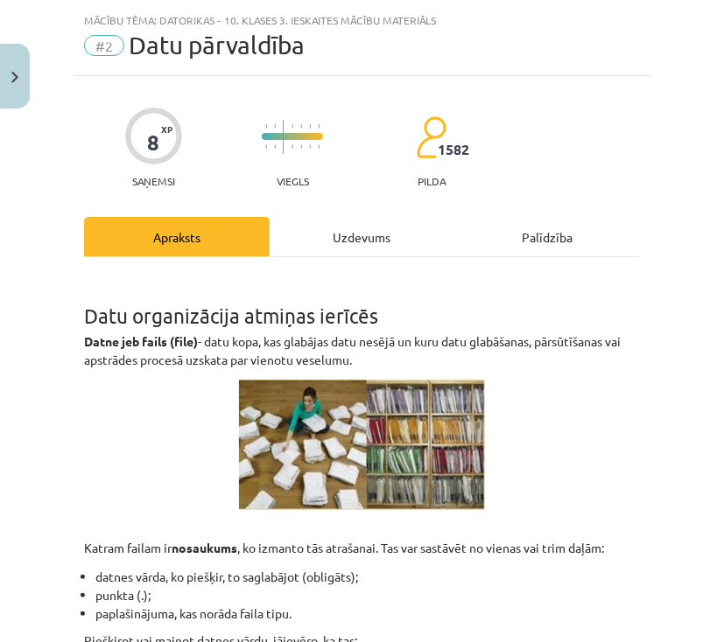
scroll to position [44, 0]
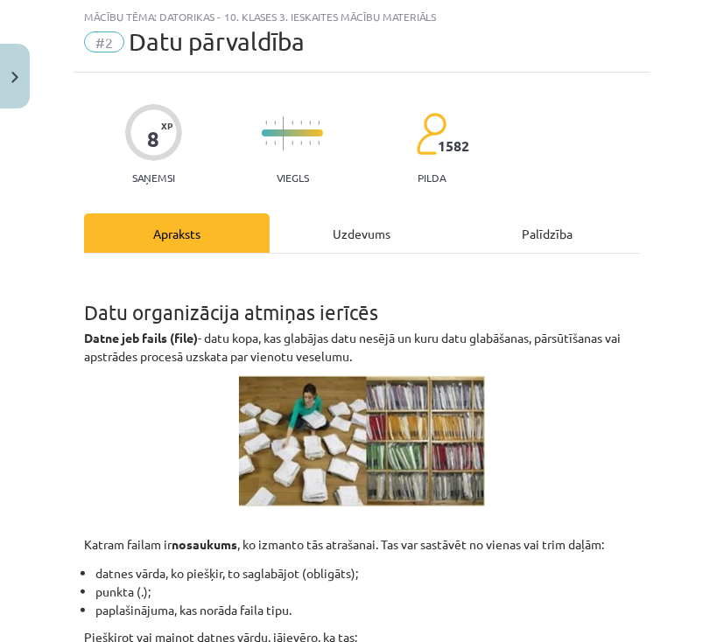
click at [354, 239] on div "Uzdevums" at bounding box center [363, 233] width 186 height 39
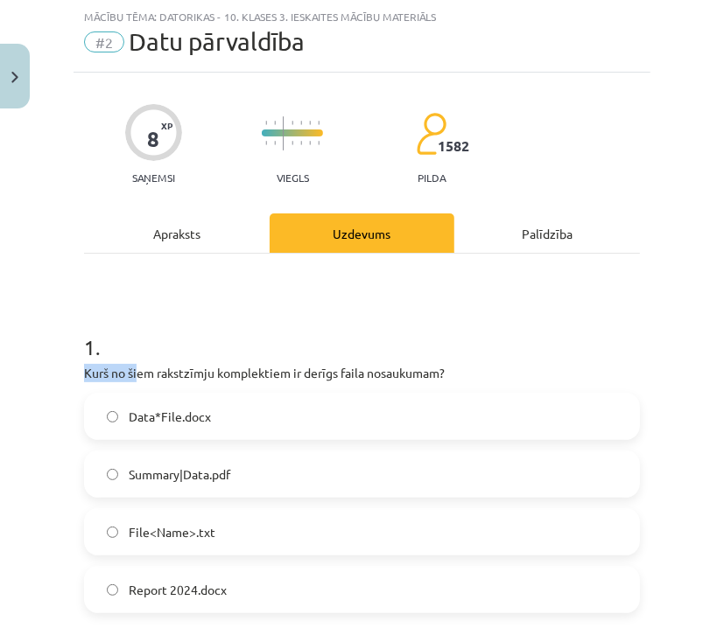
drag, startPoint x: 73, startPoint y: 363, endPoint x: 101, endPoint y: 359, distance: 28.3
click at [137, 370] on div "Mācību tēma: Datorikas - 10. klases 3. ieskaites mācību materiāls #2 Datu pārva…" at bounding box center [362, 321] width 724 height 642
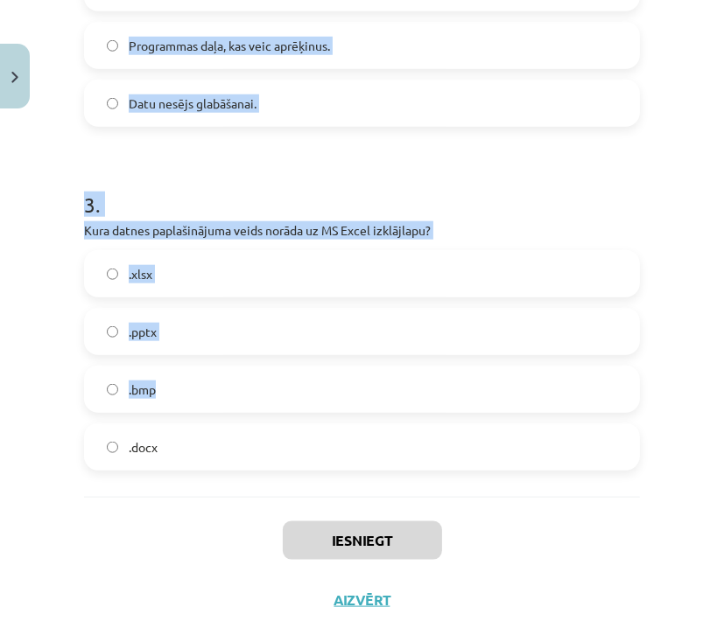
scroll to position [905, 0]
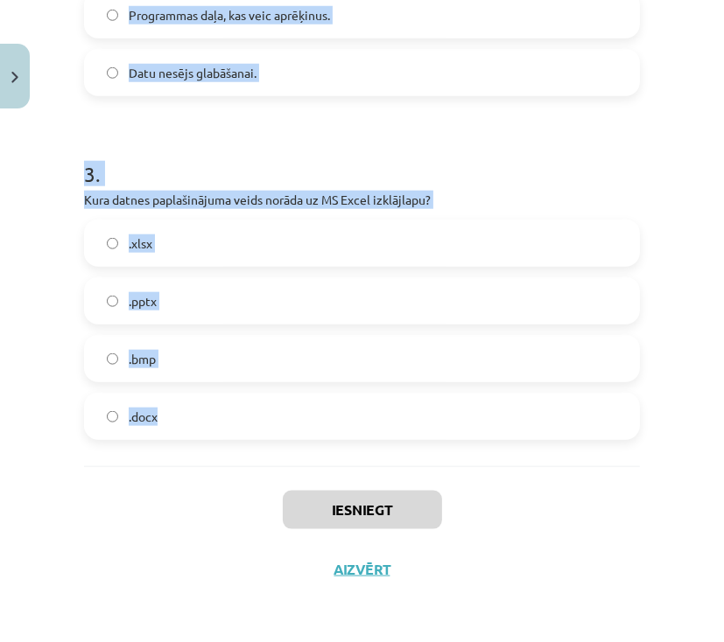
drag, startPoint x: 67, startPoint y: 347, endPoint x: 220, endPoint y: 434, distance: 176.4
click at [220, 434] on div "Mācību tēma: Datorikas - 10. klases 3. ieskaites mācību materiāls #2 Datu pārva…" at bounding box center [362, 321] width 724 height 642
copy form "1 . Kurš no šiem rakstzīmju komplektiem ir derīgs faila nosaukumam? Data*File.d…"
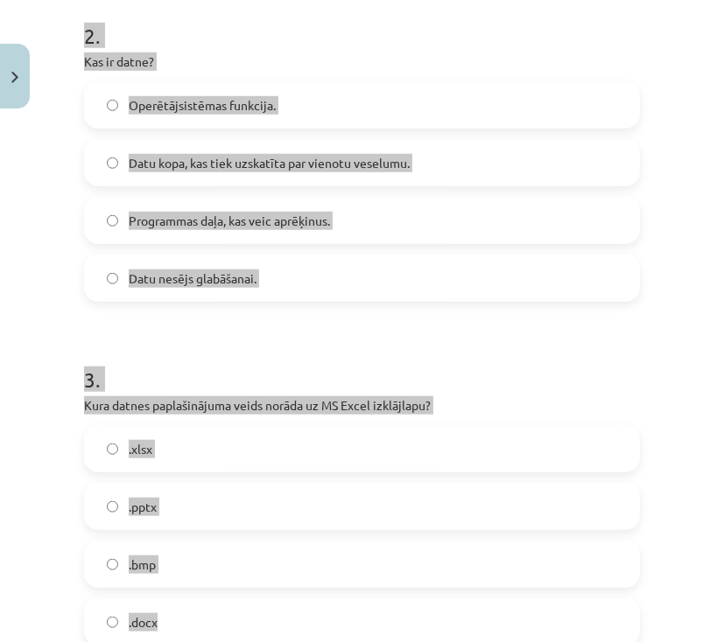
scroll to position [695, 0]
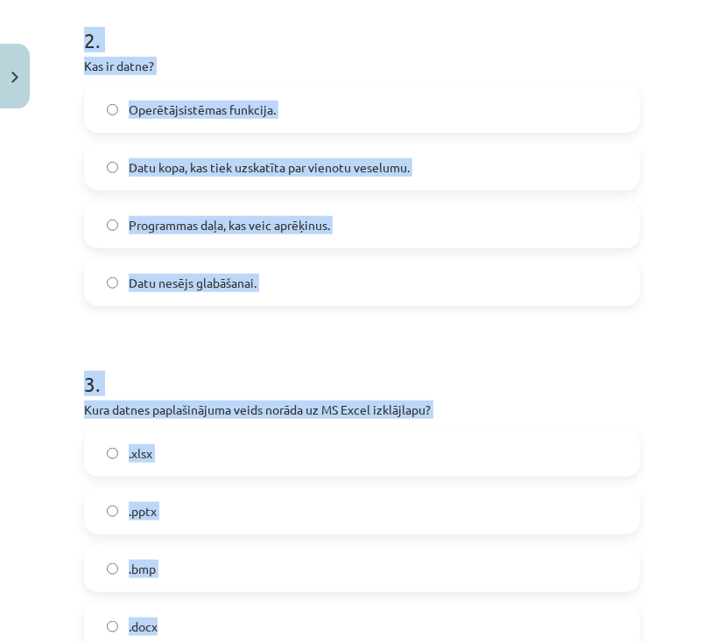
click at [445, 350] on h1 "3 ." at bounding box center [362, 368] width 556 height 54
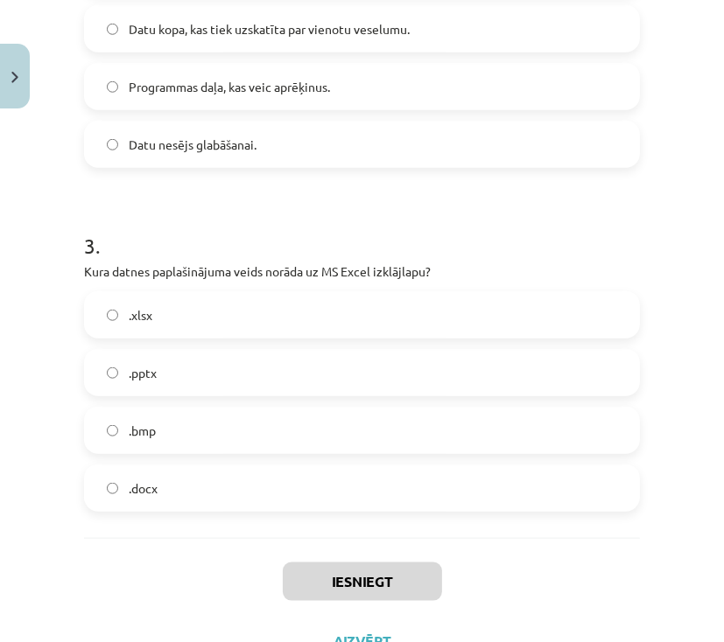
scroll to position [835, 0]
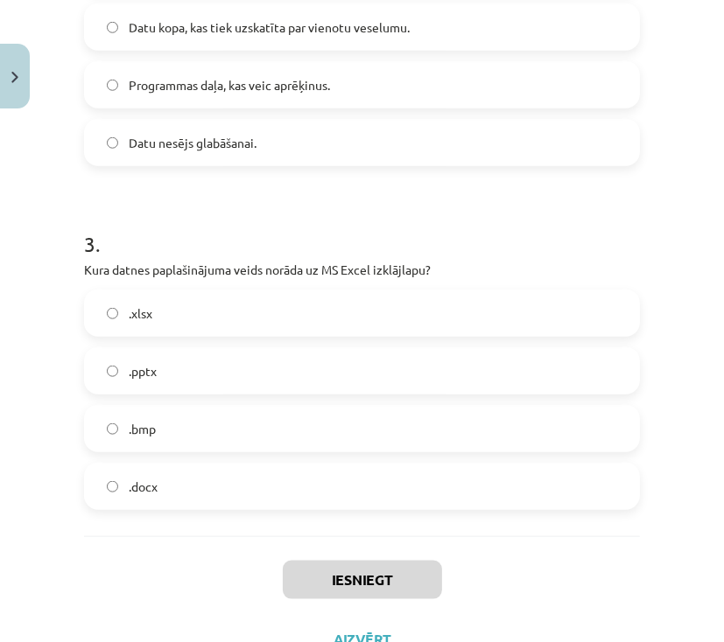
click at [187, 319] on label ".xlsx" at bounding box center [362, 313] width 552 height 44
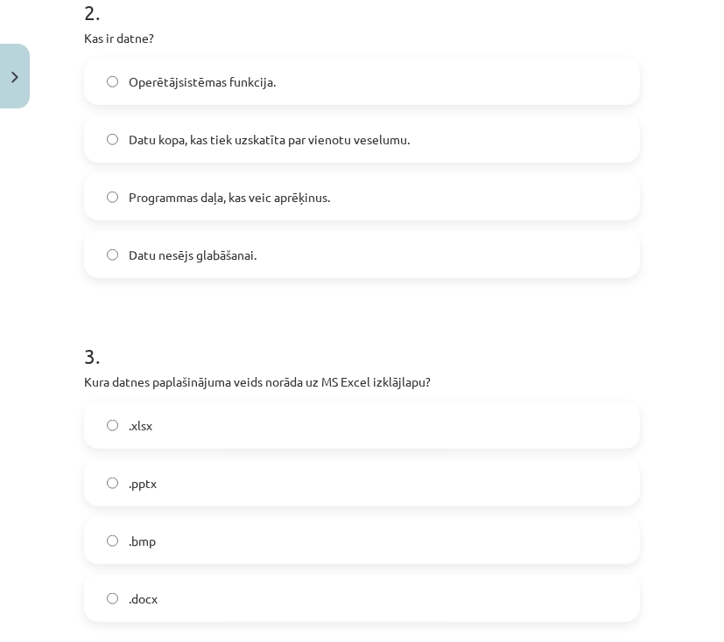
scroll to position [695, 0]
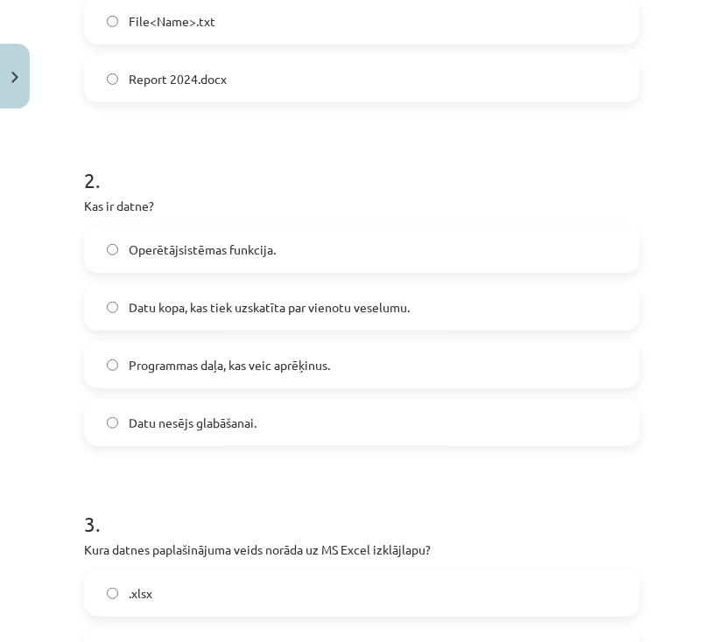
click at [168, 305] on span "Datu kopa, kas tiek uzskatīta par vienotu veselumu." at bounding box center [269, 307] width 281 height 18
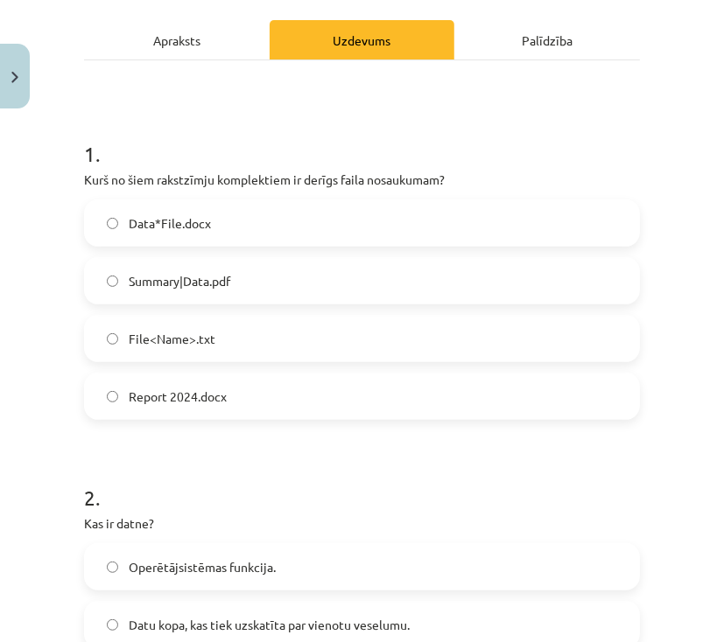
scroll to position [205, 0]
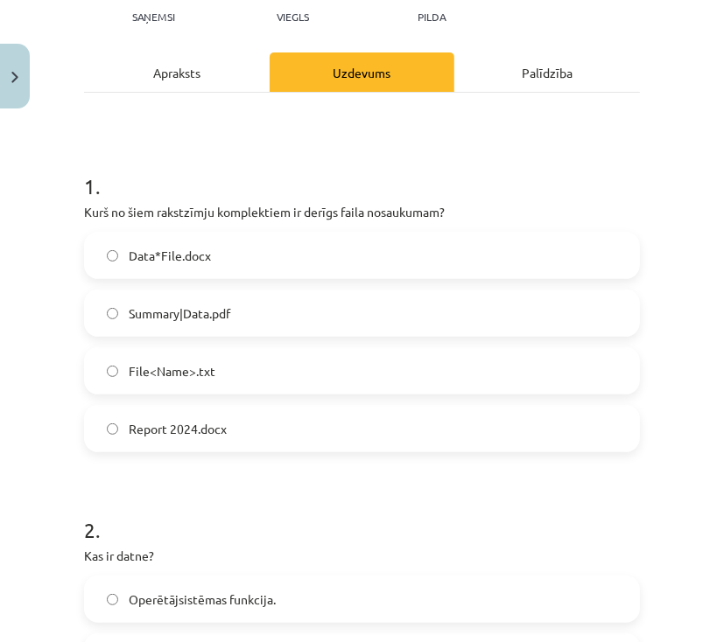
click at [246, 427] on label "Report 2024.docx" at bounding box center [362, 429] width 552 height 44
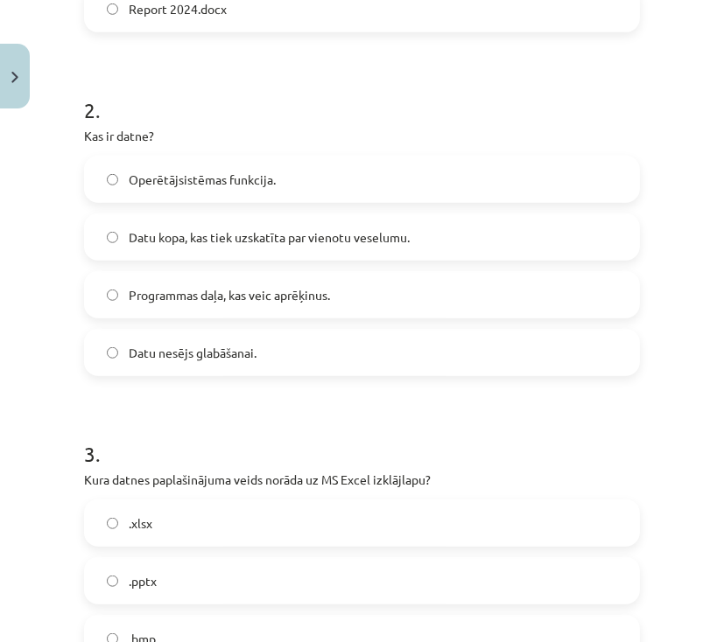
scroll to position [905, 0]
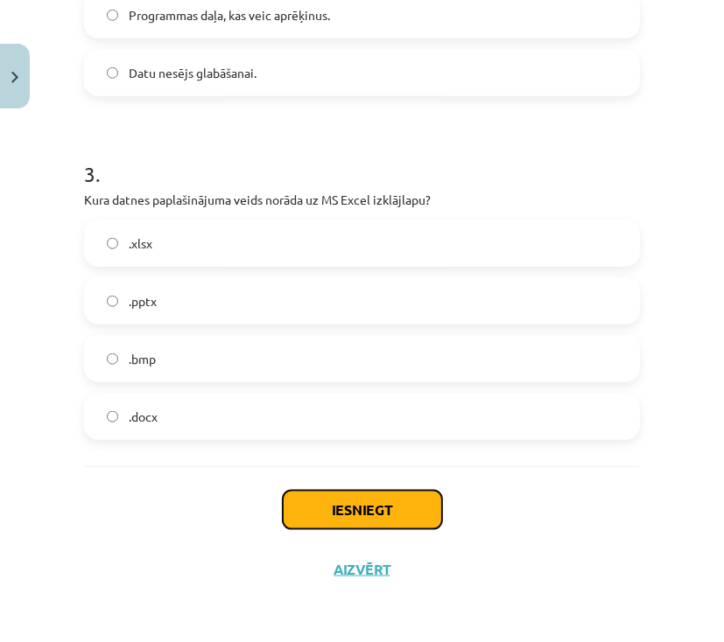
drag, startPoint x: 375, startPoint y: 516, endPoint x: 372, endPoint y: 504, distance: 12.5
click at [375, 511] on button "Iesniegt" at bounding box center [362, 510] width 159 height 39
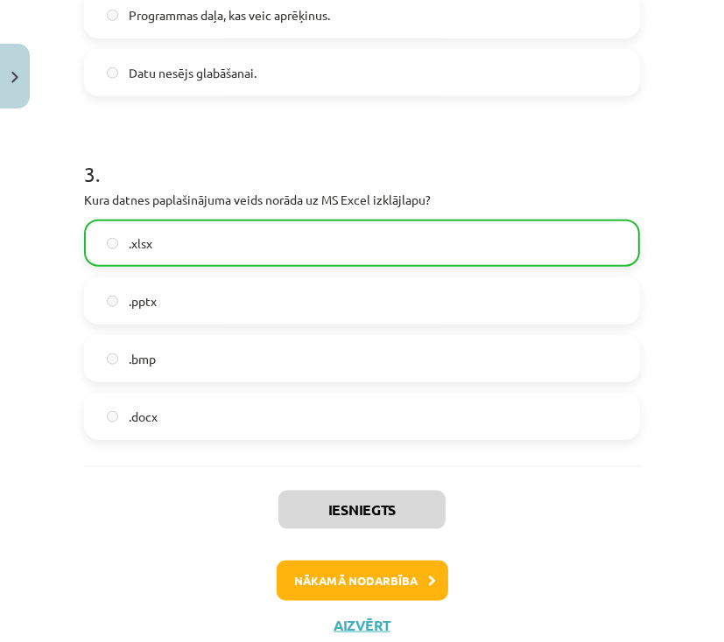
click at [370, 599] on div "Iesniegts Nākamā nodarbība Aizvērt" at bounding box center [362, 555] width 556 height 179
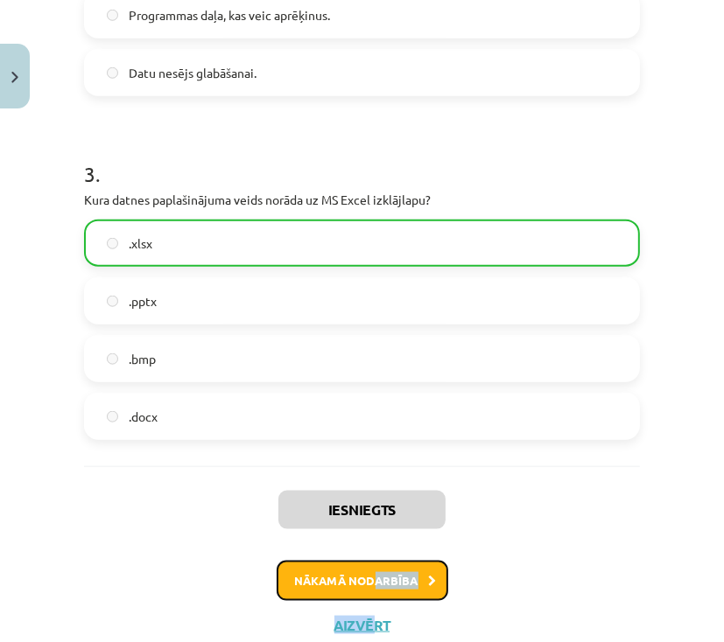
click at [388, 584] on button "Nākamā nodarbība" at bounding box center [363, 581] width 172 height 40
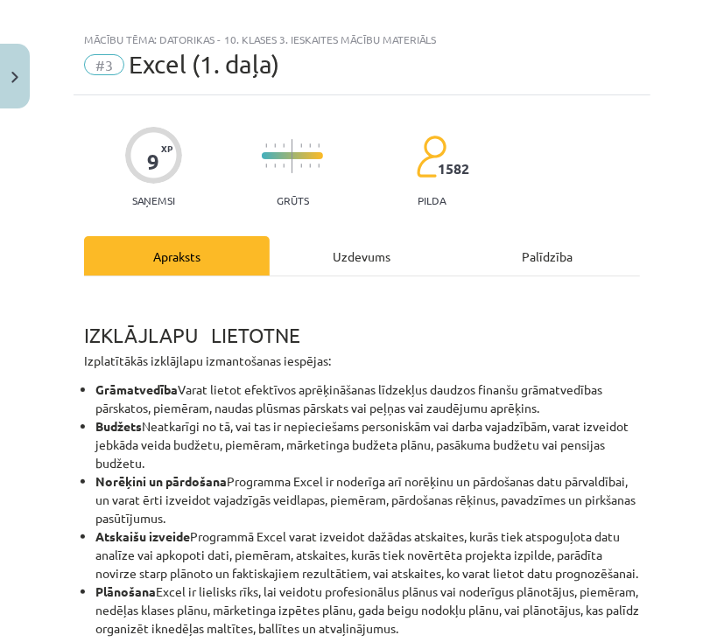
scroll to position [0, 0]
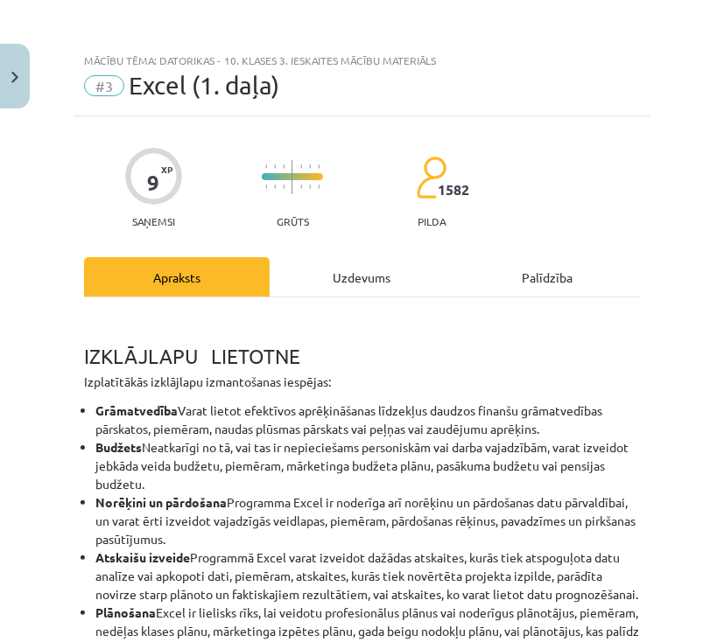
click at [368, 283] on div "Uzdevums" at bounding box center [363, 276] width 186 height 39
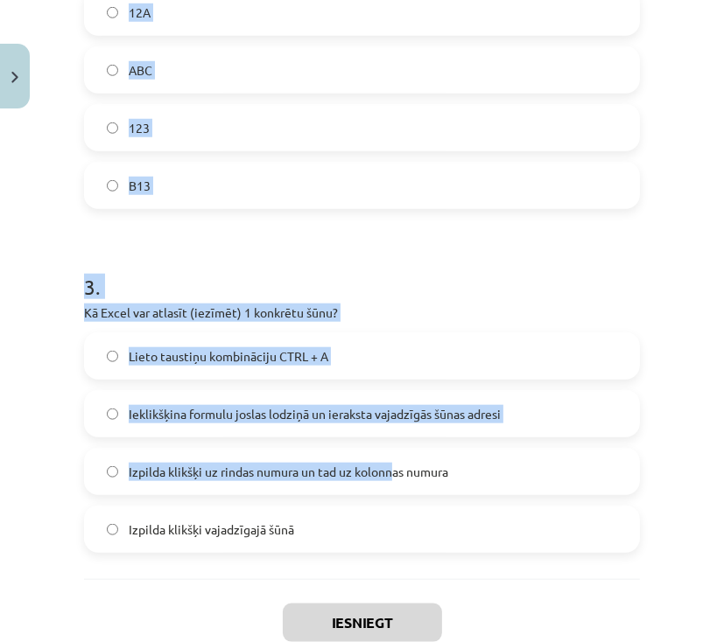
scroll to position [905, 0]
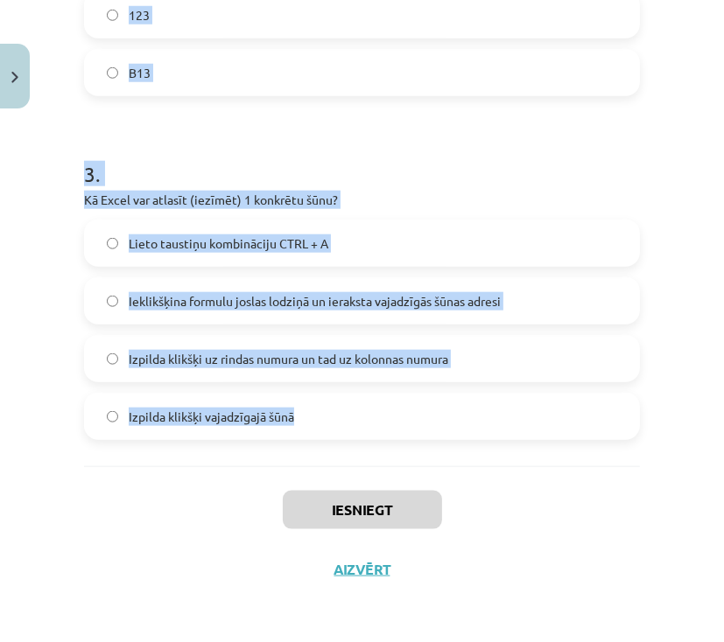
drag, startPoint x: 74, startPoint y: 346, endPoint x: 393, endPoint y: 443, distance: 333.9
copy form "1 . Kurā no Excel Lentēm var veikt lapaspuses apmaļu iestatīšanu? Page Layout (…"
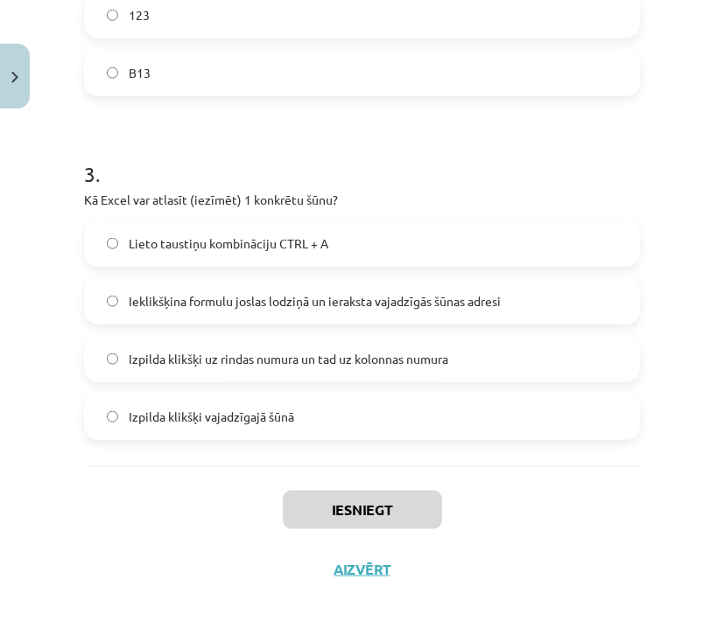
click at [611, 501] on div "Iesniegt Aizvērt" at bounding box center [362, 527] width 556 height 123
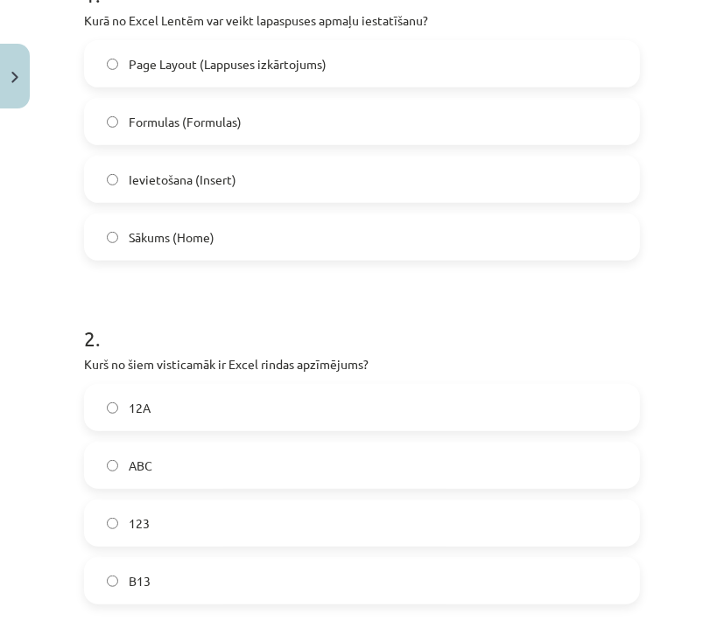
scroll to position [485, 0]
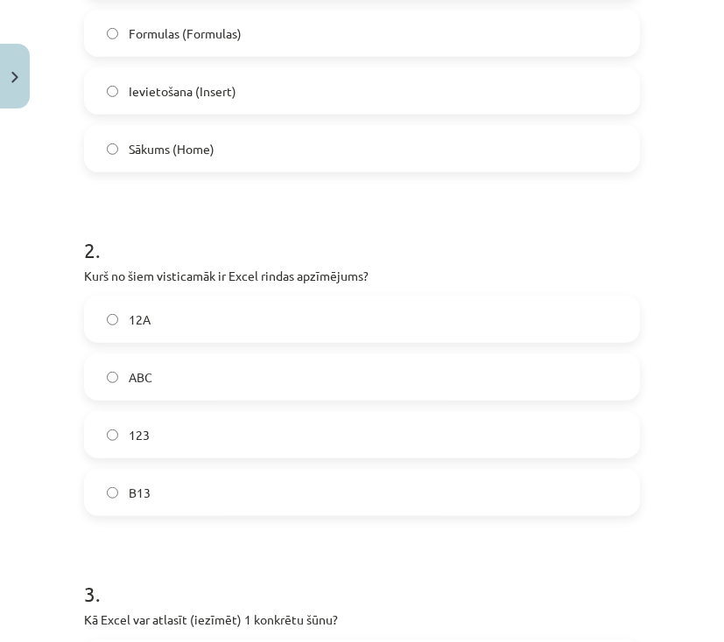
click at [197, 445] on label "123" at bounding box center [362, 435] width 552 height 44
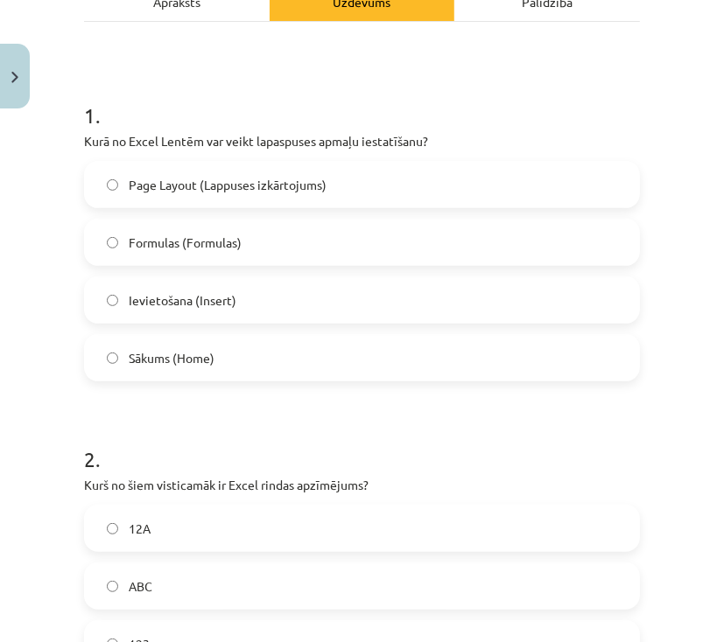
scroll to position [275, 0]
click at [147, 184] on span "Page Layout (Lappuses izkārtojums)" at bounding box center [228, 186] width 198 height 18
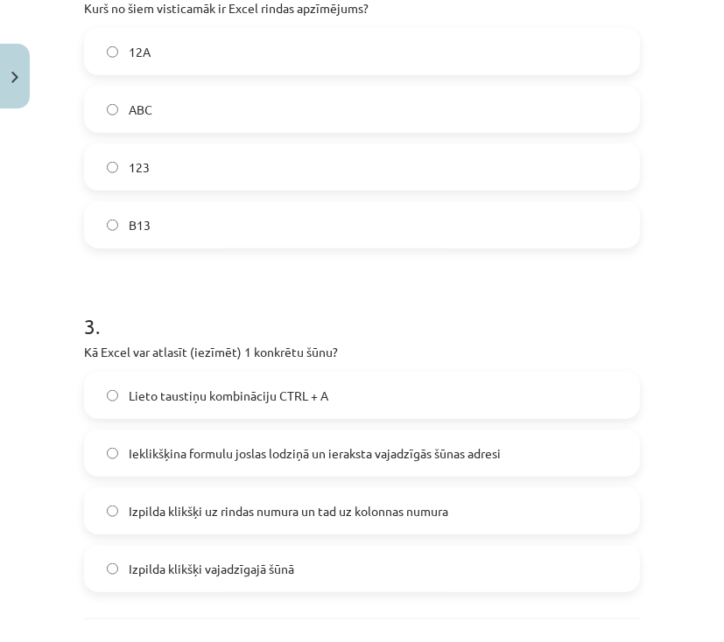
scroll to position [835, 0]
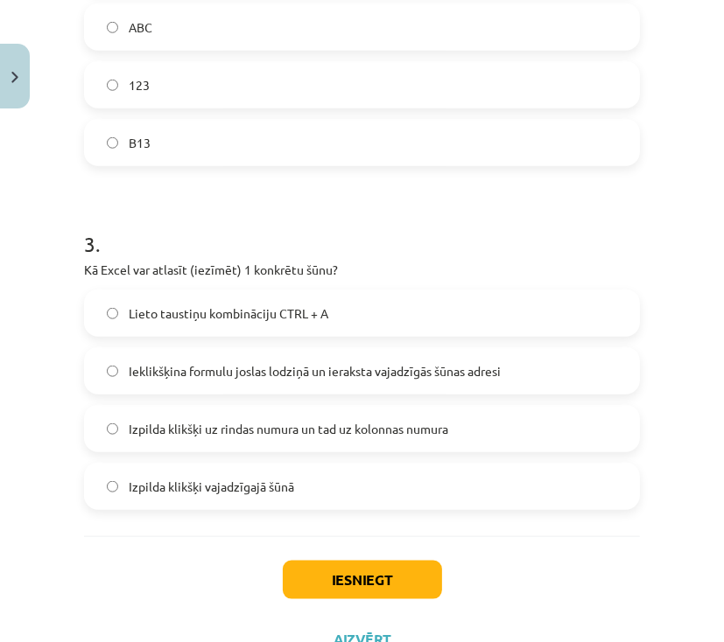
click at [211, 492] on span "Izpilda klikšķi vajadzīgajā šūnā" at bounding box center [211, 487] width 165 height 18
click at [381, 581] on button "Iesniegt" at bounding box center [362, 580] width 159 height 39
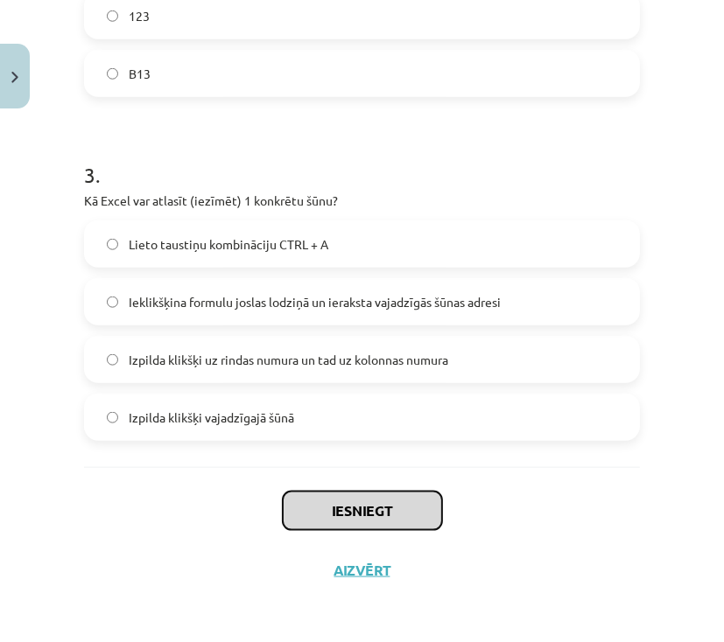
scroll to position [905, 0]
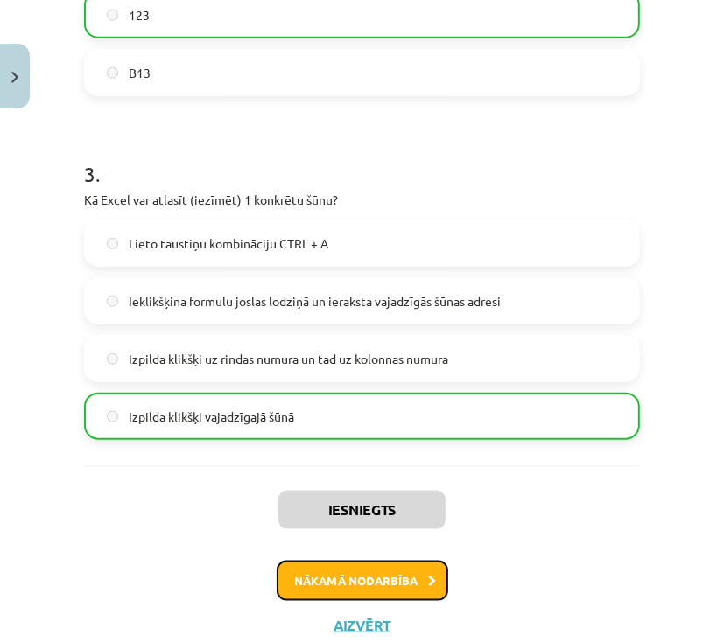
click at [394, 585] on button "Nākamā nodarbība" at bounding box center [363, 581] width 172 height 40
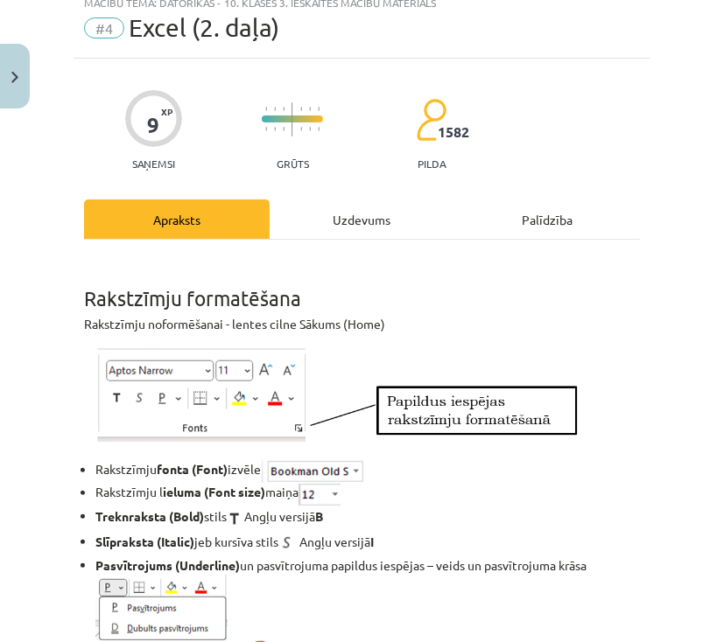
scroll to position [44, 0]
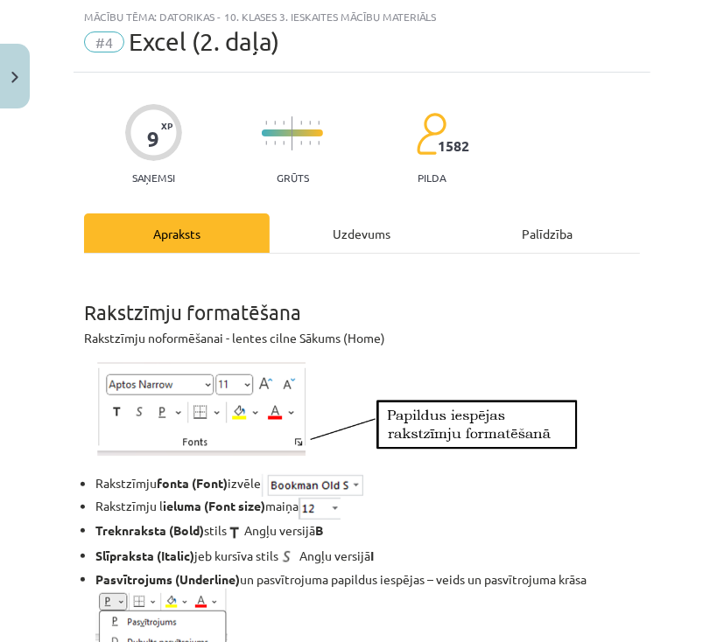
click at [337, 234] on div "Uzdevums" at bounding box center [363, 233] width 186 height 39
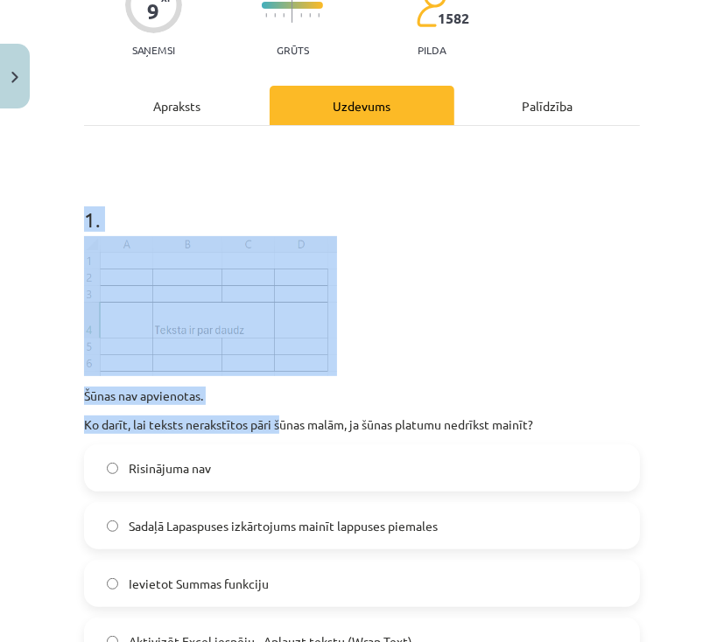
scroll to position [184, 0]
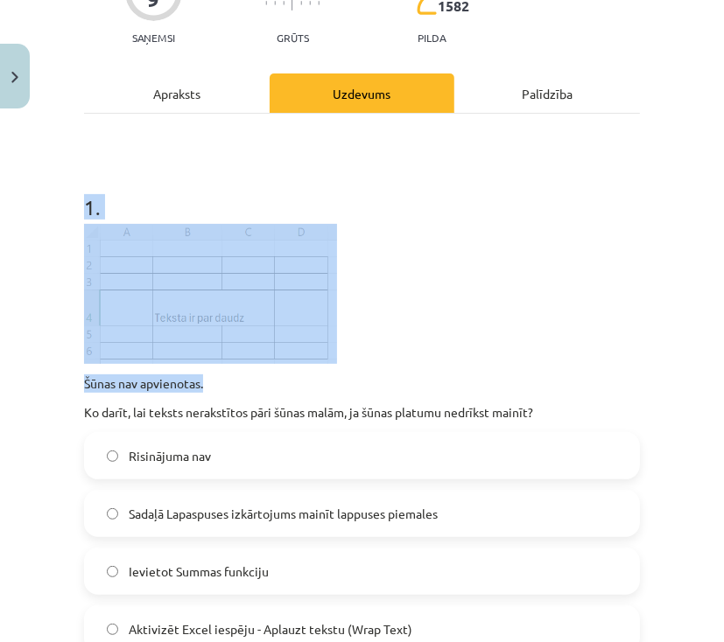
drag, startPoint x: 81, startPoint y: 344, endPoint x: 378, endPoint y: 382, distance: 299.1
click at [434, 332] on p at bounding box center [362, 294] width 556 height 140
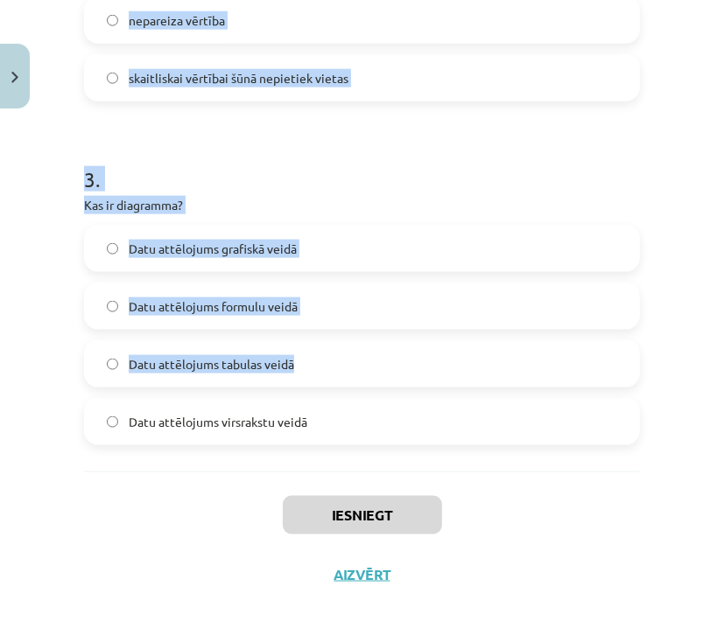
scroll to position [1114, 0]
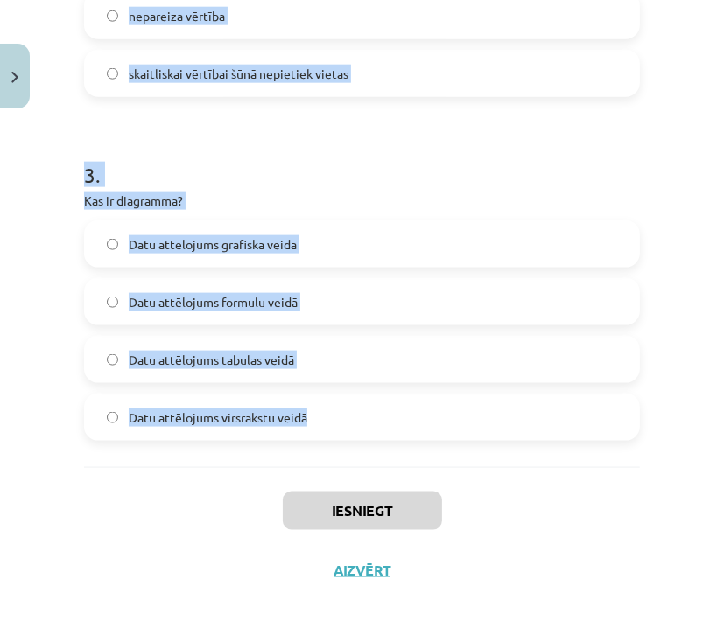
drag, startPoint x: 111, startPoint y: 239, endPoint x: 383, endPoint y: 433, distance: 334.4
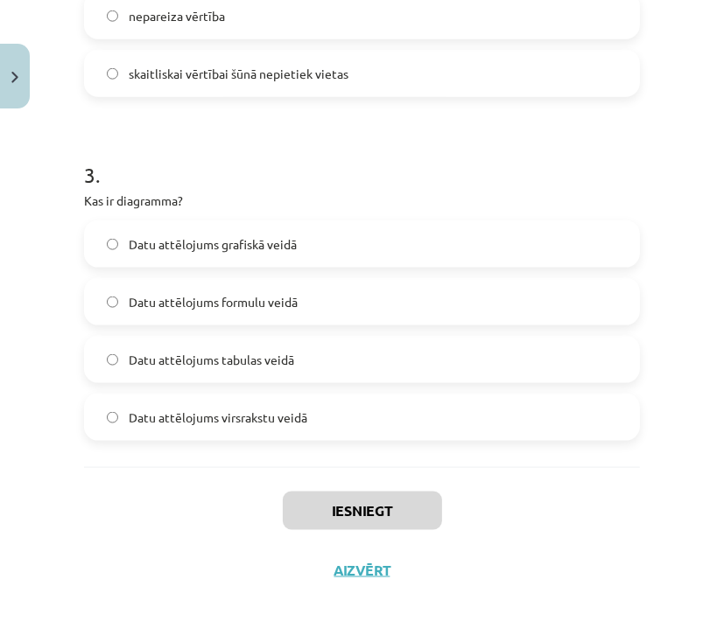
click at [481, 475] on div "Iesniegt Aizvērt" at bounding box center [362, 528] width 556 height 123
click at [483, 475] on div "Iesniegt Aizvērt" at bounding box center [362, 528] width 556 height 123
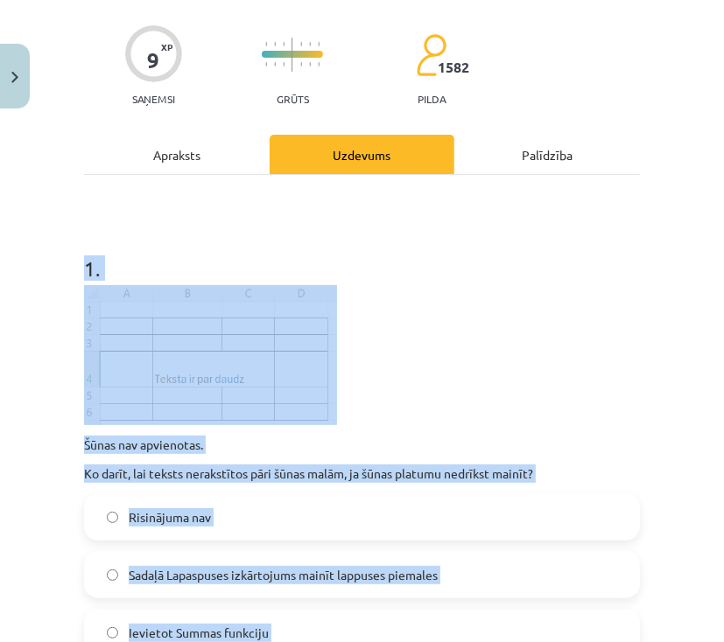
scroll to position [0, 0]
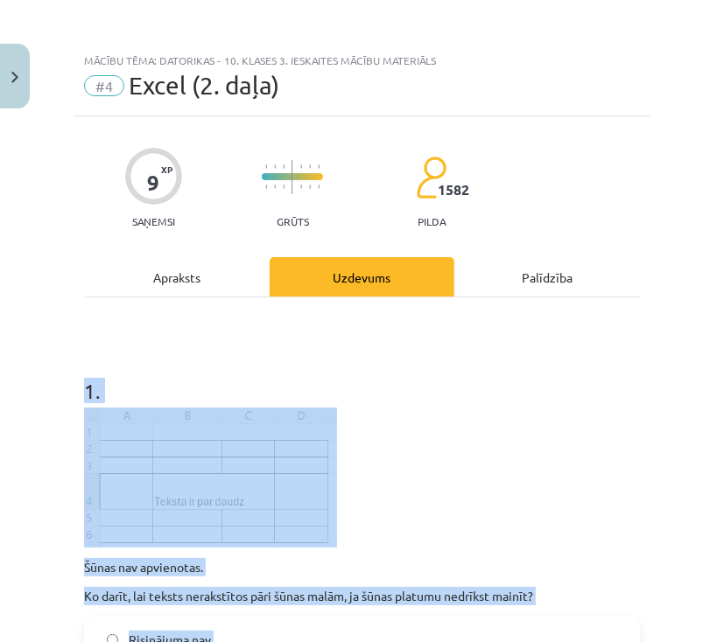
drag, startPoint x: 305, startPoint y: 415, endPoint x: 77, endPoint y: 324, distance: 245.9
copy form "1 . Šūnas nav apvienotas. Ko darīt, lai teksts nerakstītos pāri šūnas malām, ja…"
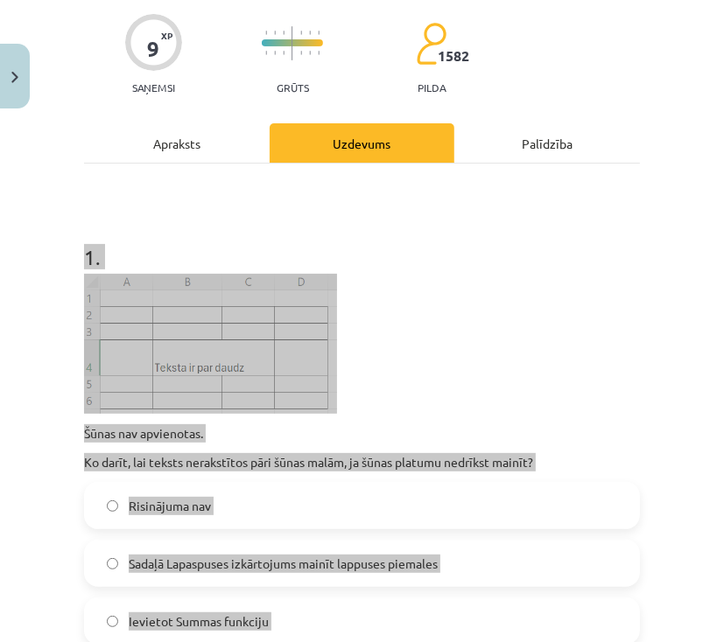
scroll to position [350, 0]
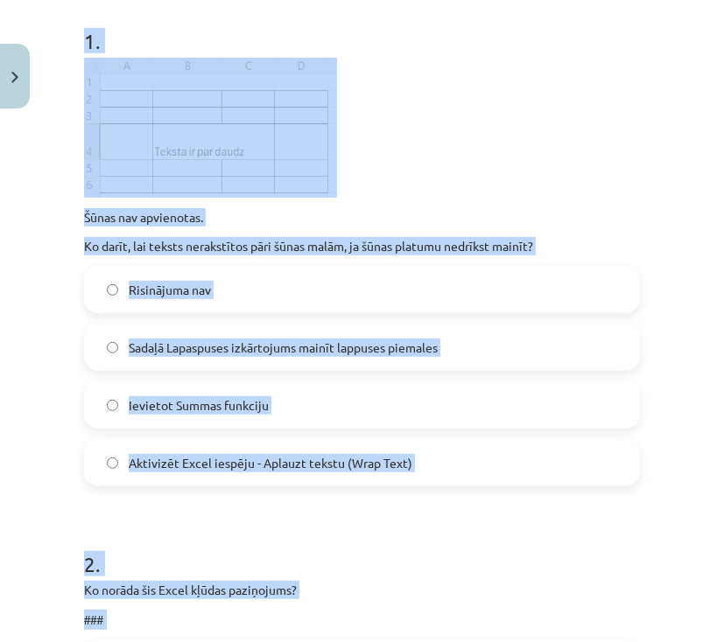
click at [13, 352] on div "Mācību tēma: Datorikas - 10. klases 3. ieskaites mācību materiāls #4 Excel (2. …" at bounding box center [362, 321] width 724 height 642
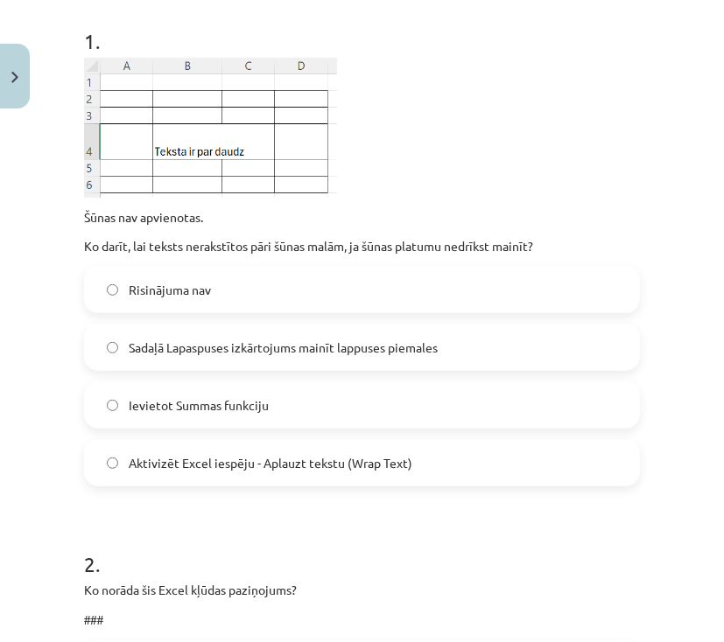
click at [129, 468] on span "Aktivizēt Excel iespēju - Aplauzt tekstu (Wrap Text)" at bounding box center [271, 463] width 284 height 18
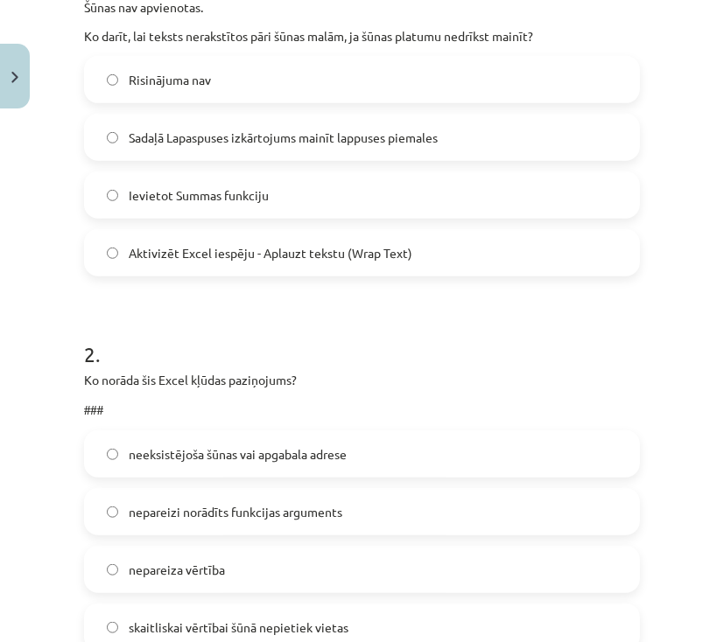
scroll to position [630, 0]
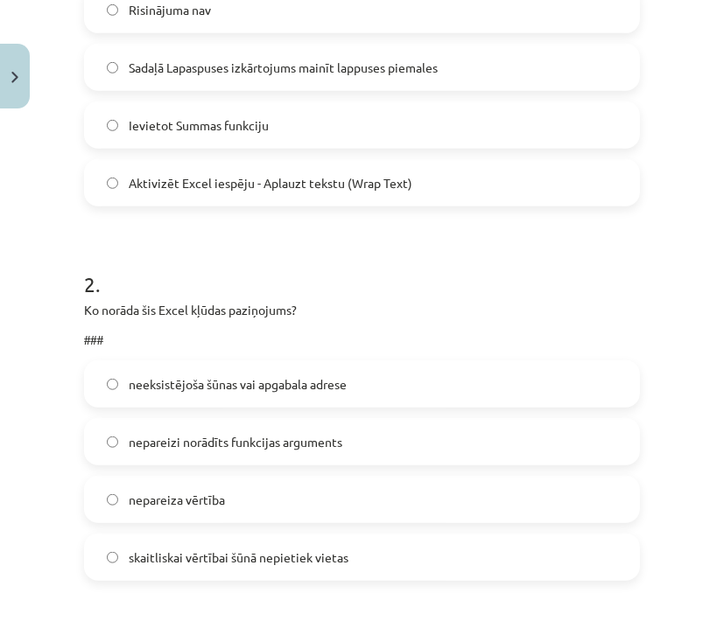
click at [218, 560] on span "skaitliskai vērtībai šūnā nepietiek vietas" at bounding box center [239, 558] width 220 height 18
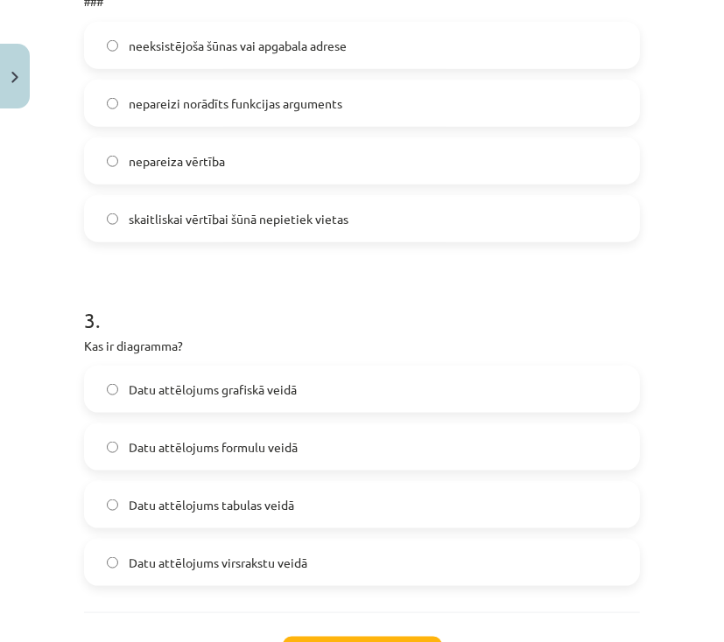
scroll to position [980, 0]
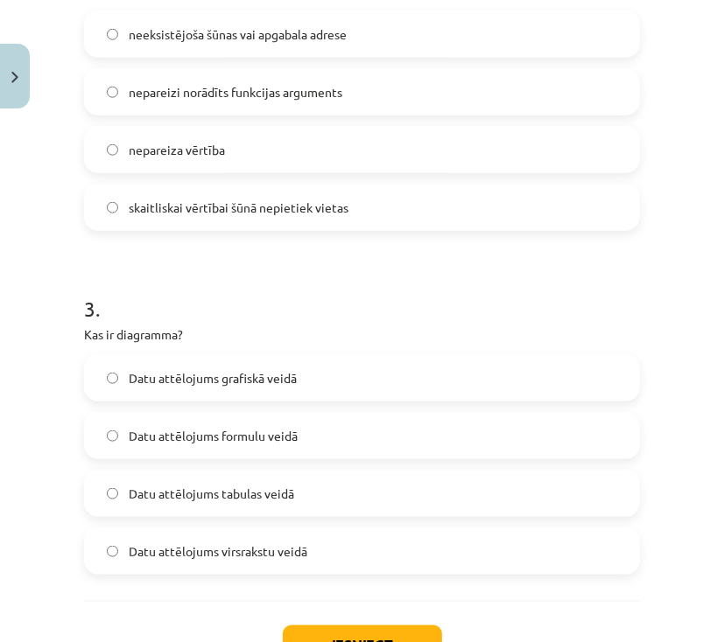
click at [202, 384] on span "Datu attēlojums grafiskā veidā" at bounding box center [213, 378] width 168 height 18
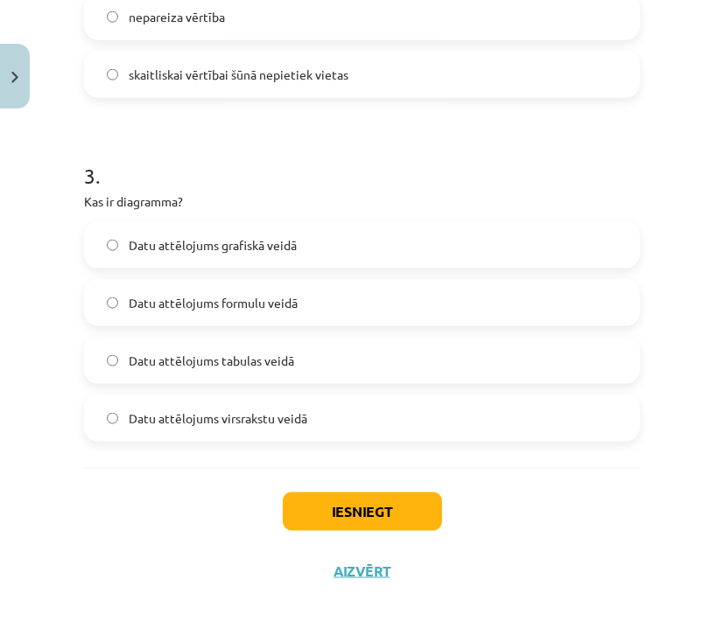
scroll to position [1114, 0]
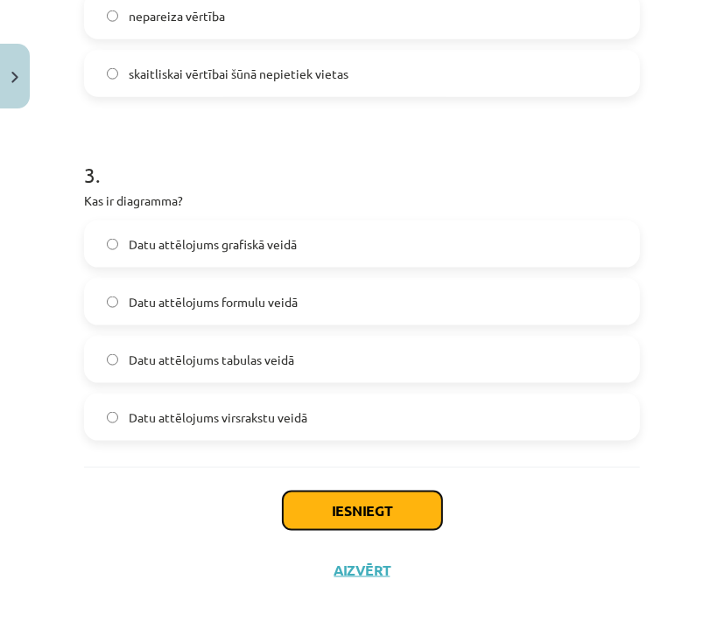
click at [345, 515] on button "Iesniegt" at bounding box center [362, 511] width 159 height 39
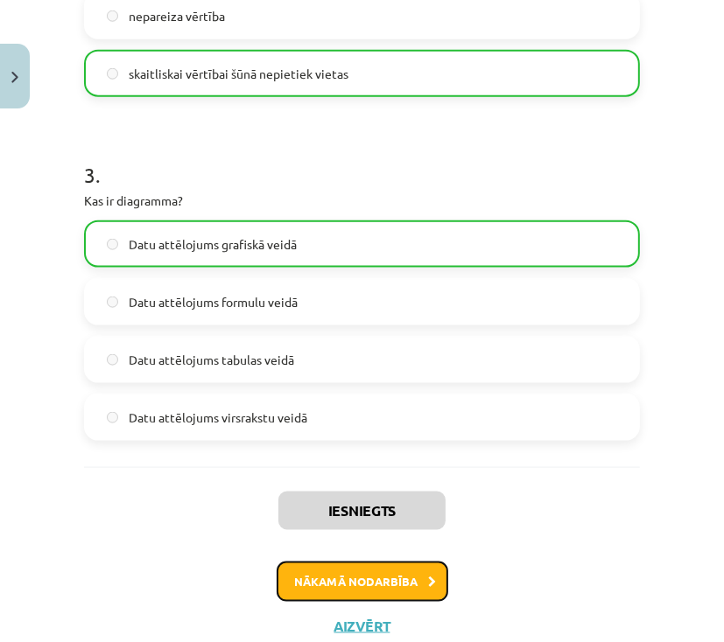
click at [351, 587] on button "Nākamā nodarbība" at bounding box center [363, 582] width 172 height 40
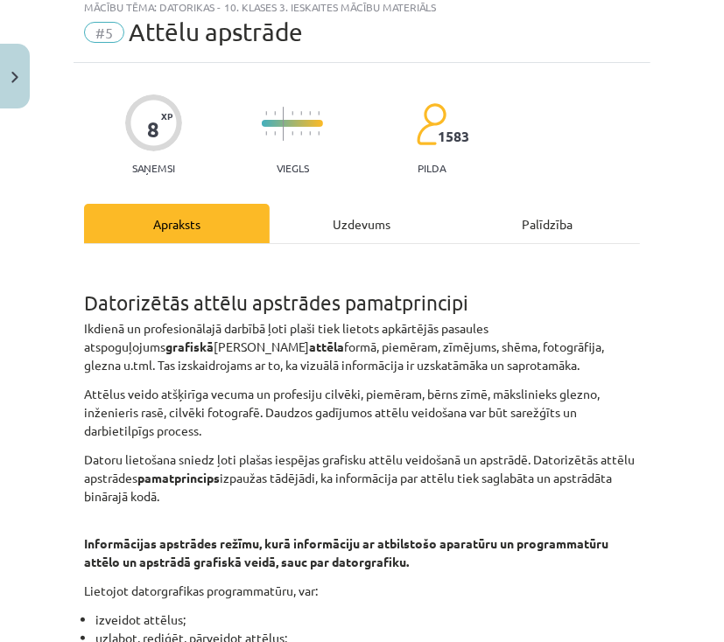
scroll to position [44, 0]
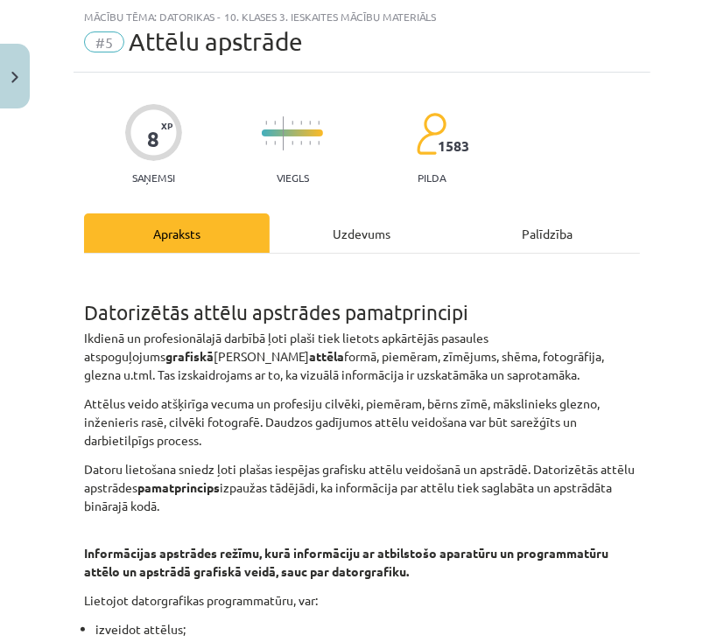
click at [344, 238] on div "Uzdevums" at bounding box center [363, 233] width 186 height 39
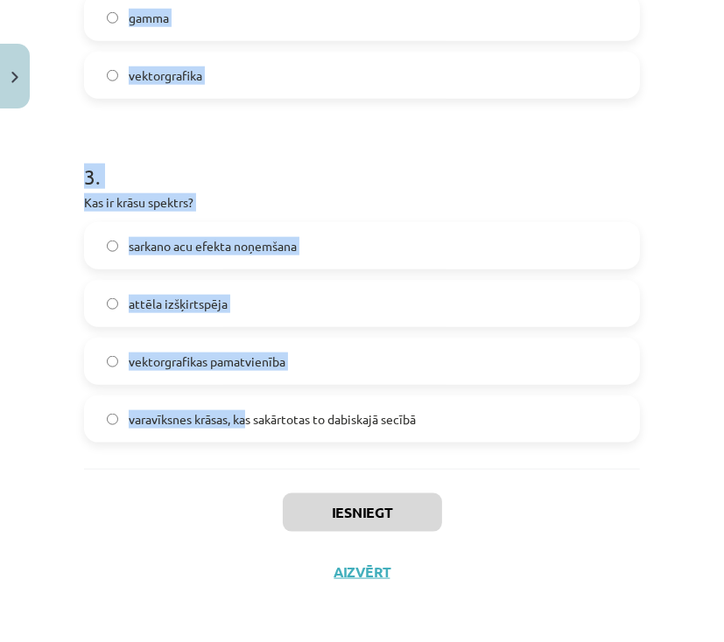
scroll to position [934, 0]
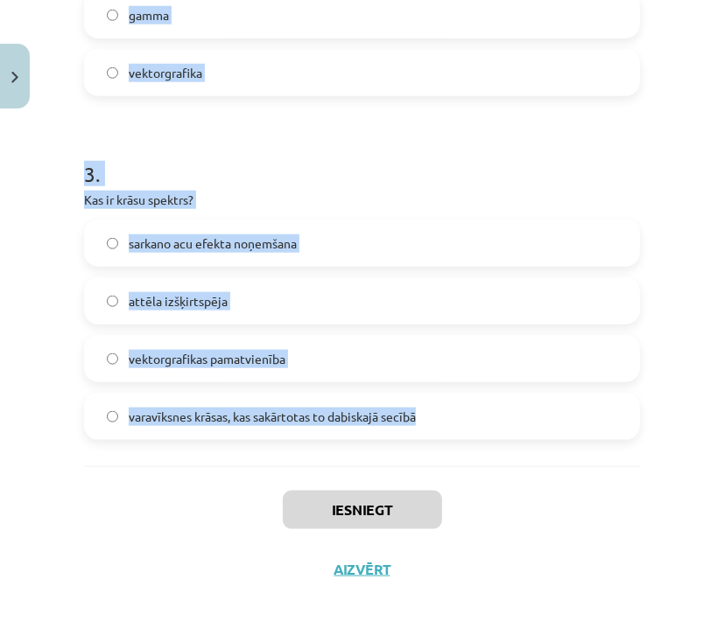
drag, startPoint x: 84, startPoint y: 340, endPoint x: 456, endPoint y: 413, distance: 379.2
copy form "1 . 1600x900 pikseļi Kas šeit ir norādīts? Krāsu palete Krāsu dziļums Spilgtuma…"
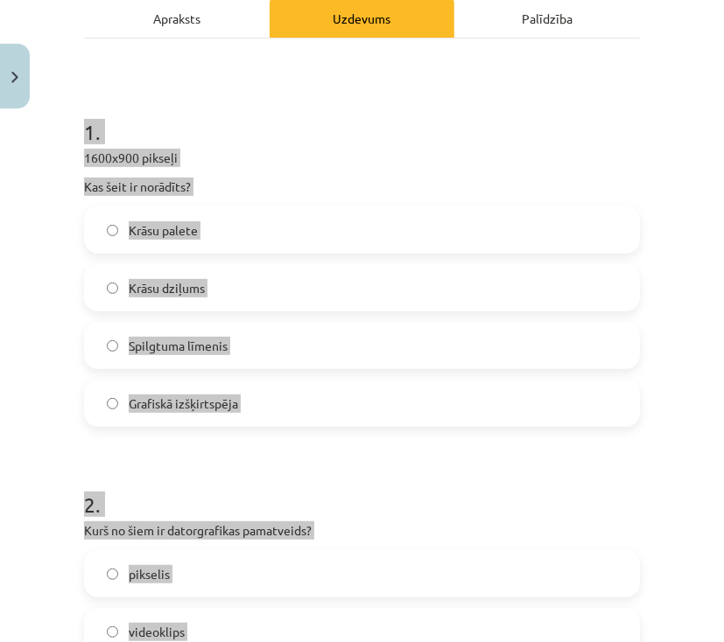
scroll to position [234, 0]
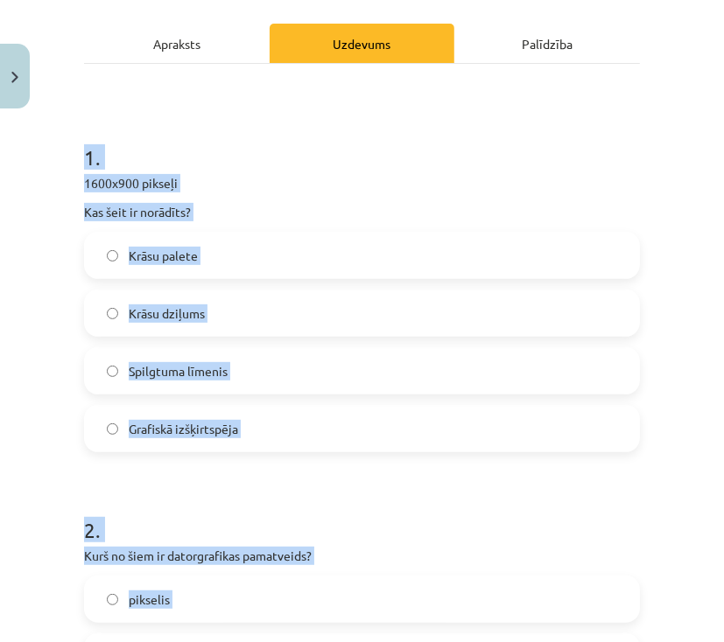
click at [39, 312] on div "Mācību tēma: Datorikas - 10. klases 3. ieskaites mācību materiāls #5 Attēlu aps…" at bounding box center [362, 321] width 724 height 642
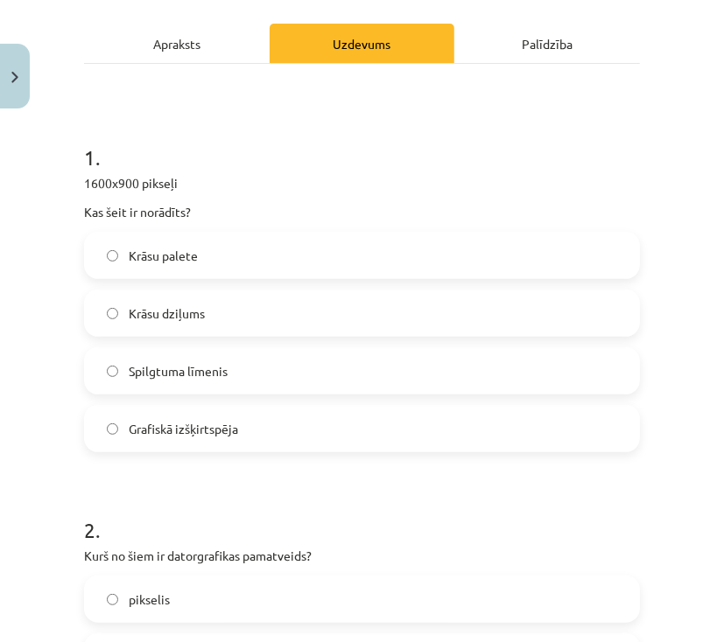
click at [187, 436] on span "Grafiskā izšķirtspēja" at bounding box center [183, 429] width 109 height 18
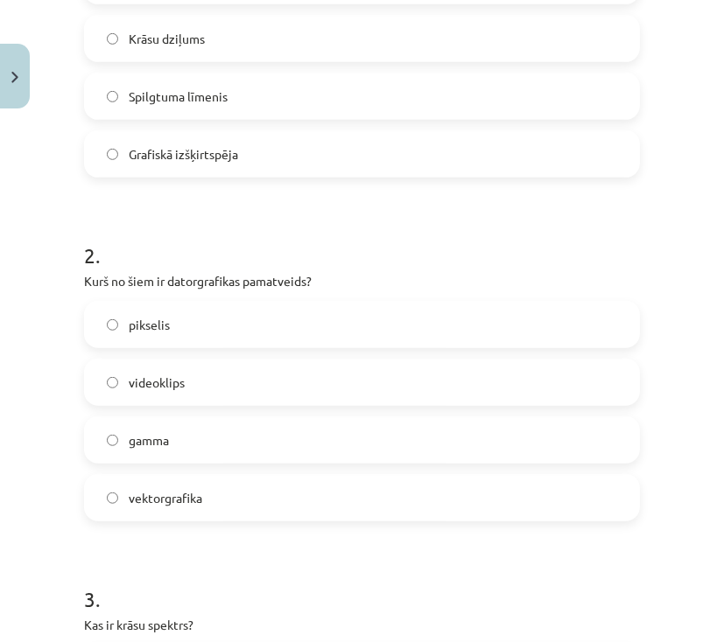
scroll to position [514, 0]
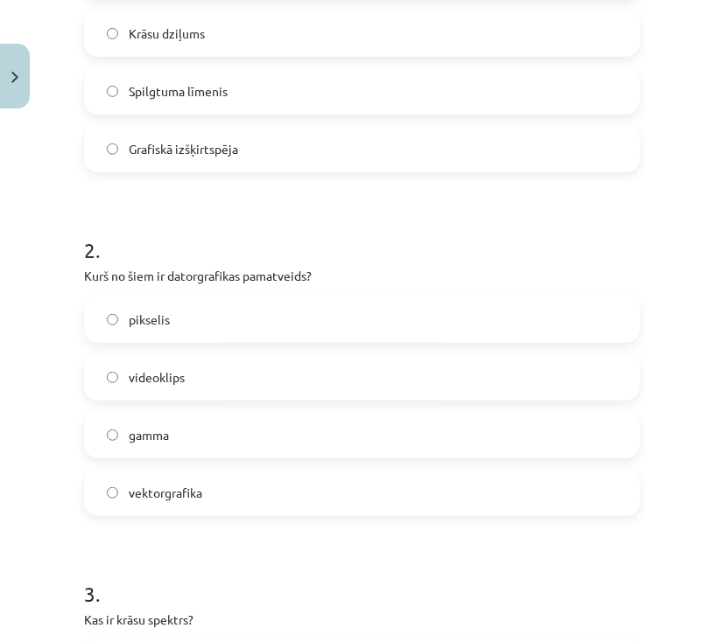
click at [185, 500] on span "vektorgrafika" at bounding box center [166, 493] width 74 height 18
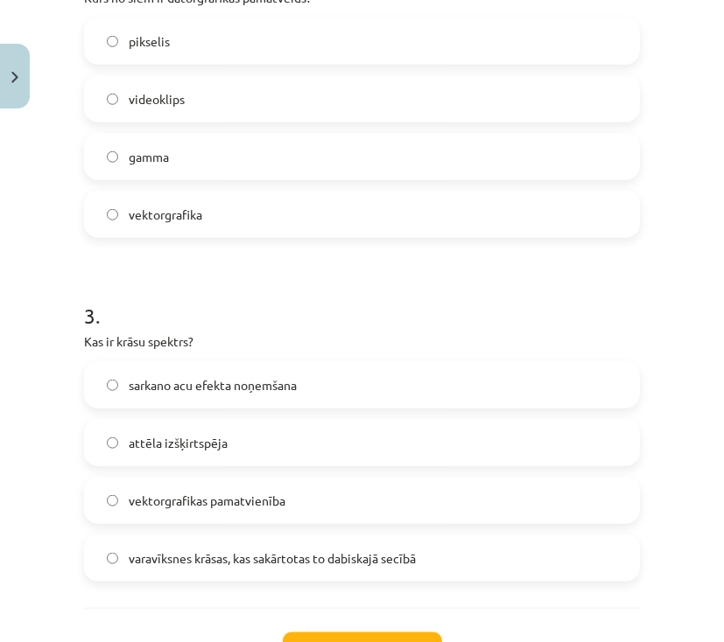
scroll to position [794, 0]
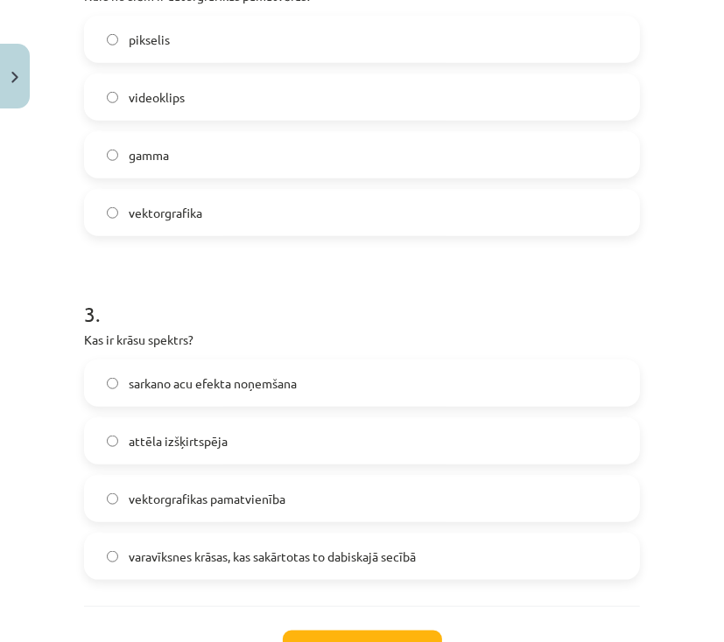
click at [271, 564] on span "varavīksnes krāsas, kas sakārtotas to dabiskajā secībā" at bounding box center [272, 557] width 287 height 18
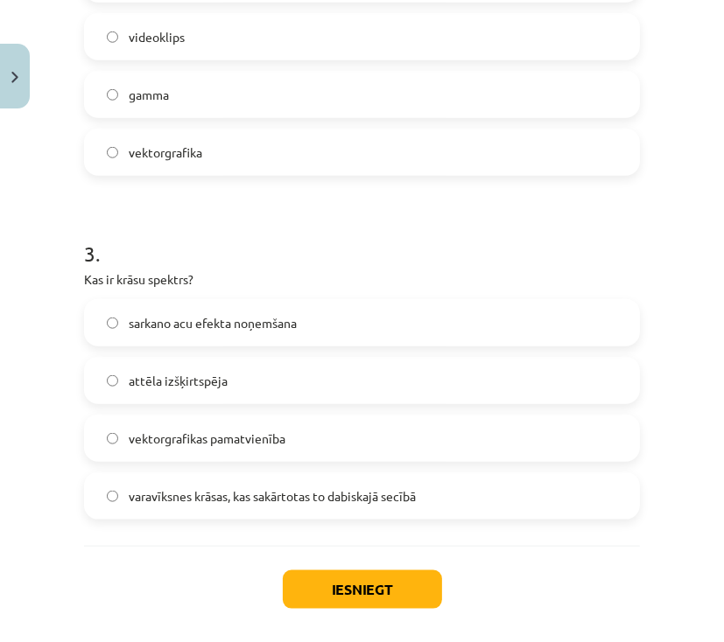
scroll to position [934, 0]
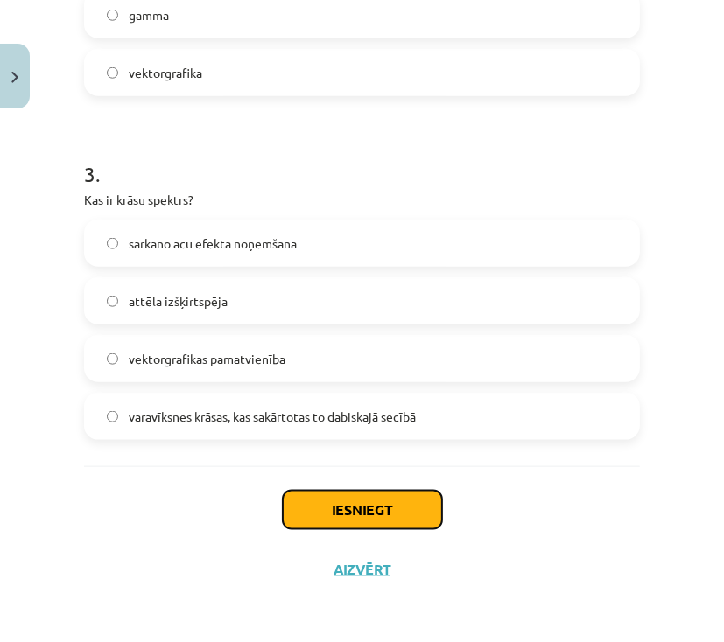
click at [354, 508] on button "Iesniegt" at bounding box center [362, 510] width 159 height 39
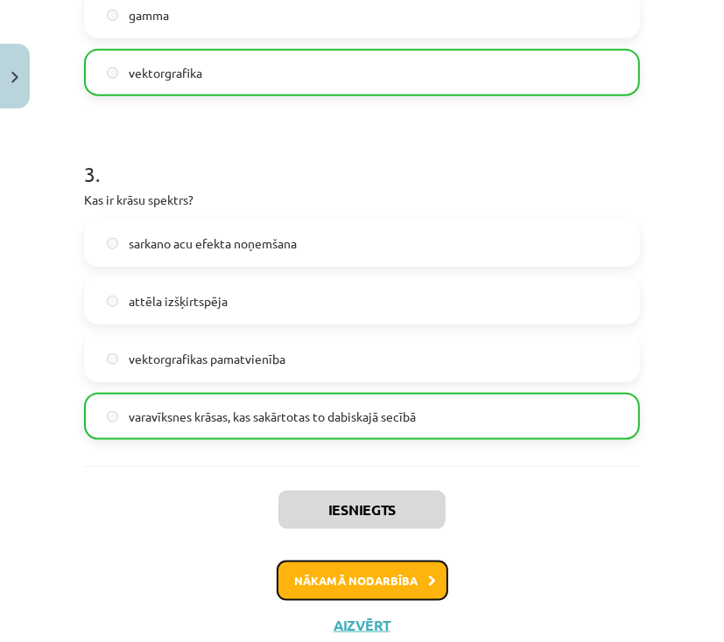
click at [424, 586] on button "Nākamā nodarbība" at bounding box center [363, 581] width 172 height 40
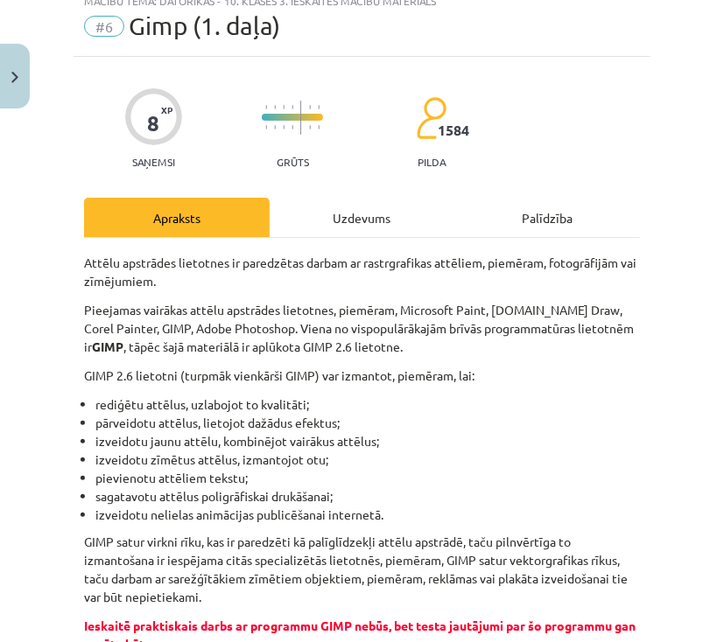
scroll to position [44, 0]
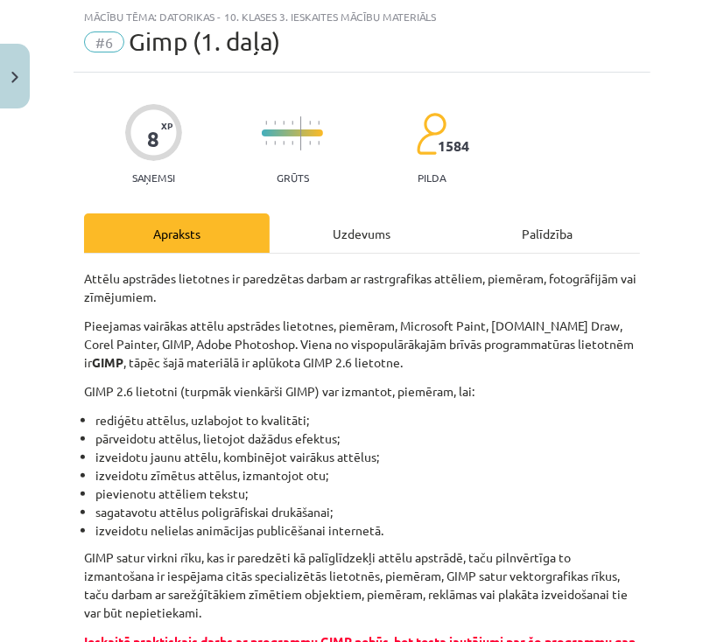
click at [357, 232] on div "Uzdevums" at bounding box center [363, 233] width 186 height 39
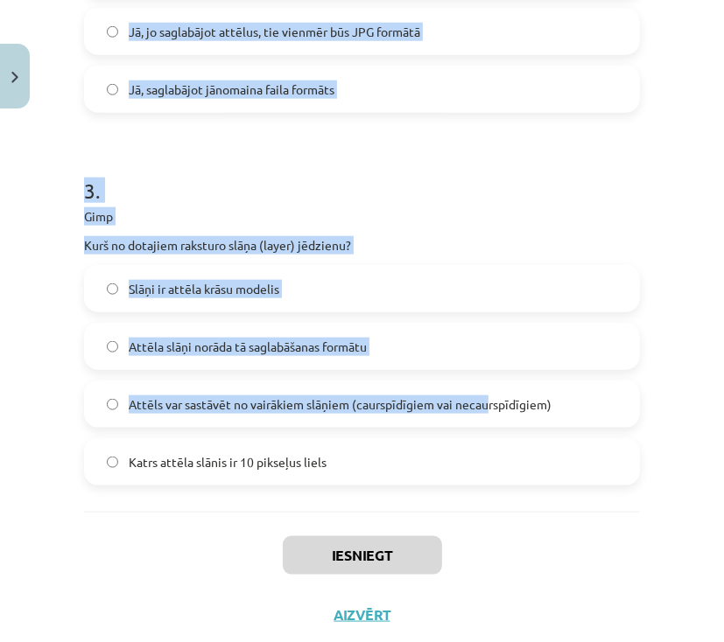
scroll to position [991, 0]
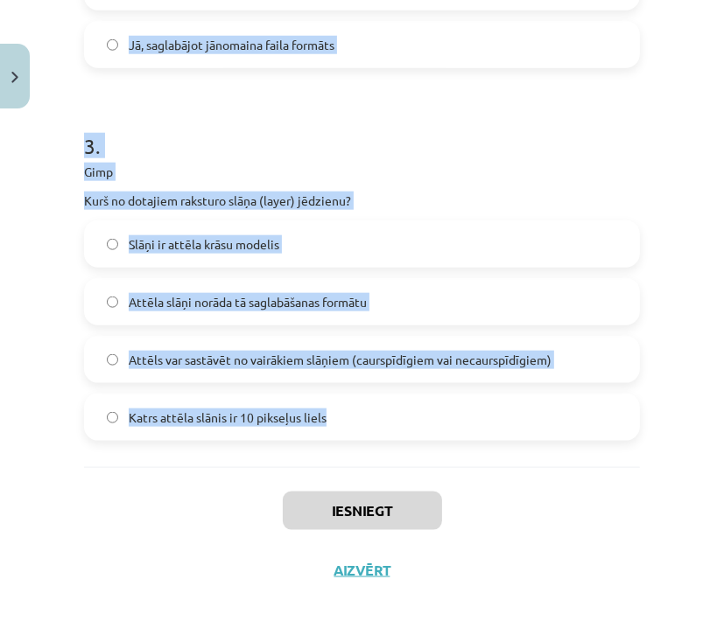
drag, startPoint x: 79, startPoint y: 345, endPoint x: 484, endPoint y: 392, distance: 408.0
copy form "1 . Gimp Ja kāda attēla daļa ir zaļganā tonī, tad kā var iegūt šo toni, lai tur…"
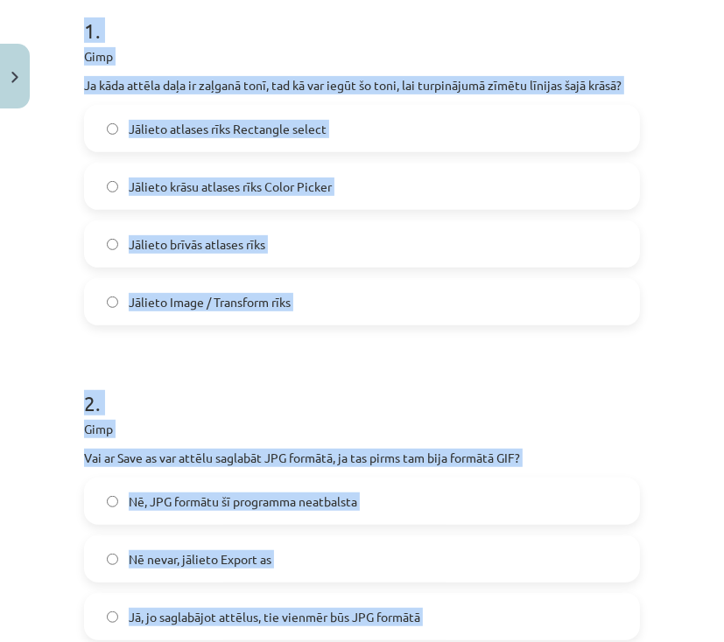
click at [95, 320] on label "Jālieto Image / Transform rīks" at bounding box center [362, 302] width 552 height 44
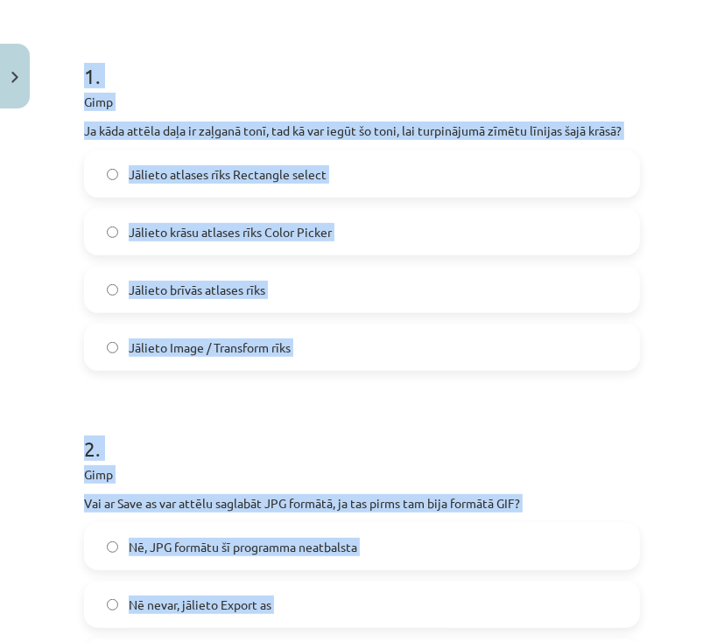
scroll to position [291, 0]
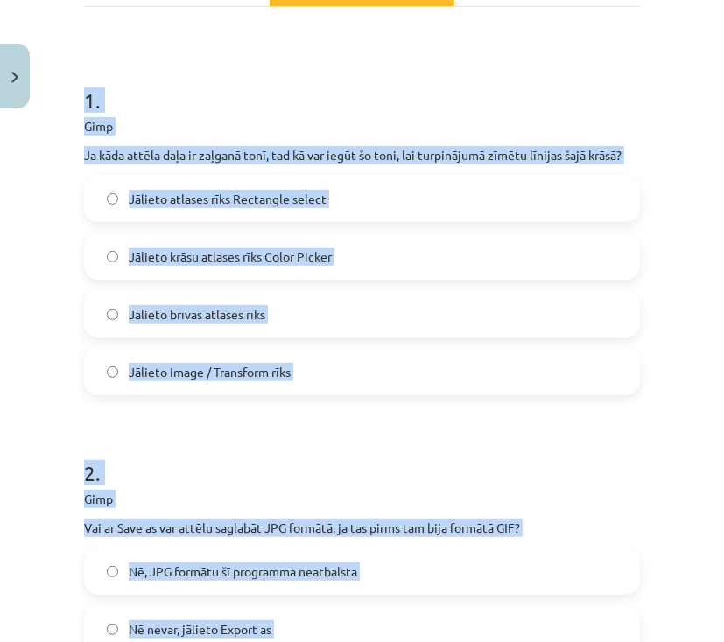
click at [46, 308] on div "Mācību tēma: Datorikas - 10. klases 3. ieskaites mācību materiāls #6 Gimp (1. d…" at bounding box center [362, 321] width 724 height 642
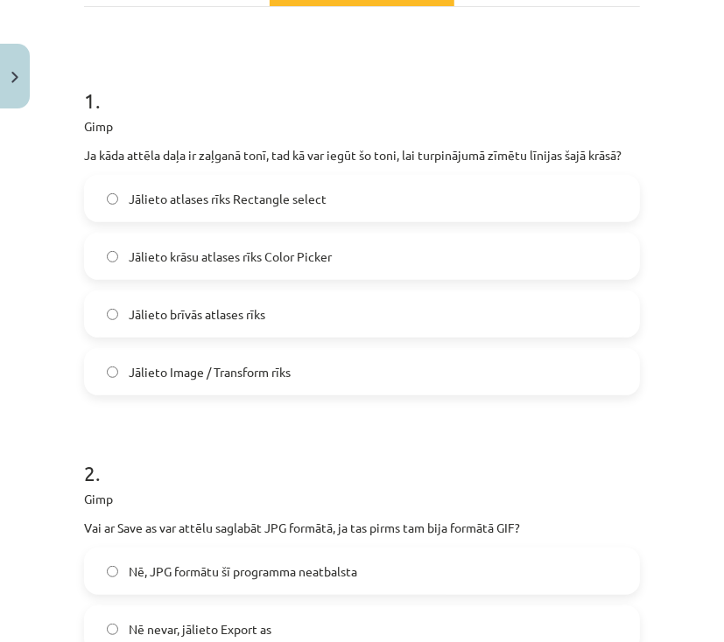
click at [295, 267] on label "Jālieto krāsu atlases rīks Color Picker" at bounding box center [362, 257] width 552 height 44
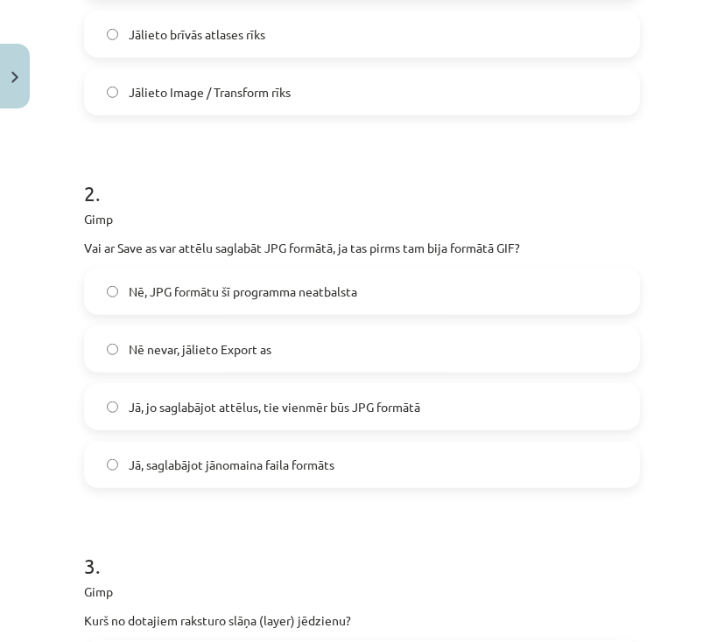
scroll to position [571, 0]
click at [134, 353] on span "Nē nevar, jālieto Export as" at bounding box center [200, 349] width 143 height 18
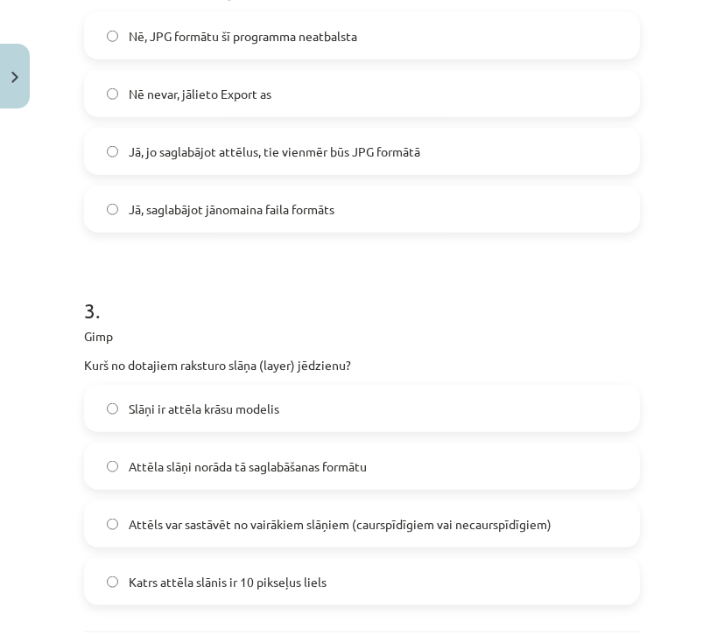
scroll to position [851, 0]
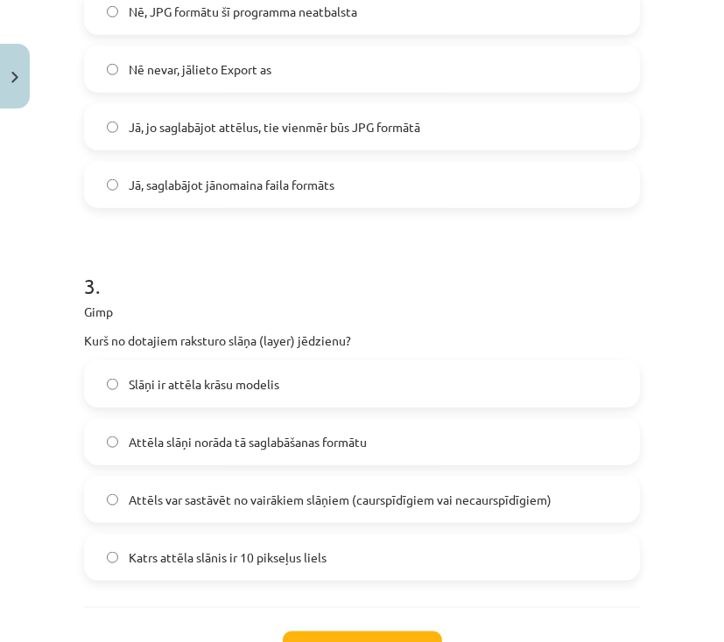
click at [244, 504] on span "Attēls var sastāvēt no vairākiem slāņiem (caurspīdīgiem vai necaurspīdīgiem)" at bounding box center [340, 500] width 423 height 18
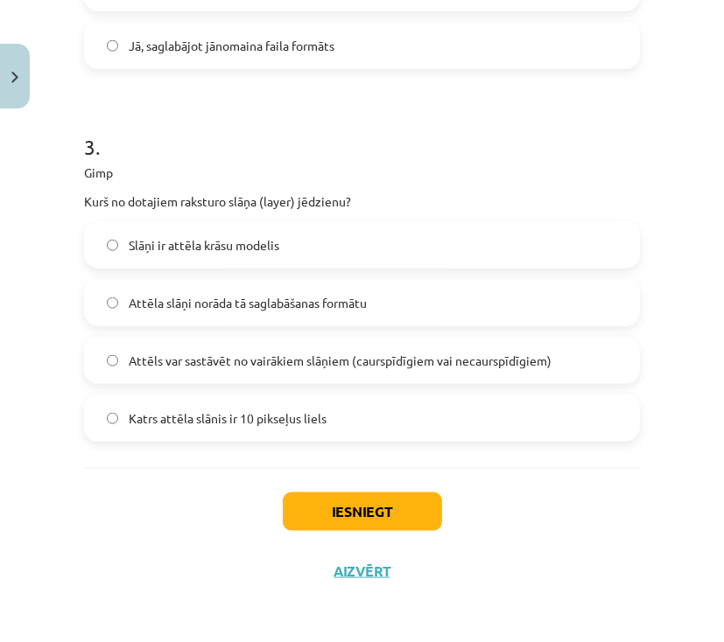
scroll to position [991, 0]
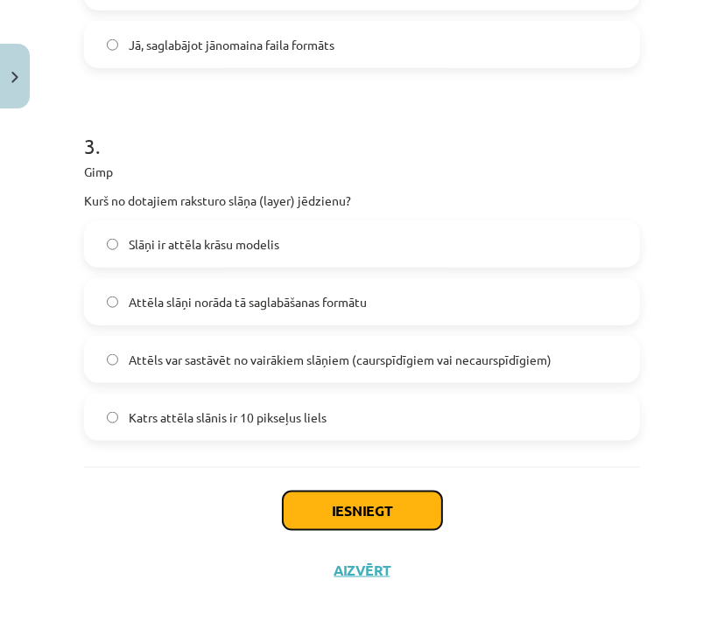
click at [378, 514] on button "Iesniegt" at bounding box center [362, 511] width 159 height 39
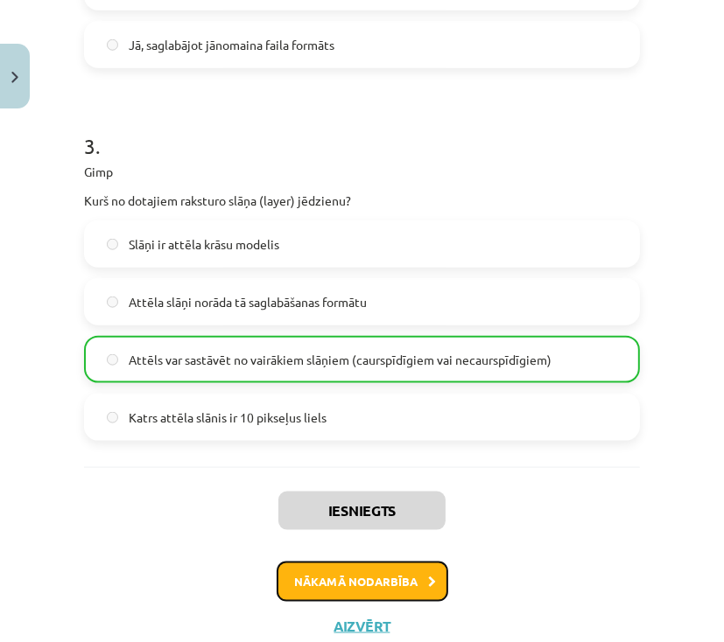
click at [375, 574] on button "Nākamā nodarbība" at bounding box center [363, 582] width 172 height 40
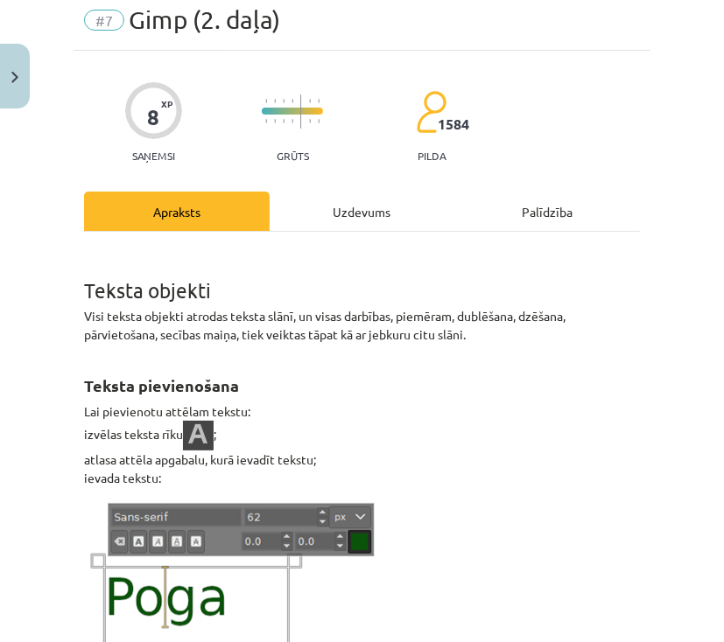
scroll to position [44, 0]
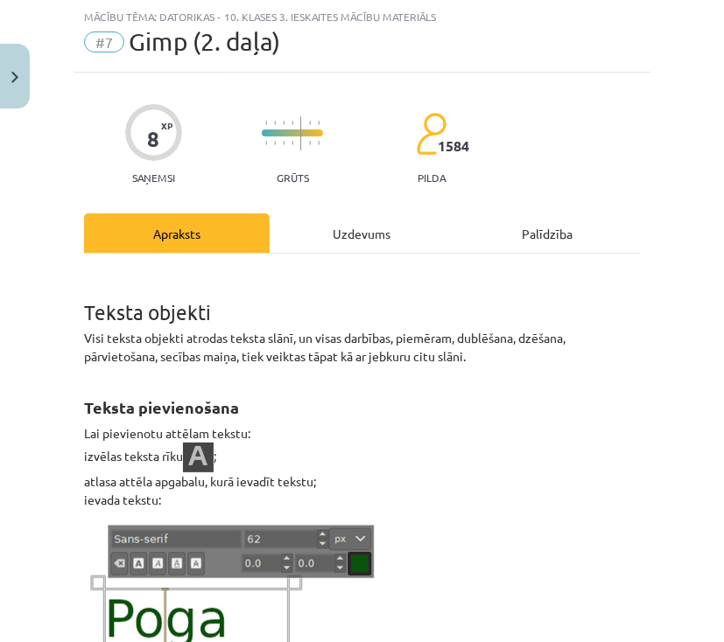
click at [361, 242] on div "Uzdevums" at bounding box center [363, 233] width 186 height 39
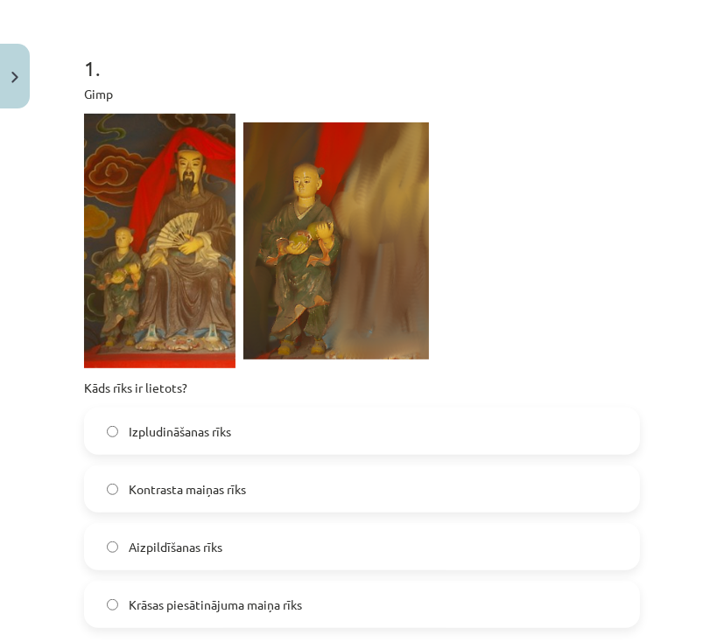
scroll to position [324, 0]
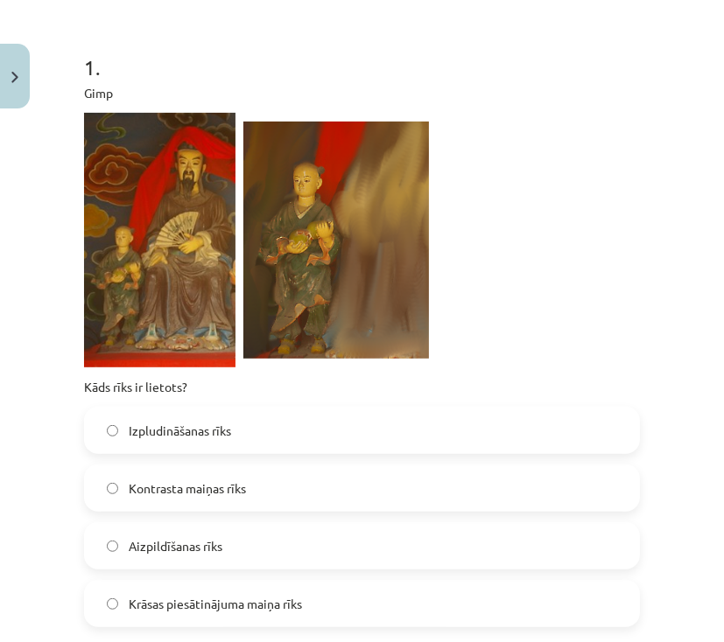
click at [257, 487] on label "Kontrasta maiņas rīks" at bounding box center [362, 488] width 552 height 44
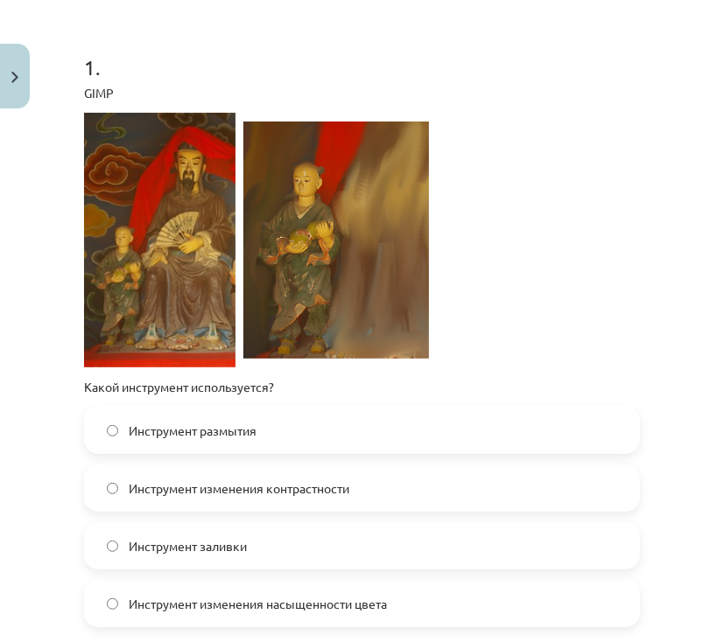
scroll to position [394, 0]
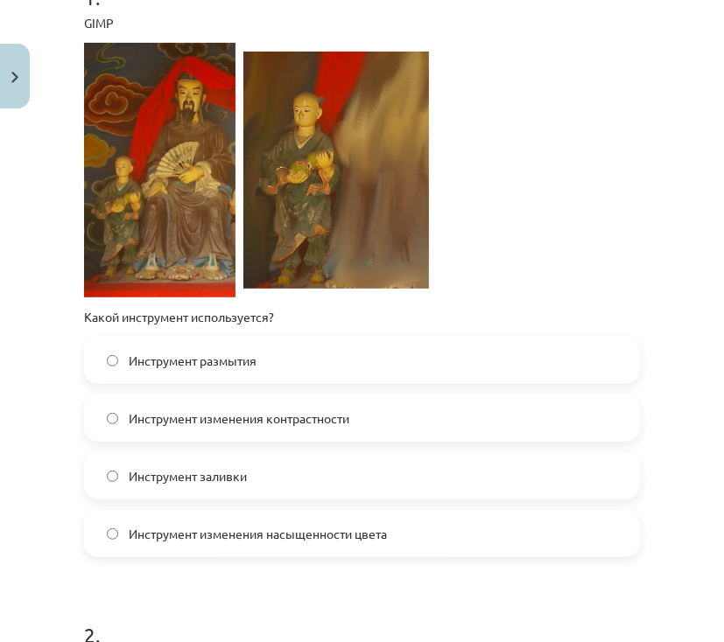
click at [196, 361] on font "Инструмент размытия" at bounding box center [193, 361] width 128 height 16
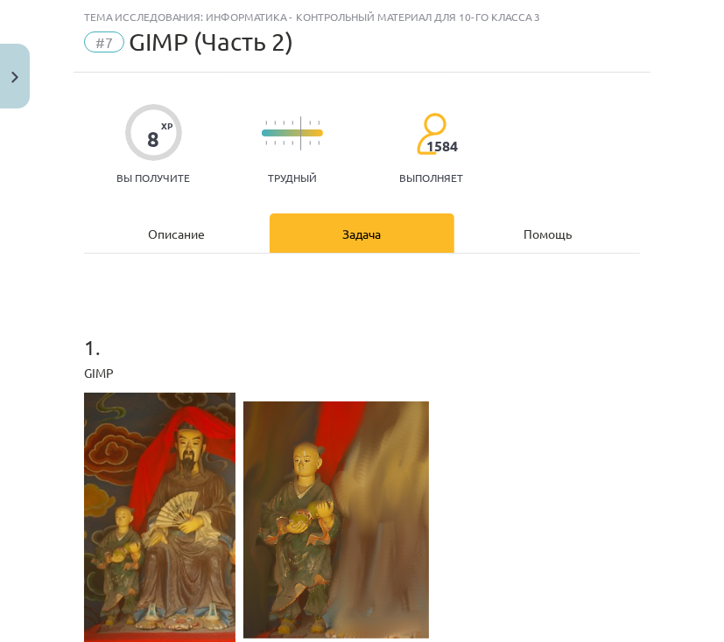
scroll to position [0, 0]
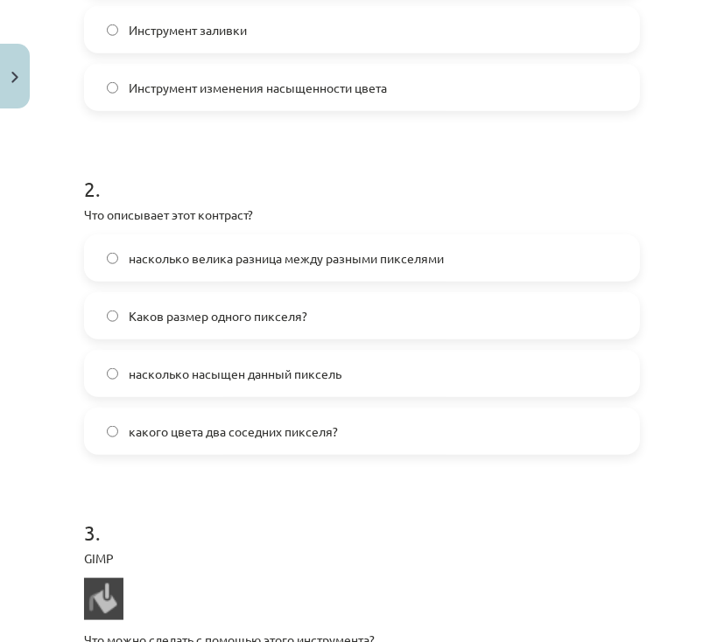
click at [211, 371] on font "насколько насыщен данный пиксель" at bounding box center [235, 374] width 213 height 16
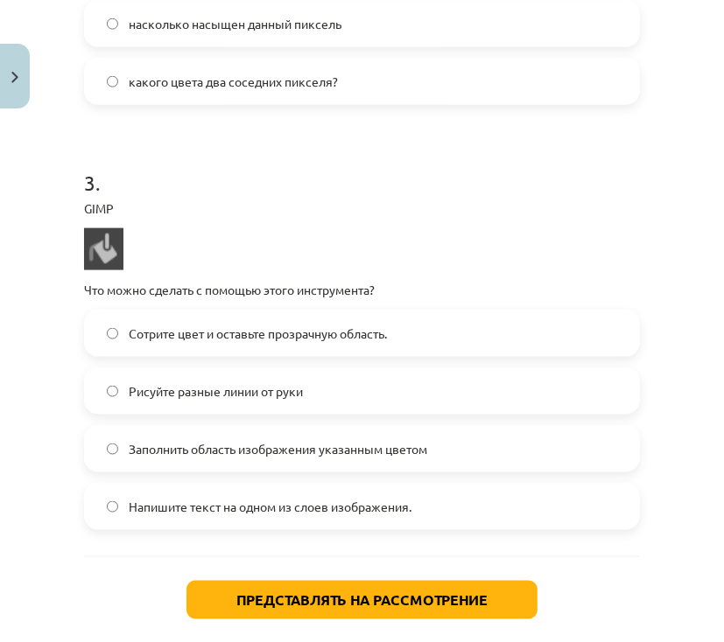
click at [225, 419] on div "Сотрите цвет и оставьте прозрачную область. Рисуйте разные линии от руки Заполн…" at bounding box center [362, 420] width 556 height 221
click at [249, 336] on font "Сотрите цвет и оставьте прозрачную область." at bounding box center [258, 334] width 258 height 16
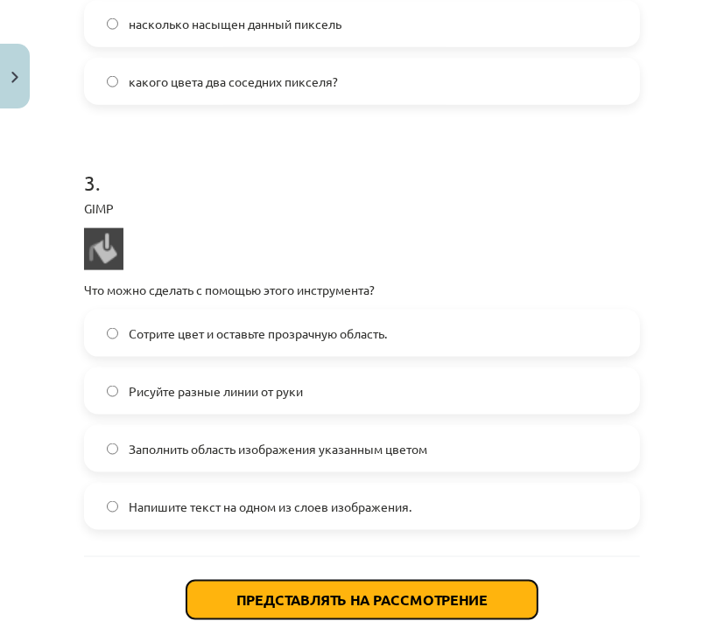
click at [385, 593] on font "Представлять на рассмотрение" at bounding box center [361, 600] width 251 height 18
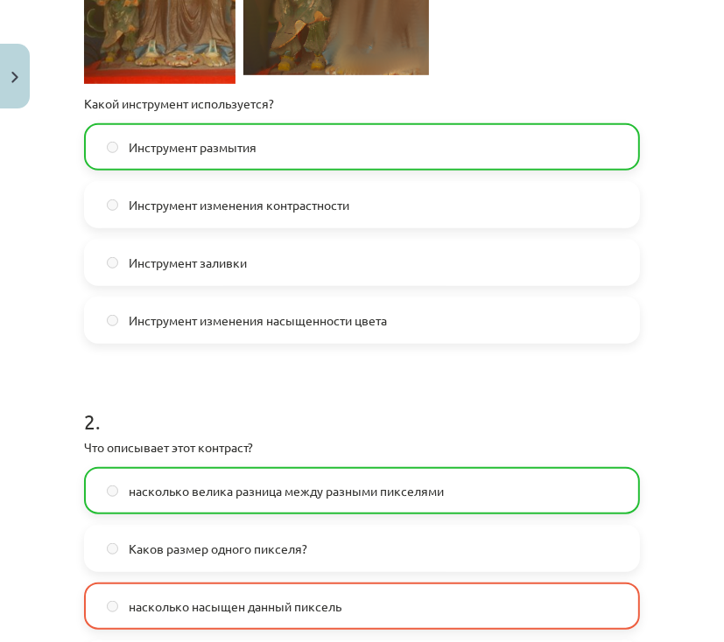
scroll to position [560, 0]
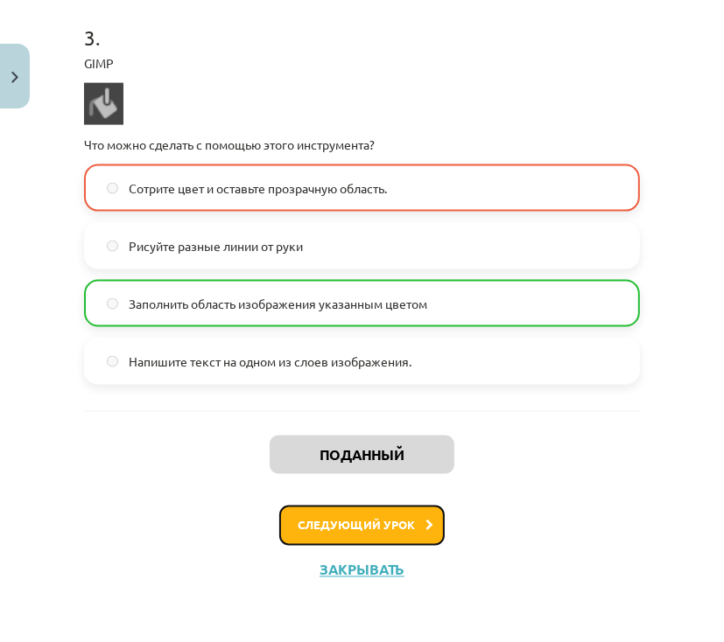
click at [390, 540] on button "Следующий урок" at bounding box center [361, 526] width 165 height 40
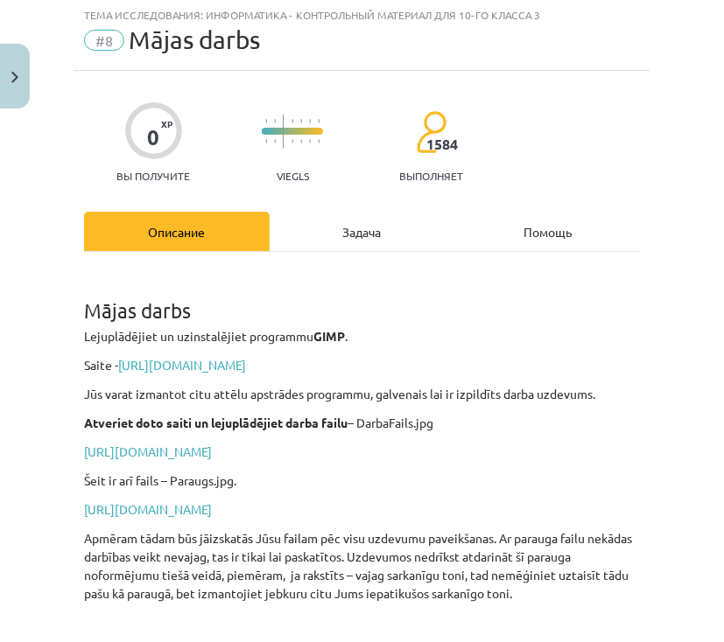
scroll to position [44, 0]
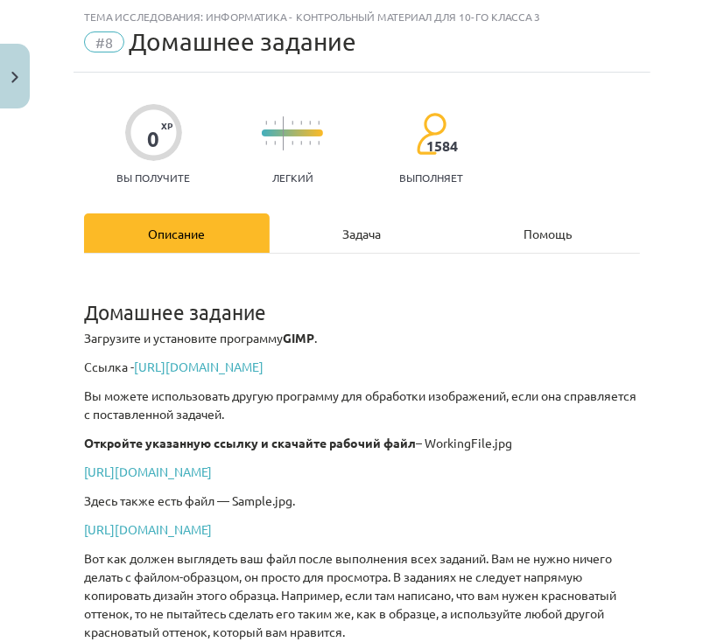
click at [372, 242] on div "Задача" at bounding box center [363, 233] width 186 height 39
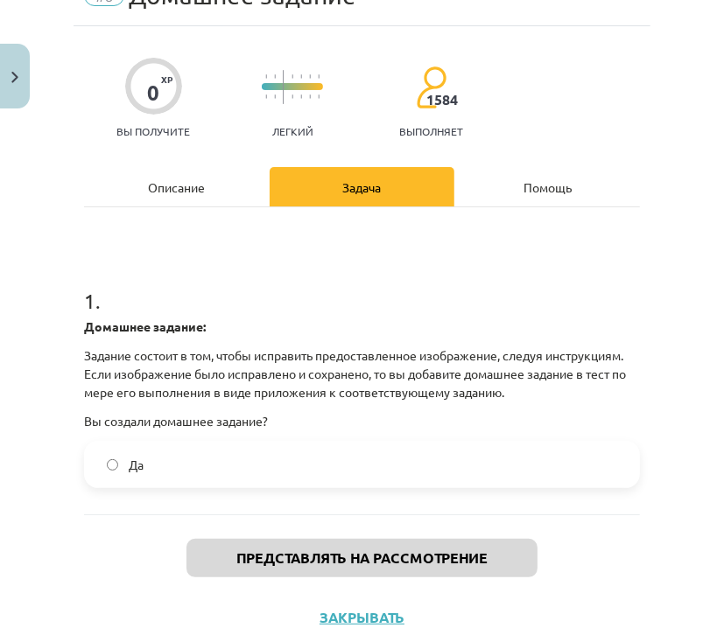
scroll to position [138, 0]
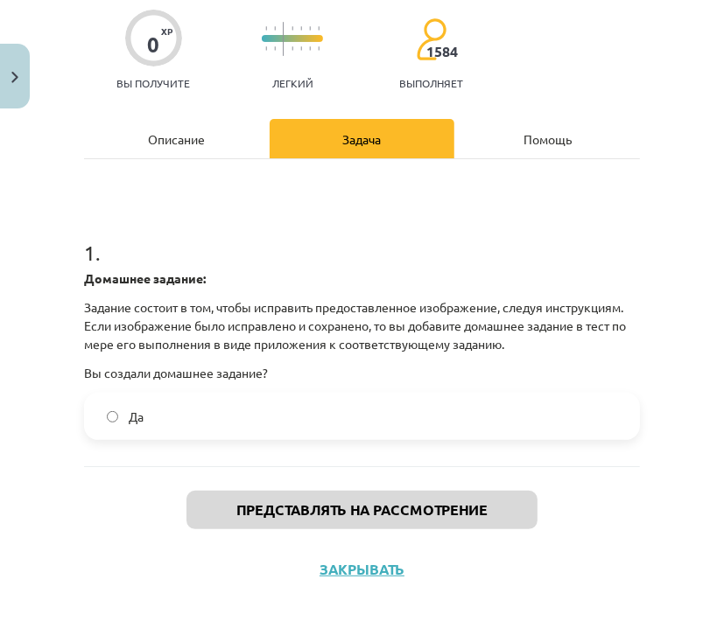
click at [261, 410] on label "Да" at bounding box center [362, 417] width 552 height 44
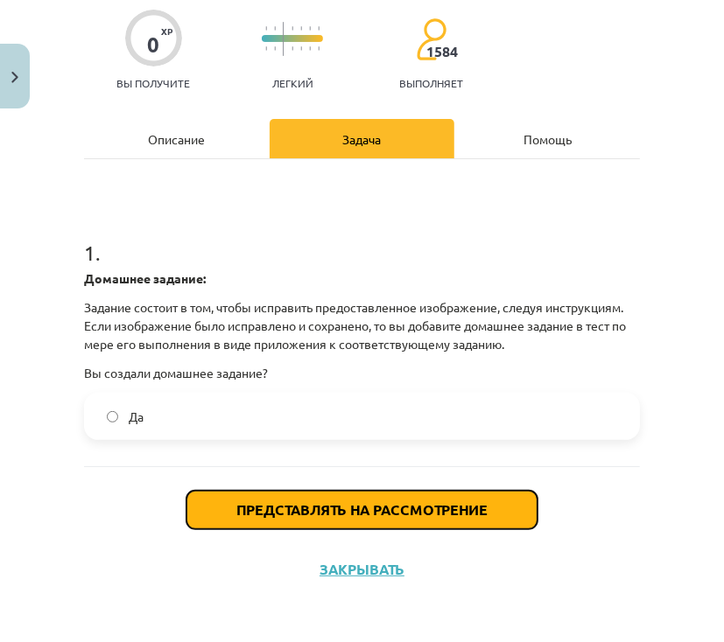
click at [317, 512] on font "Представлять на рассмотрение" at bounding box center [361, 510] width 251 height 18
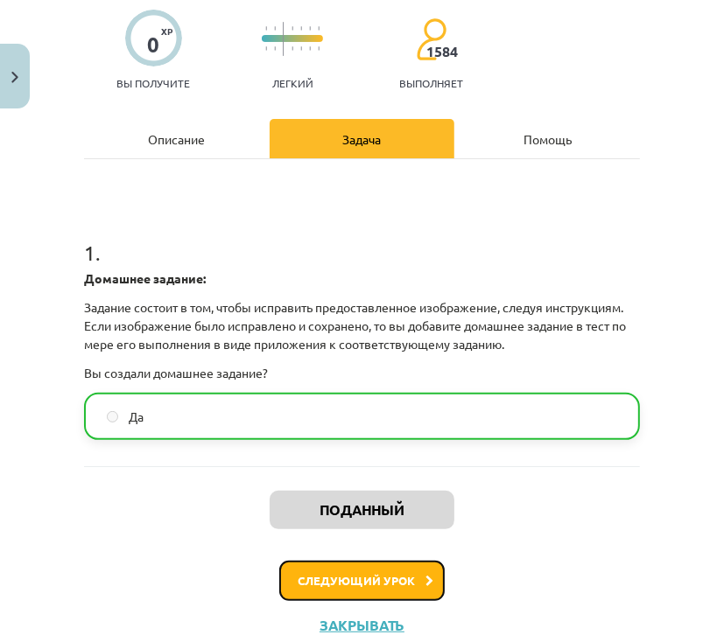
click at [362, 578] on font "Следующий урок" at bounding box center [356, 580] width 117 height 15
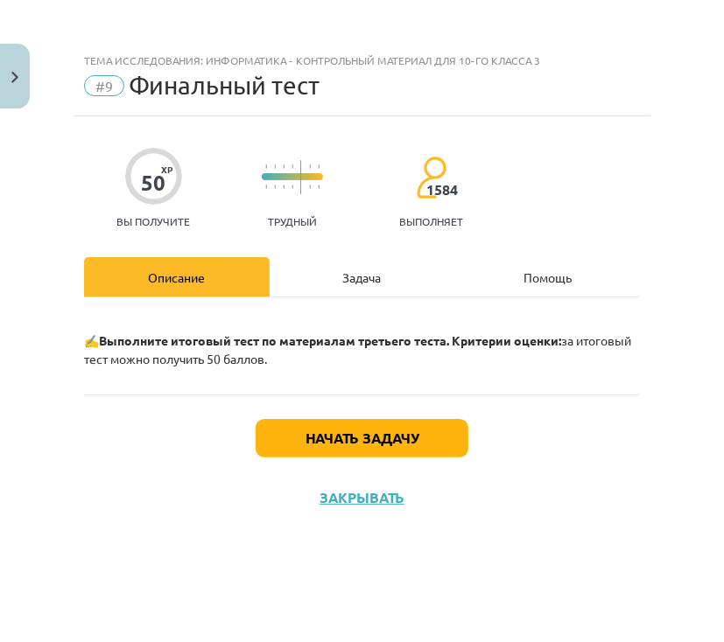
click at [370, 280] on font "Задача" at bounding box center [361, 278] width 39 height 16
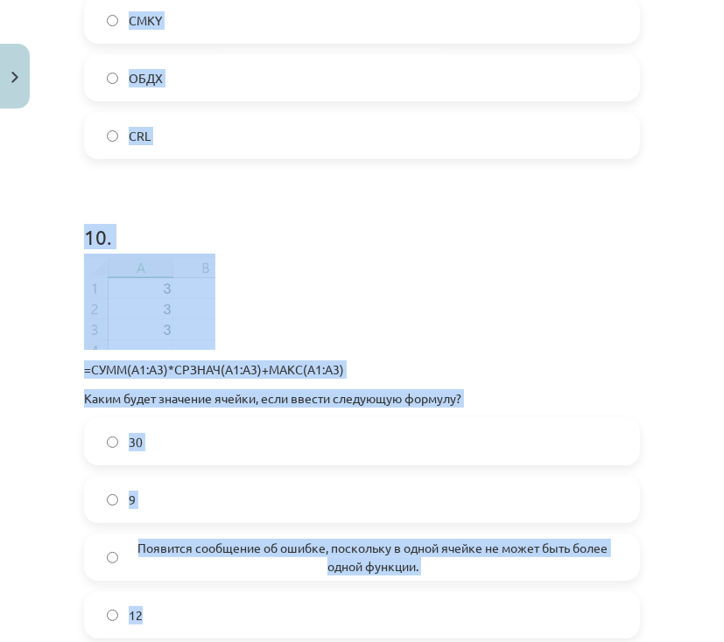
scroll to position [3670, 0]
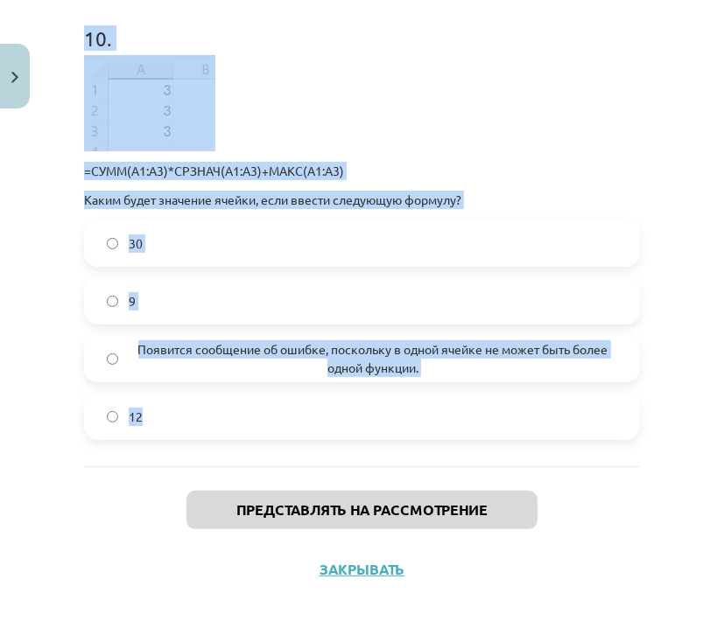
drag, startPoint x: 85, startPoint y: 387, endPoint x: 390, endPoint y: 454, distance: 312.8
copy form "1 . Каково максимальное количество символов в имени файла? 128 символов 512 сим…"
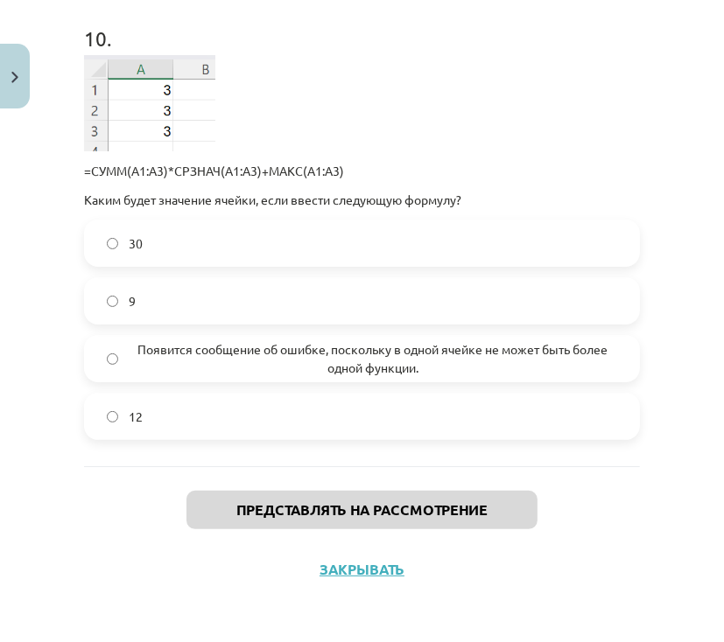
click at [450, 475] on div "Представлять на рассмотрение Закрывать" at bounding box center [362, 527] width 556 height 123
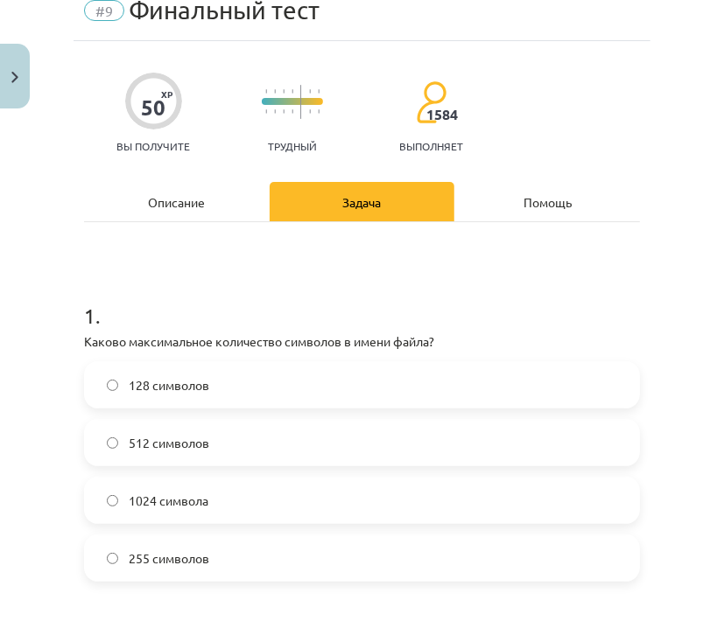
scroll to position [169, 0]
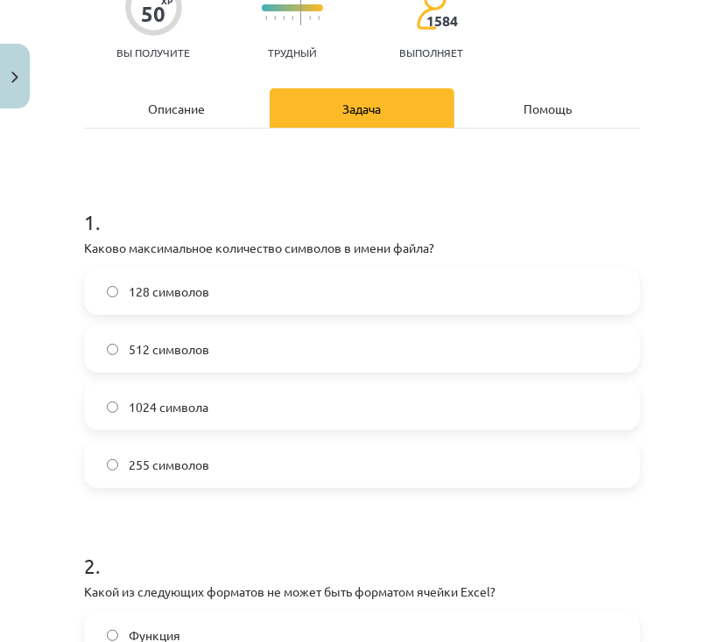
click at [204, 465] on font "255 символов" at bounding box center [169, 465] width 81 height 16
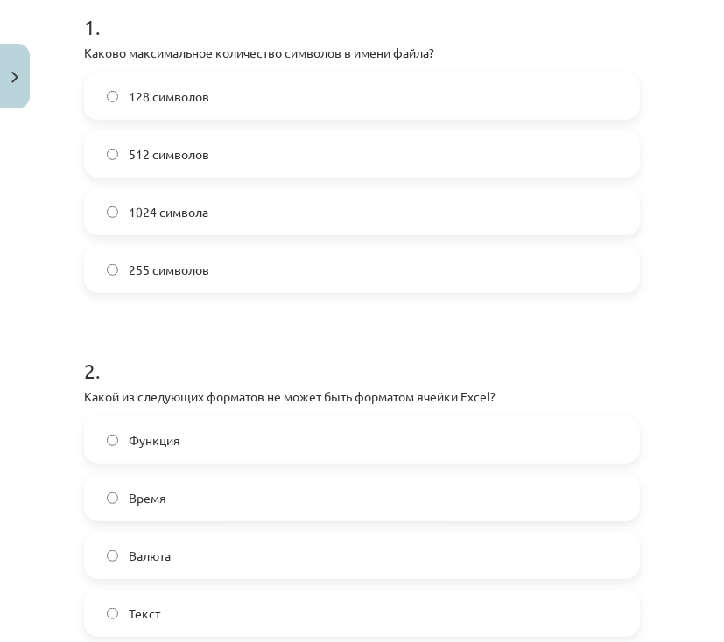
scroll to position [449, 0]
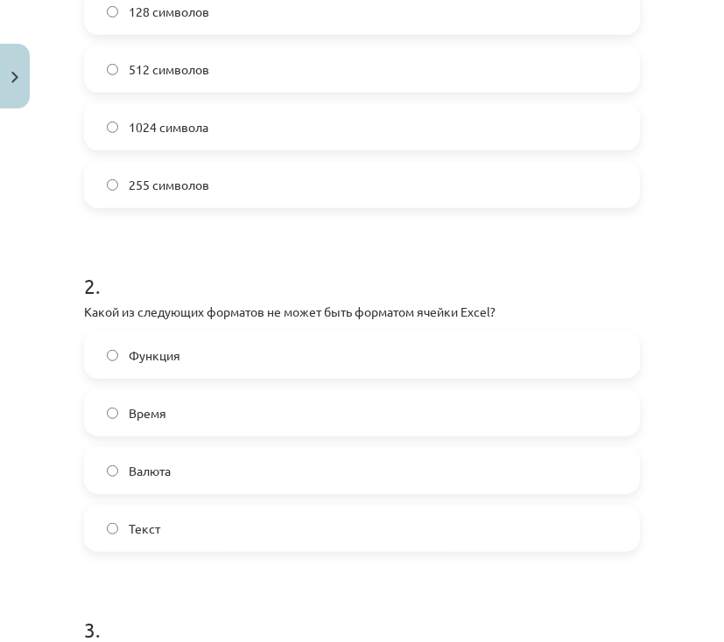
click at [166, 359] on font "Функция" at bounding box center [155, 355] width 52 height 16
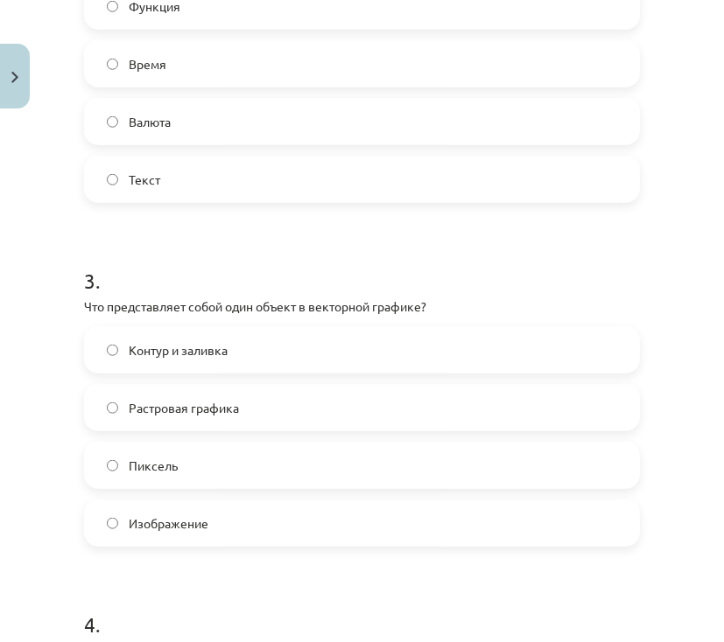
scroll to position [799, 0]
click at [214, 361] on label "Контур и заливка" at bounding box center [362, 349] width 552 height 44
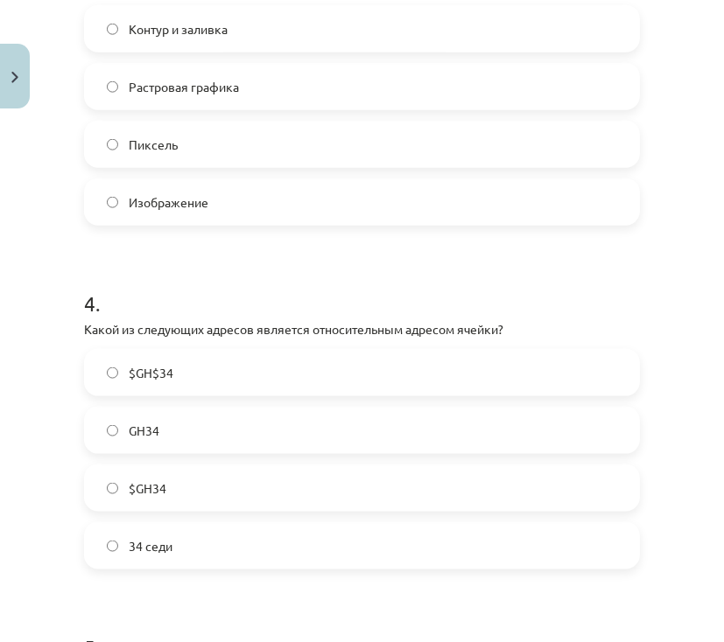
scroll to position [1149, 0]
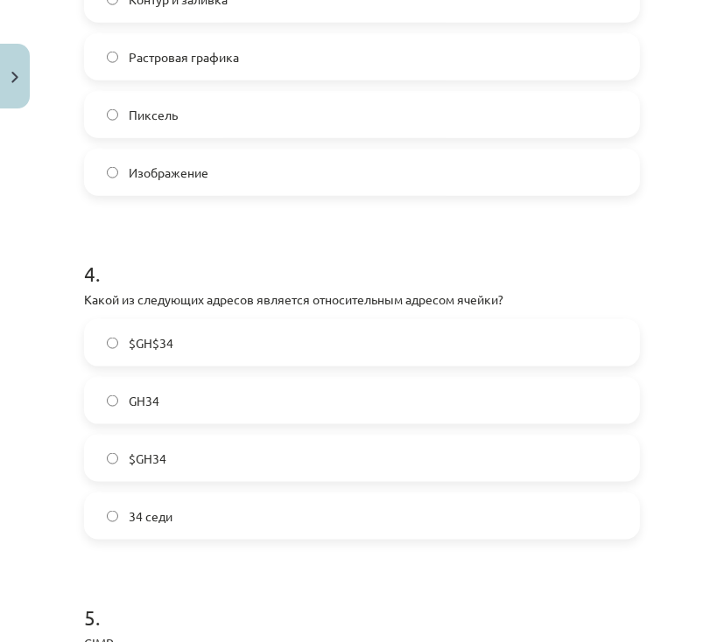
click at [200, 399] on label "GH34" at bounding box center [362, 401] width 552 height 44
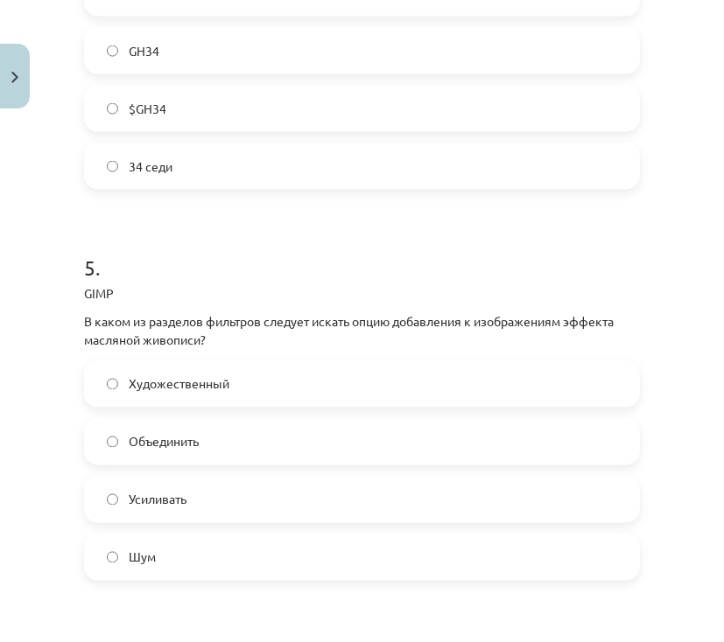
click at [218, 383] on font "Художественный" at bounding box center [179, 384] width 101 height 16
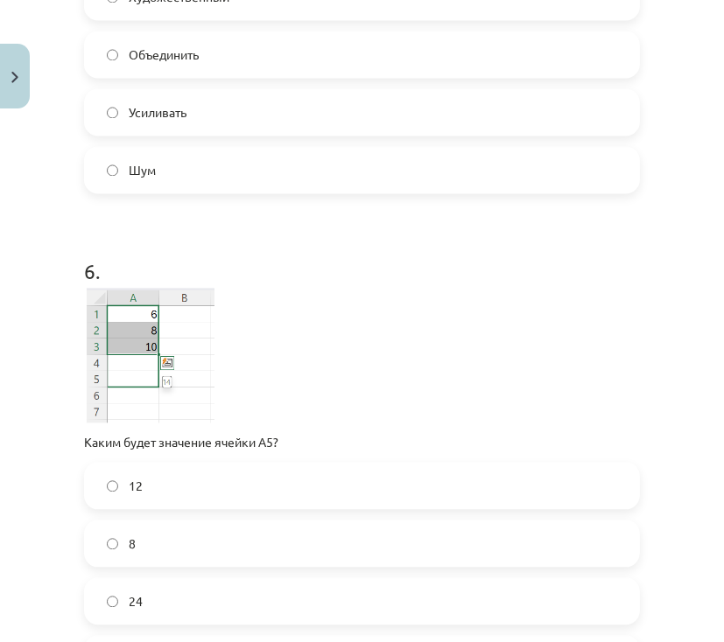
scroll to position [1919, 0]
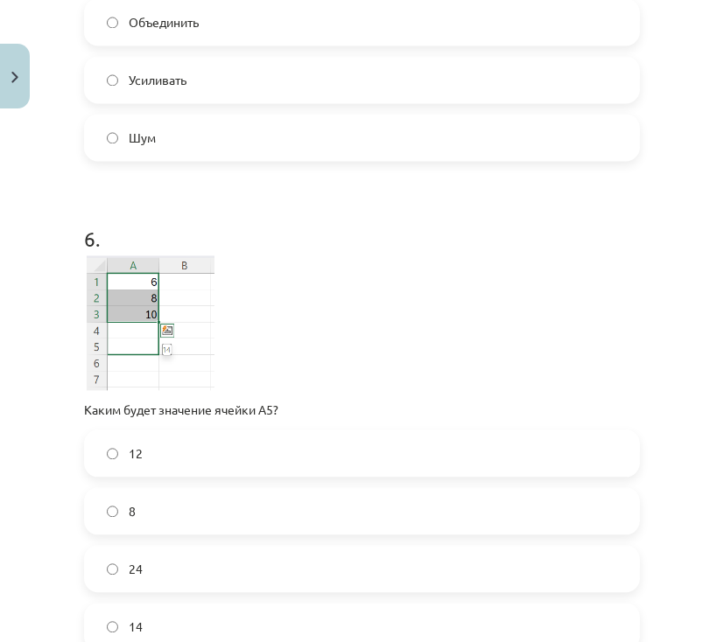
click at [180, 623] on label "14" at bounding box center [362, 627] width 552 height 44
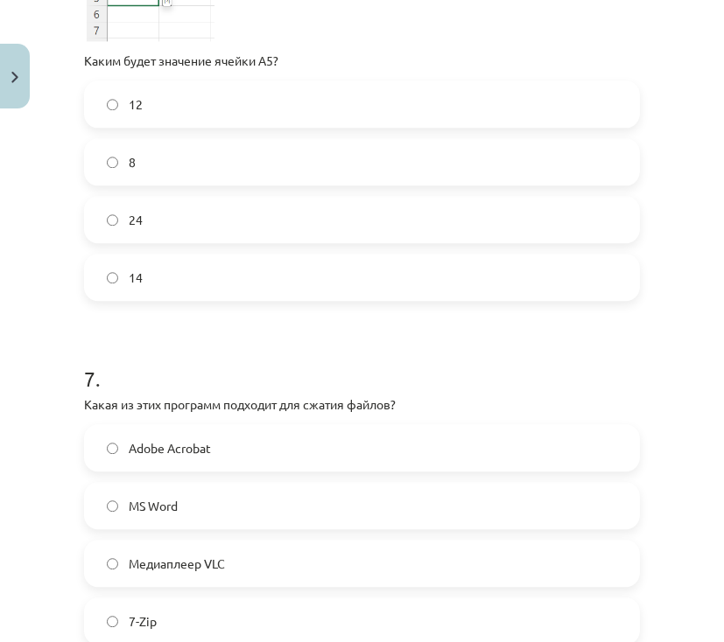
scroll to position [2269, 0]
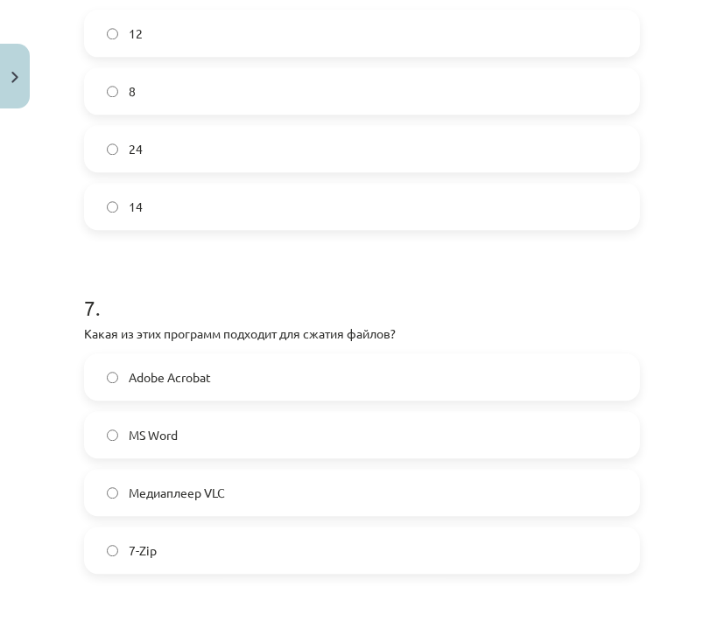
click at [193, 557] on label "7-Zip" at bounding box center [362, 551] width 552 height 44
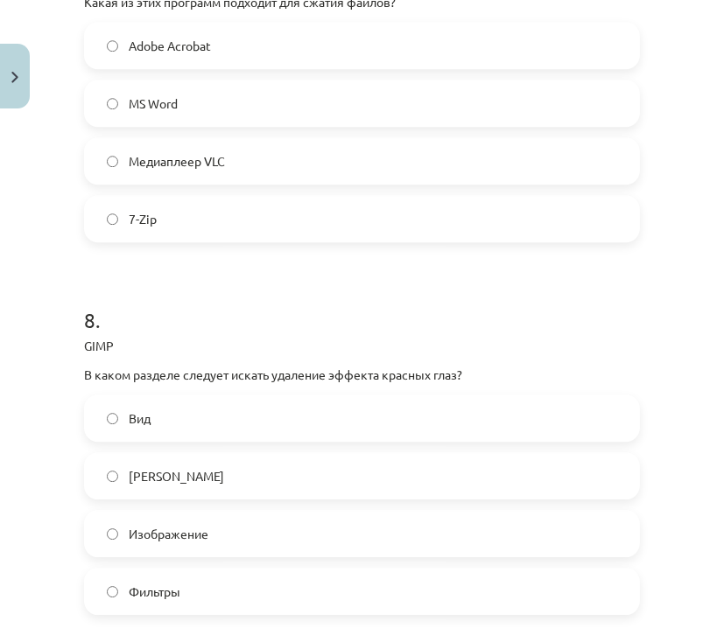
scroll to position [2689, 0]
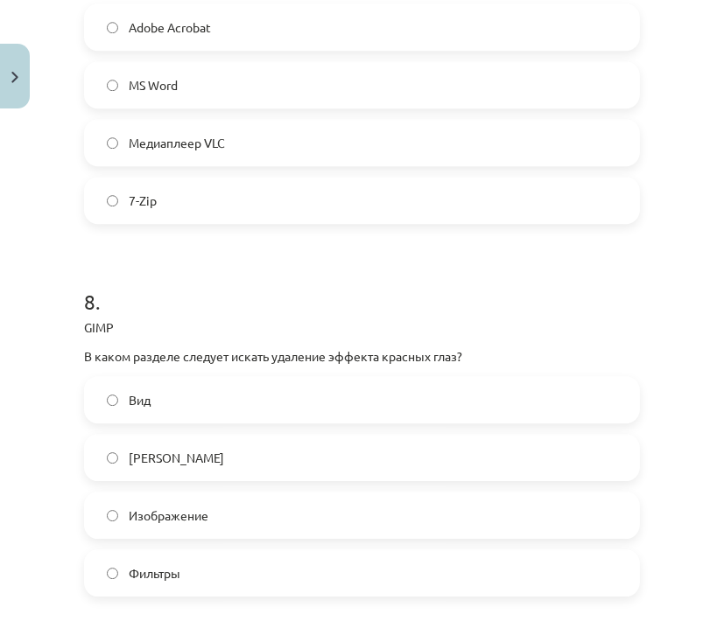
click at [186, 574] on label "Фильтры" at bounding box center [362, 573] width 552 height 44
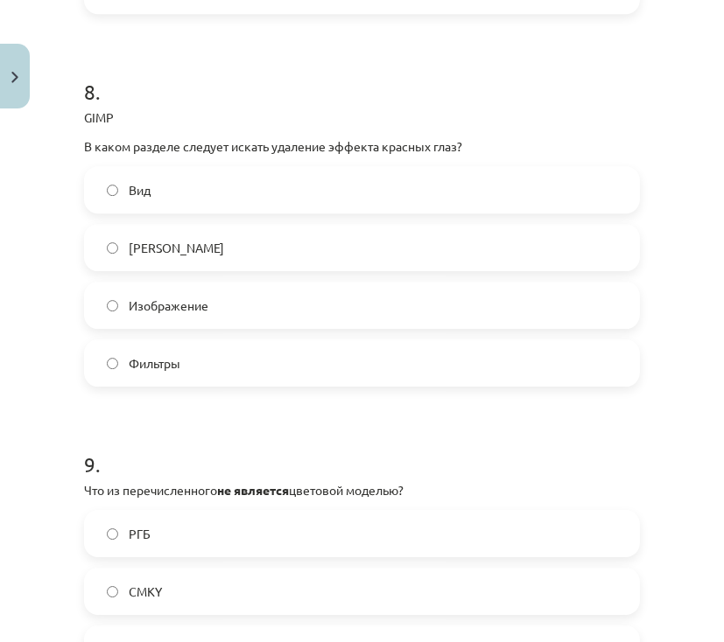
scroll to position [3040, 0]
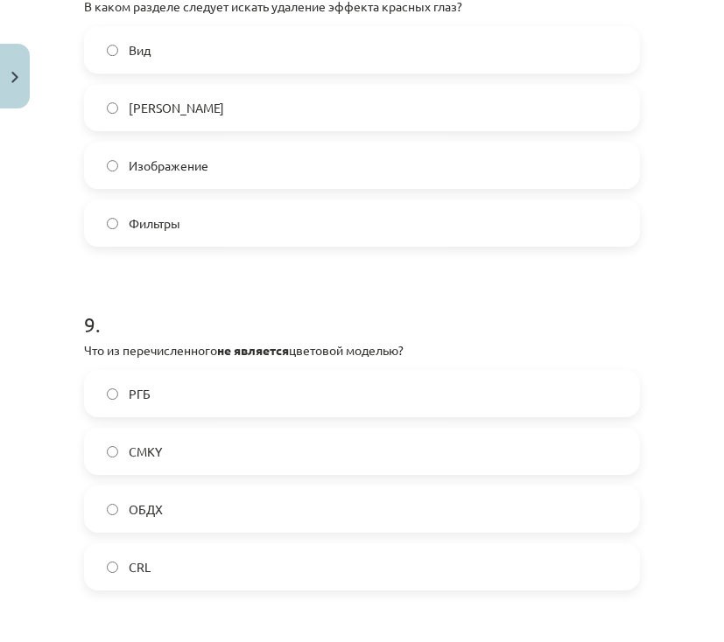
click at [172, 510] on label "ОБДХ" at bounding box center [362, 509] width 552 height 44
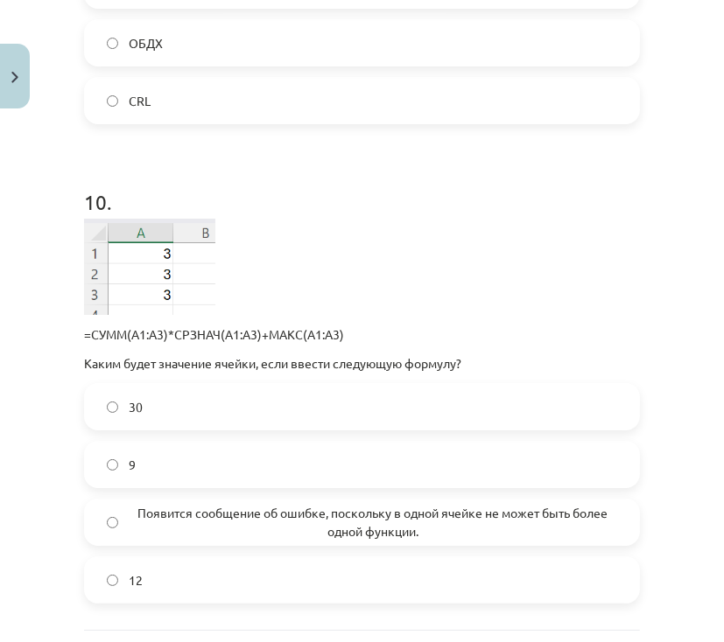
scroll to position [3530, 0]
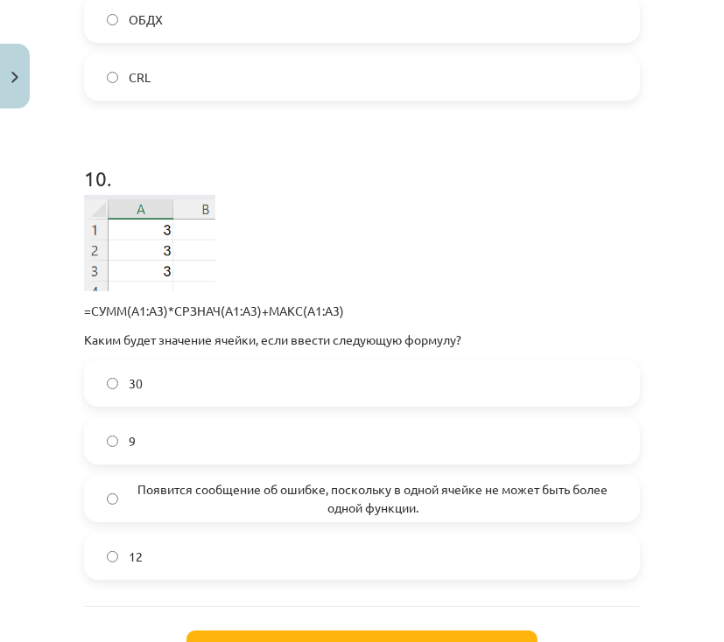
click at [220, 501] on span "Появится сообщение об ошибке, поскольку в одной ячейке не может быть более одно…" at bounding box center [373, 498] width 488 height 37
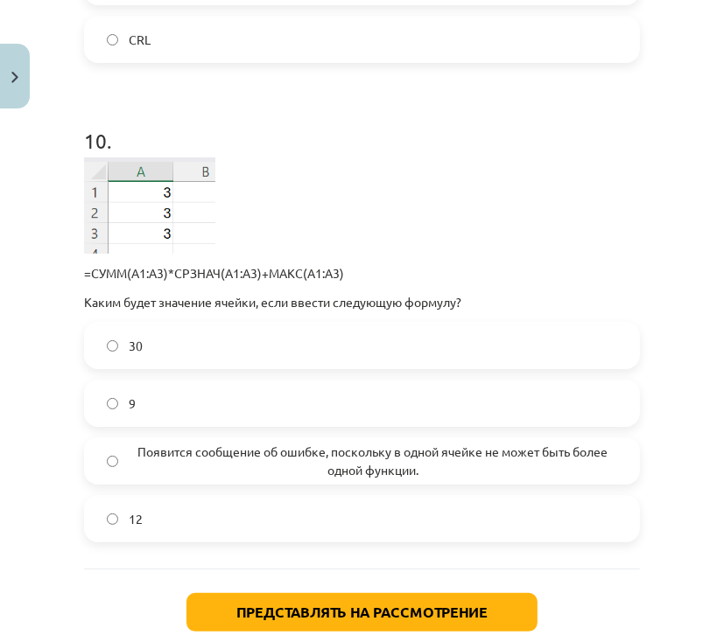
scroll to position [3600, 0]
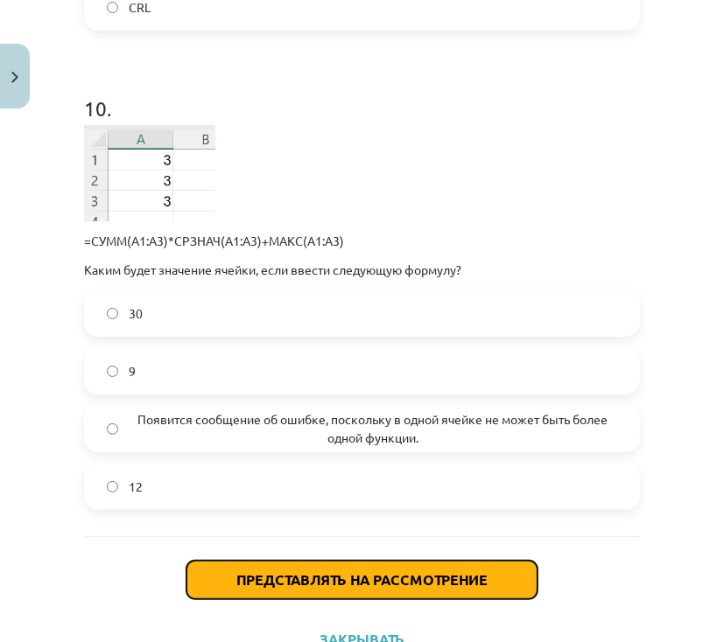
click at [355, 587] on button "Представлять на рассмотрение" at bounding box center [361, 580] width 351 height 39
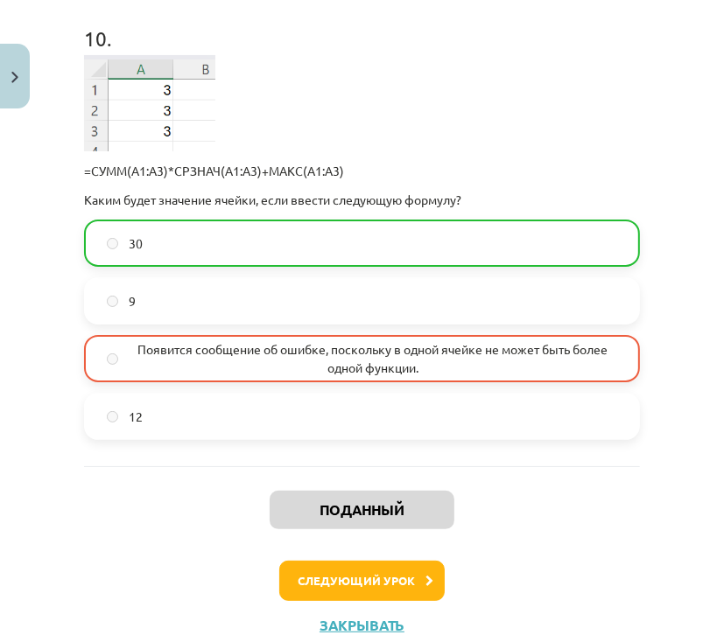
scroll to position [3725, 0]
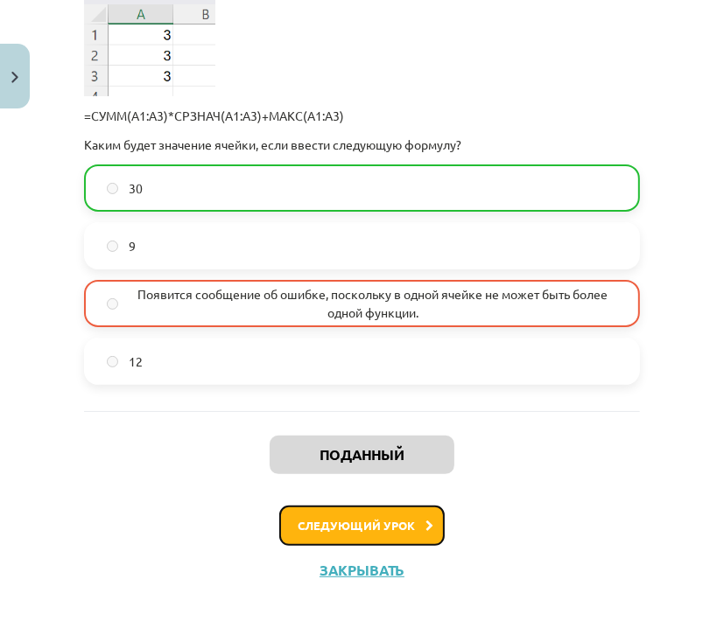
click at [382, 529] on font "Следующий урок" at bounding box center [356, 525] width 117 height 15
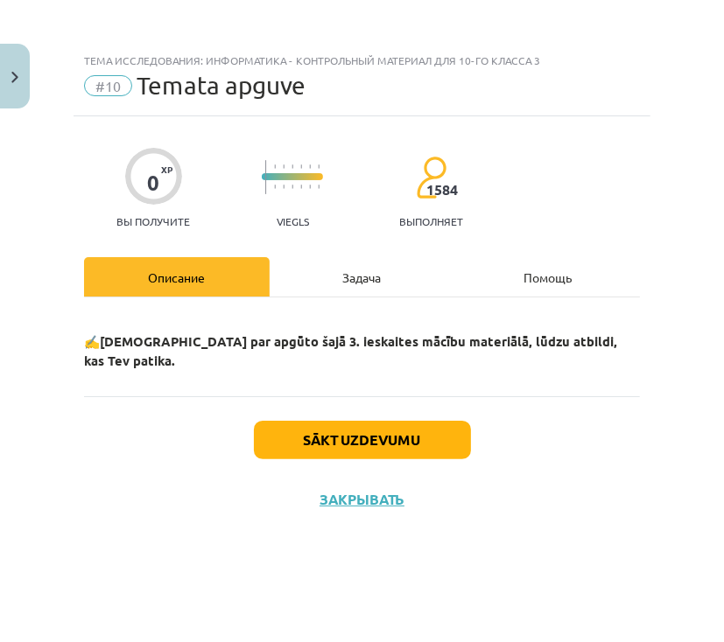
scroll to position [0, 0]
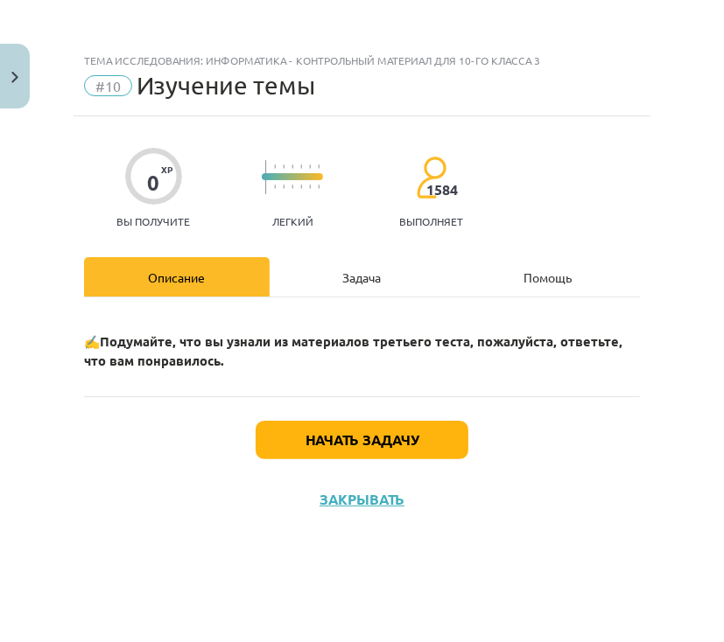
click at [391, 284] on div "Задача" at bounding box center [363, 276] width 186 height 39
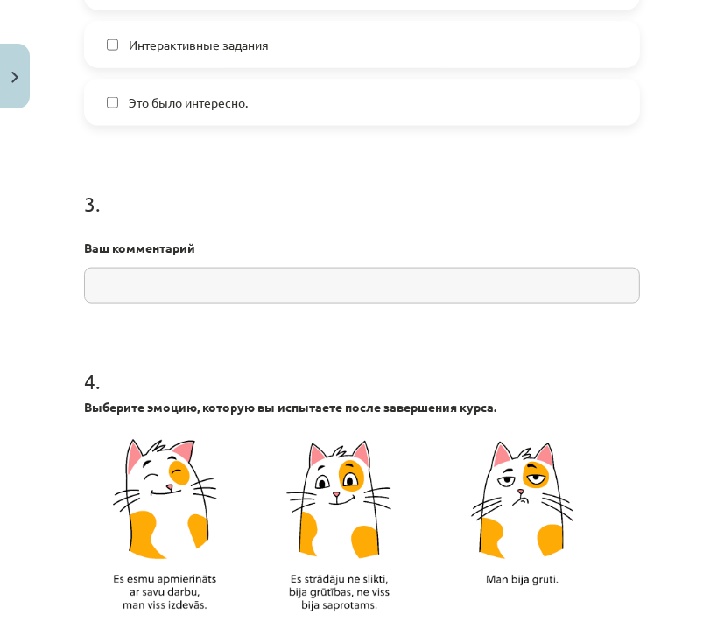
scroll to position [1400, 0]
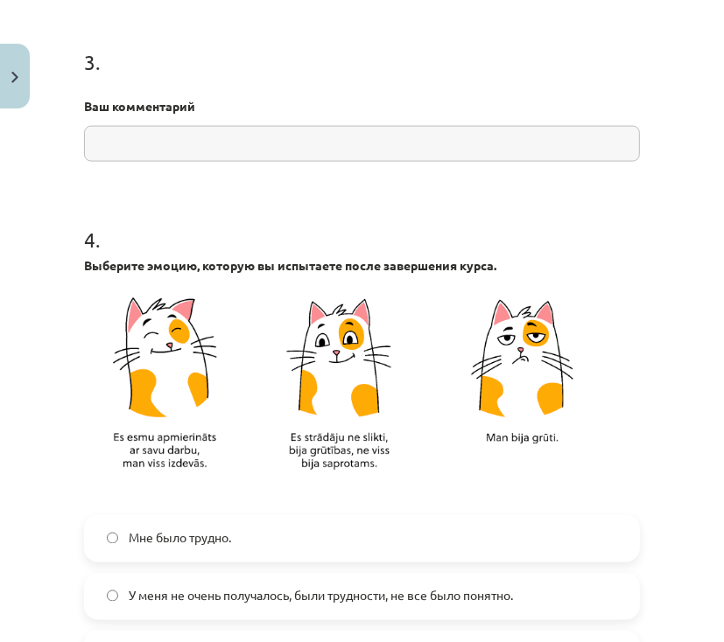
click at [414, 148] on input "text" at bounding box center [362, 144] width 556 height 36
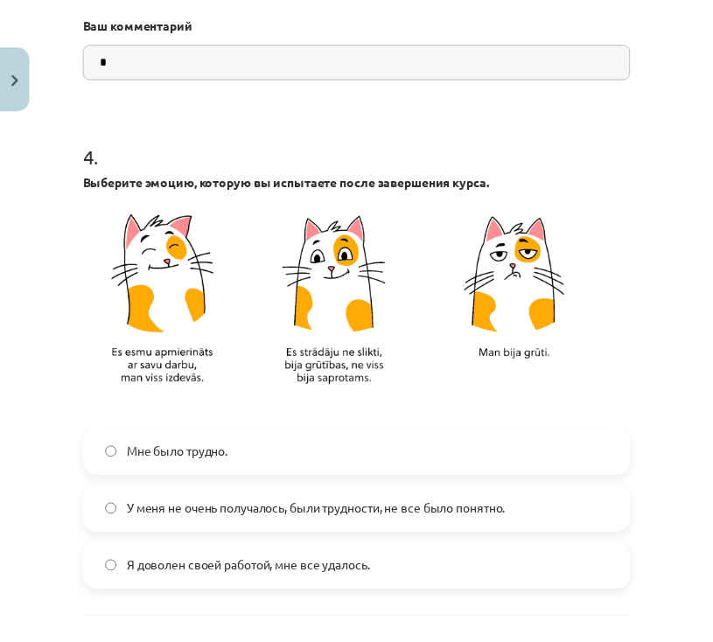
scroll to position [1638, 0]
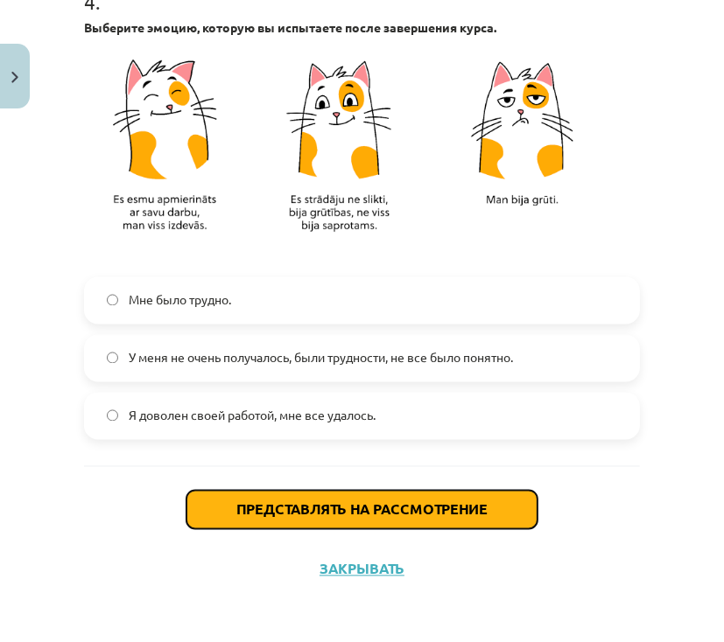
click at [452, 509] on font "Представлять на рассмотрение" at bounding box center [361, 510] width 251 height 18
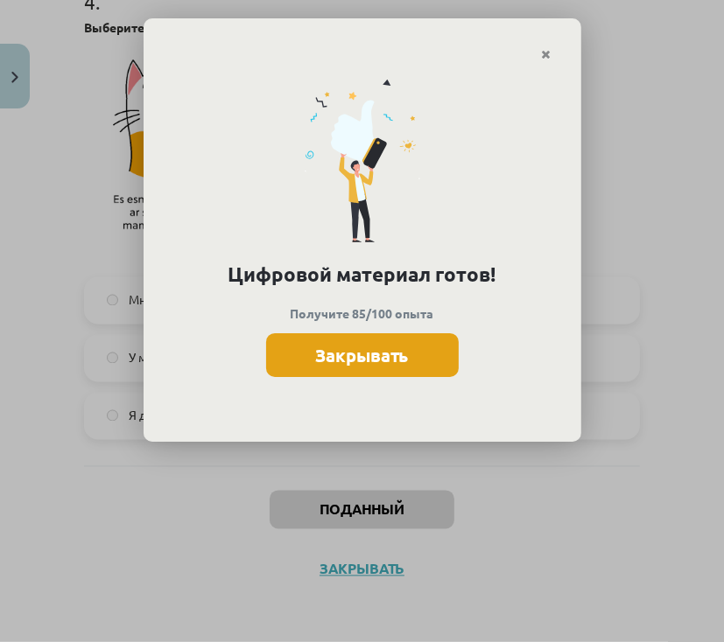
click at [440, 370] on button "Закрывать" at bounding box center [362, 355] width 193 height 44
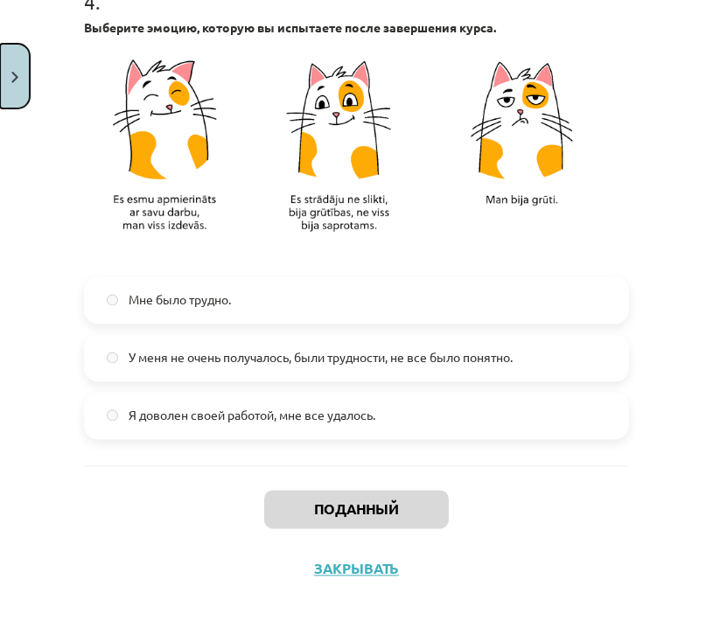
click at [24, 74] on button "Закрывать" at bounding box center [15, 76] width 30 height 65
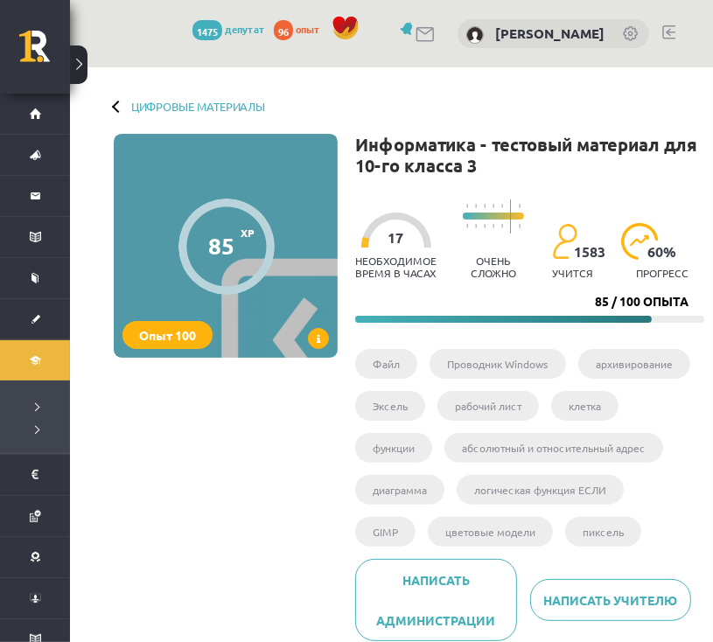
click at [81, 74] on button at bounding box center [79, 65] width 18 height 39
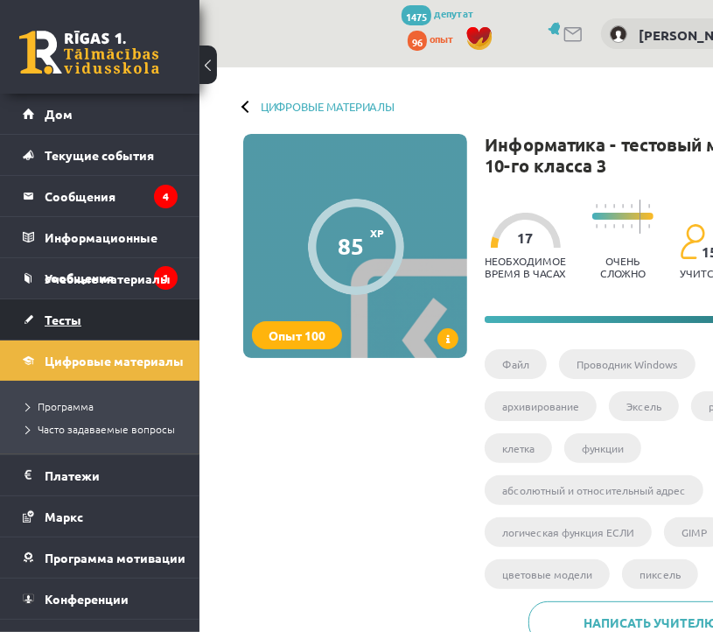
click at [97, 322] on link "Тесты" at bounding box center [100, 319] width 155 height 40
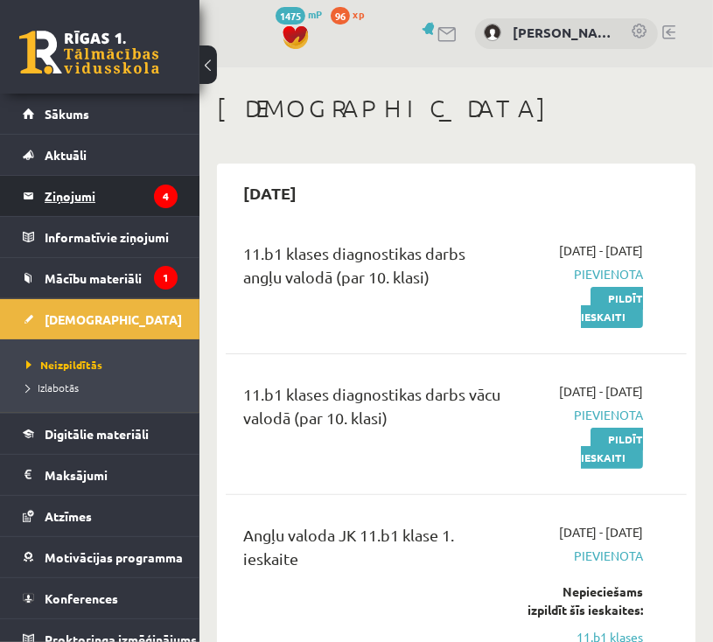
click at [100, 192] on legend "Ziņojumi 4" at bounding box center [111, 196] width 133 height 40
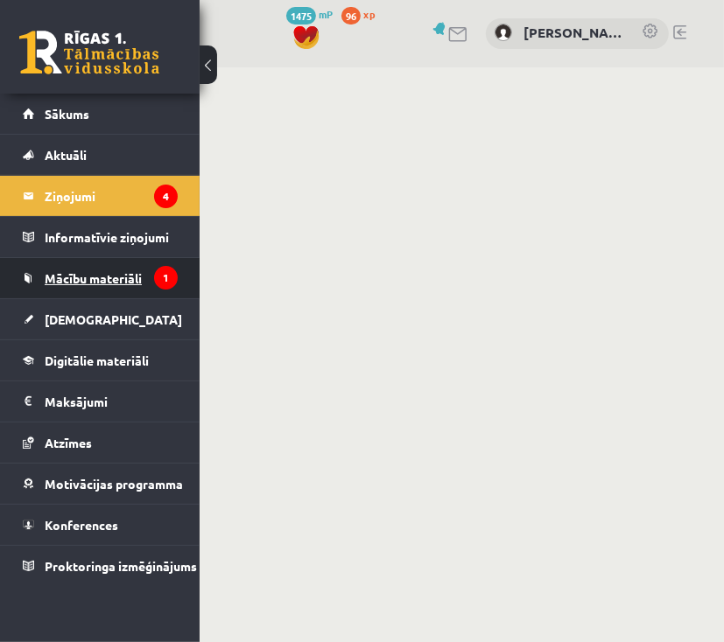
click at [101, 277] on span "Mācību materiāli" at bounding box center [93, 278] width 97 height 16
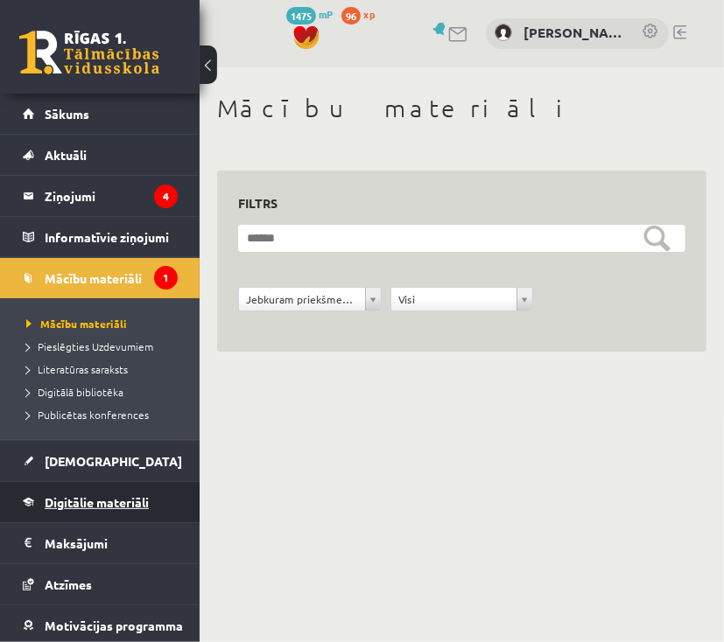
click at [131, 506] on span "Digitālie materiāli" at bounding box center [97, 502] width 104 height 16
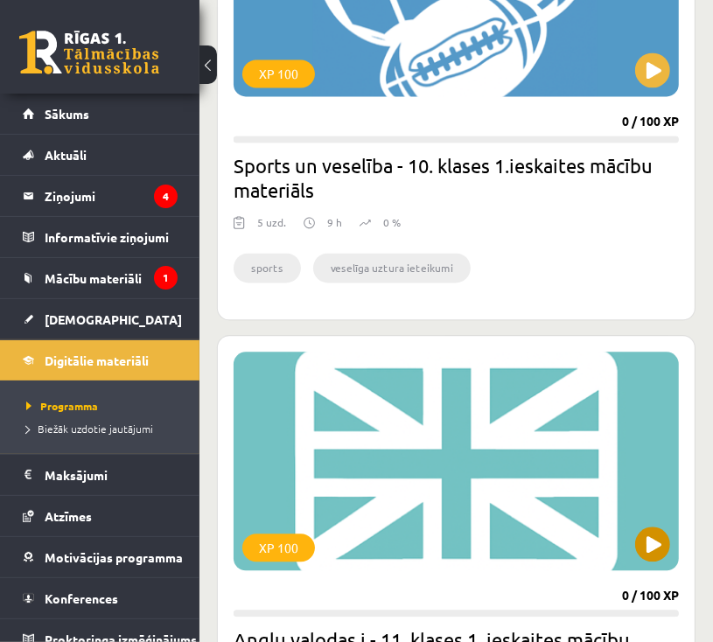
scroll to position [1736, 0]
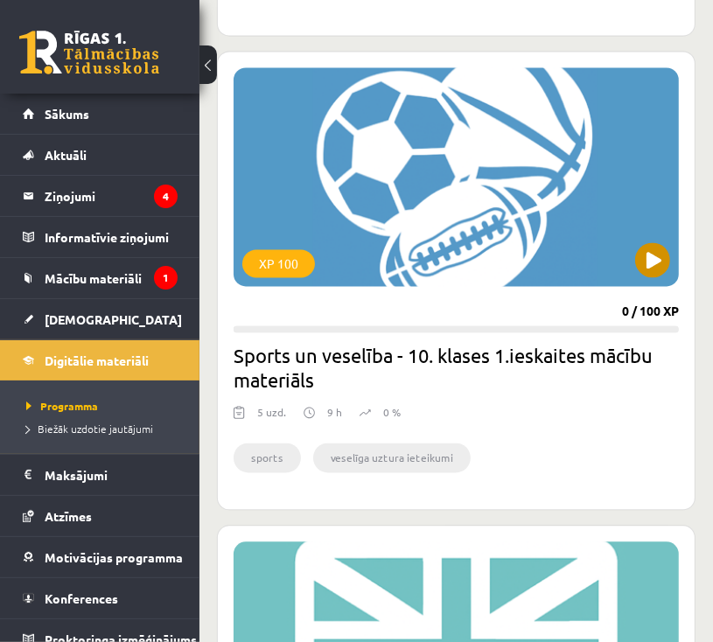
click at [620, 279] on div "XP 100" at bounding box center [456, 177] width 445 height 219
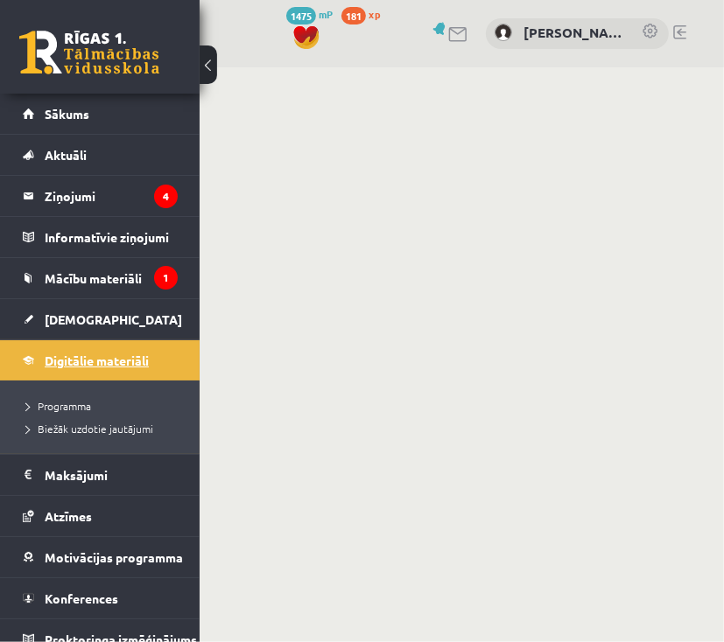
click at [147, 368] on link "Digitālie materiāli" at bounding box center [100, 360] width 155 height 40
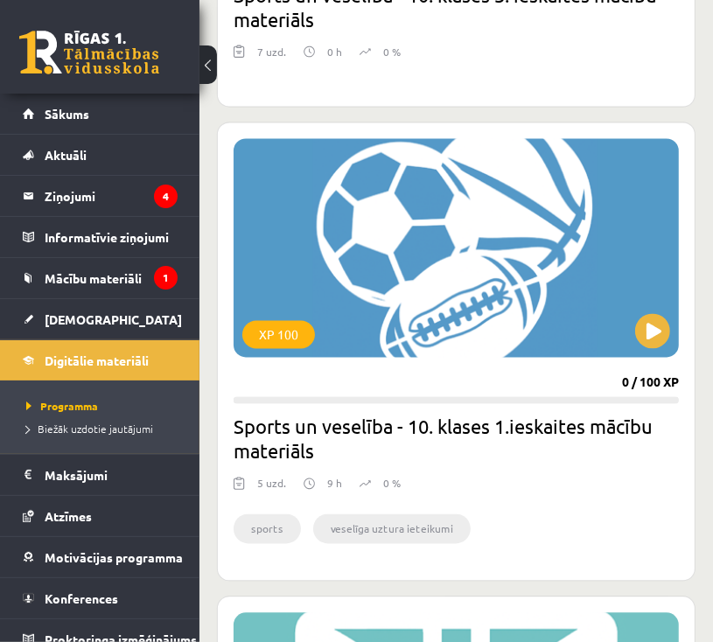
scroll to position [1680, 0]
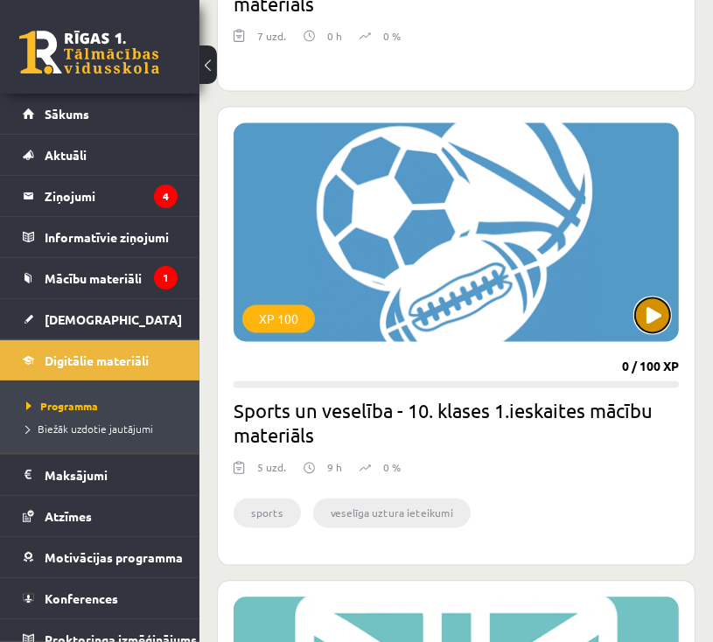
click at [657, 312] on button at bounding box center [652, 315] width 35 height 35
